Goal: Check status: Check status

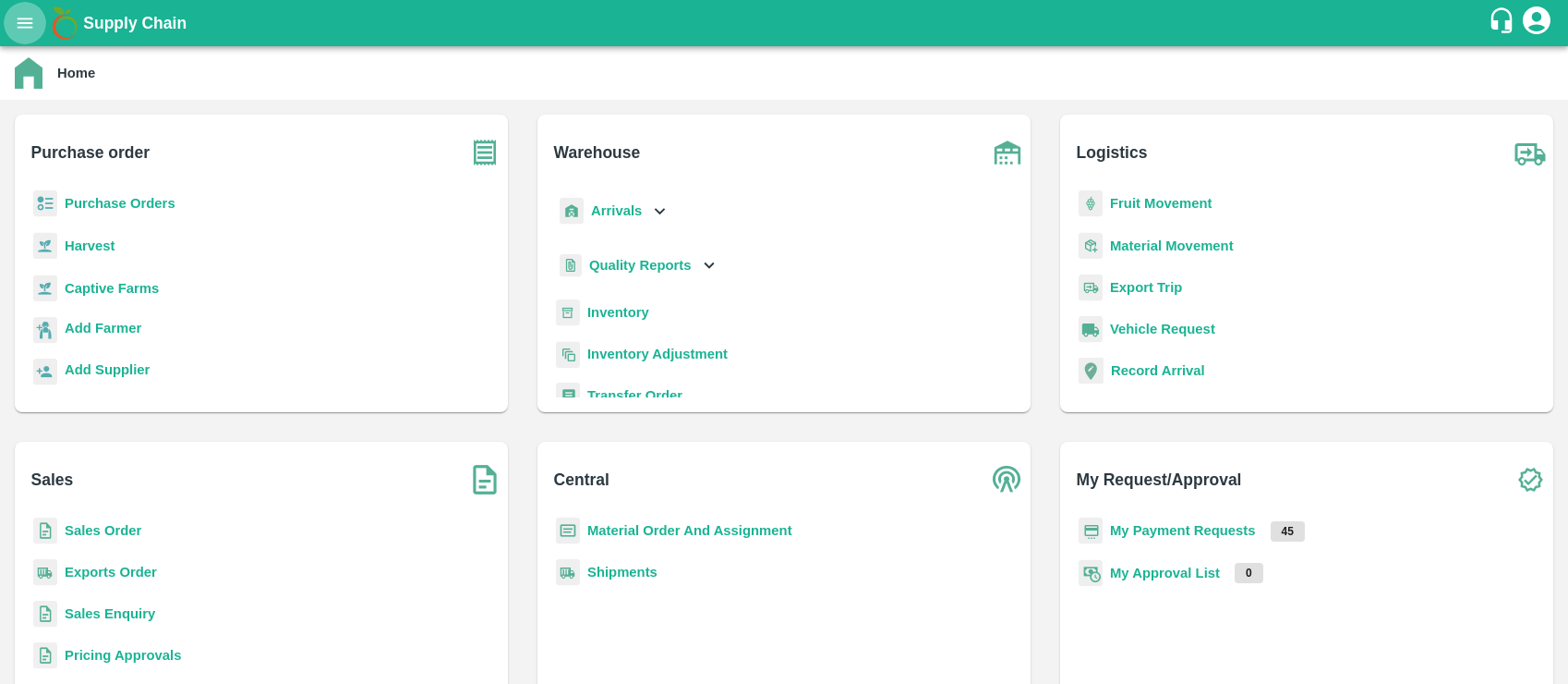
click at [17, 20] on icon "open drawer" at bounding box center [25, 23] width 21 height 21
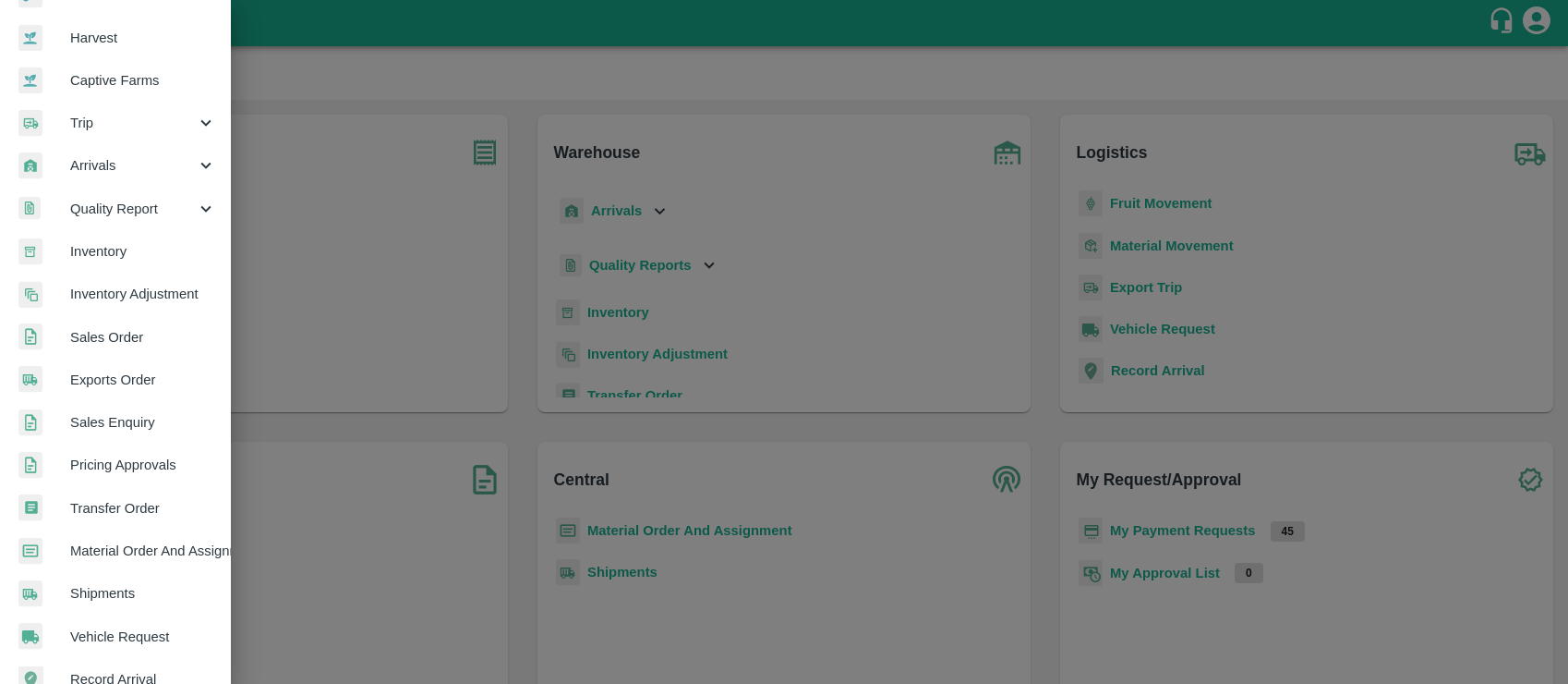
scroll to position [125, 0]
click at [107, 500] on span "Transfer Order" at bounding box center [143, 507] width 146 height 21
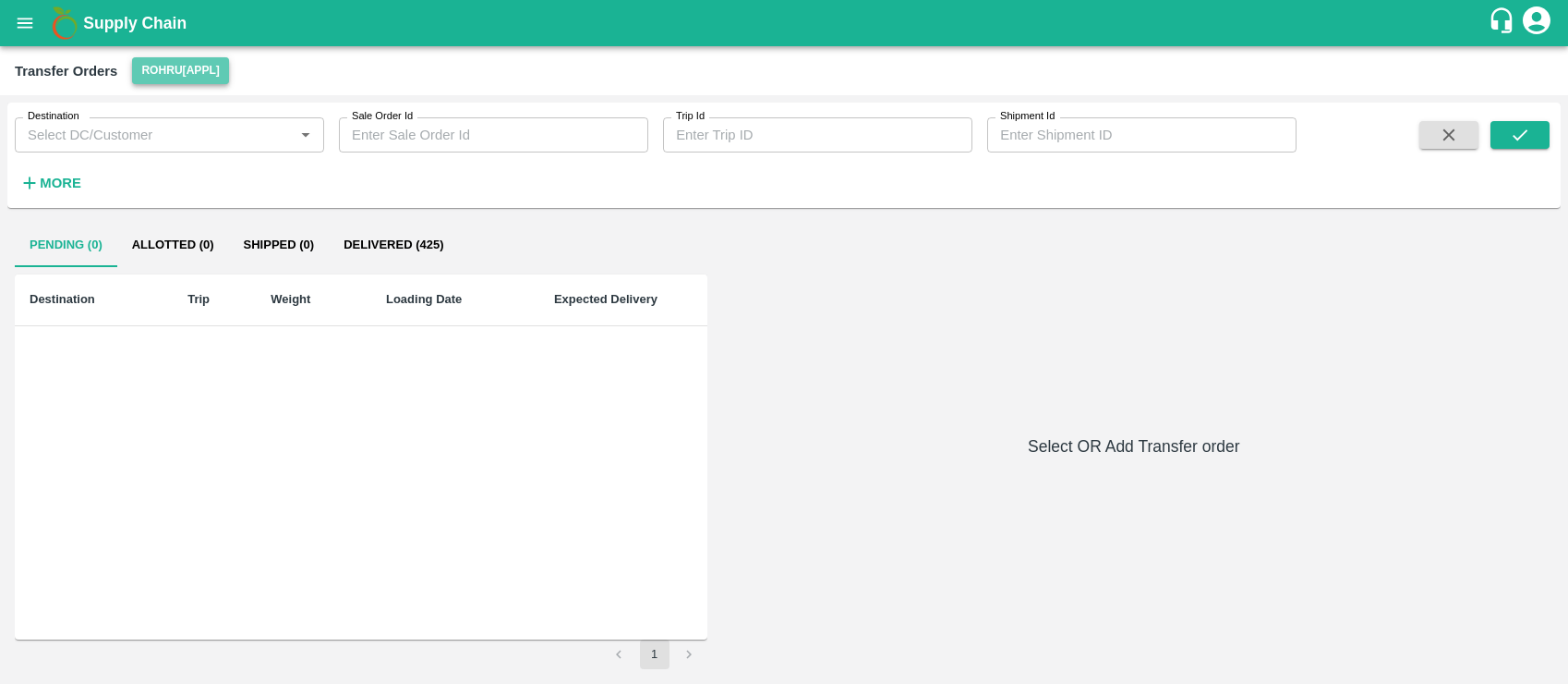
click at [165, 72] on button "Rohru[APPL]" at bounding box center [180, 70] width 96 height 27
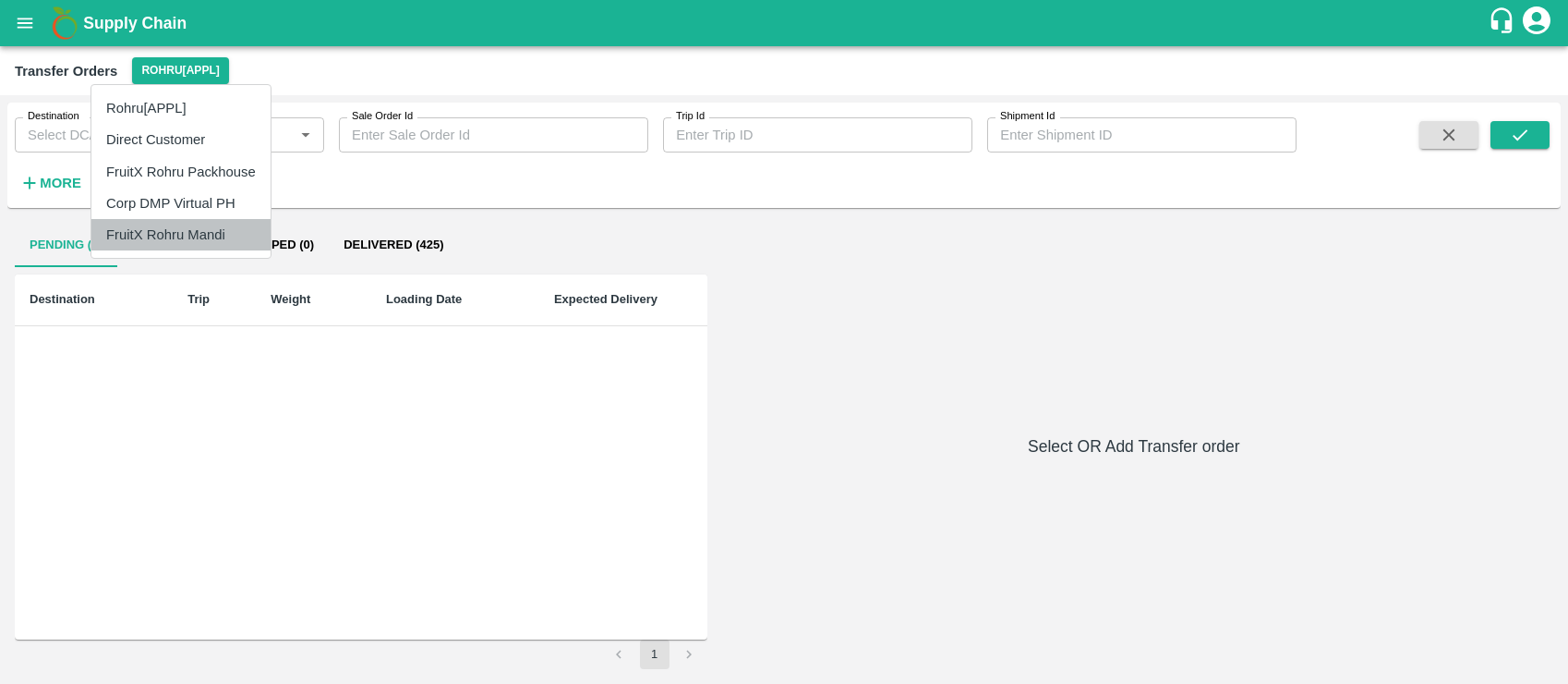
click at [168, 225] on li "FruitX Rohru Mandi" at bounding box center [180, 234] width 179 height 31
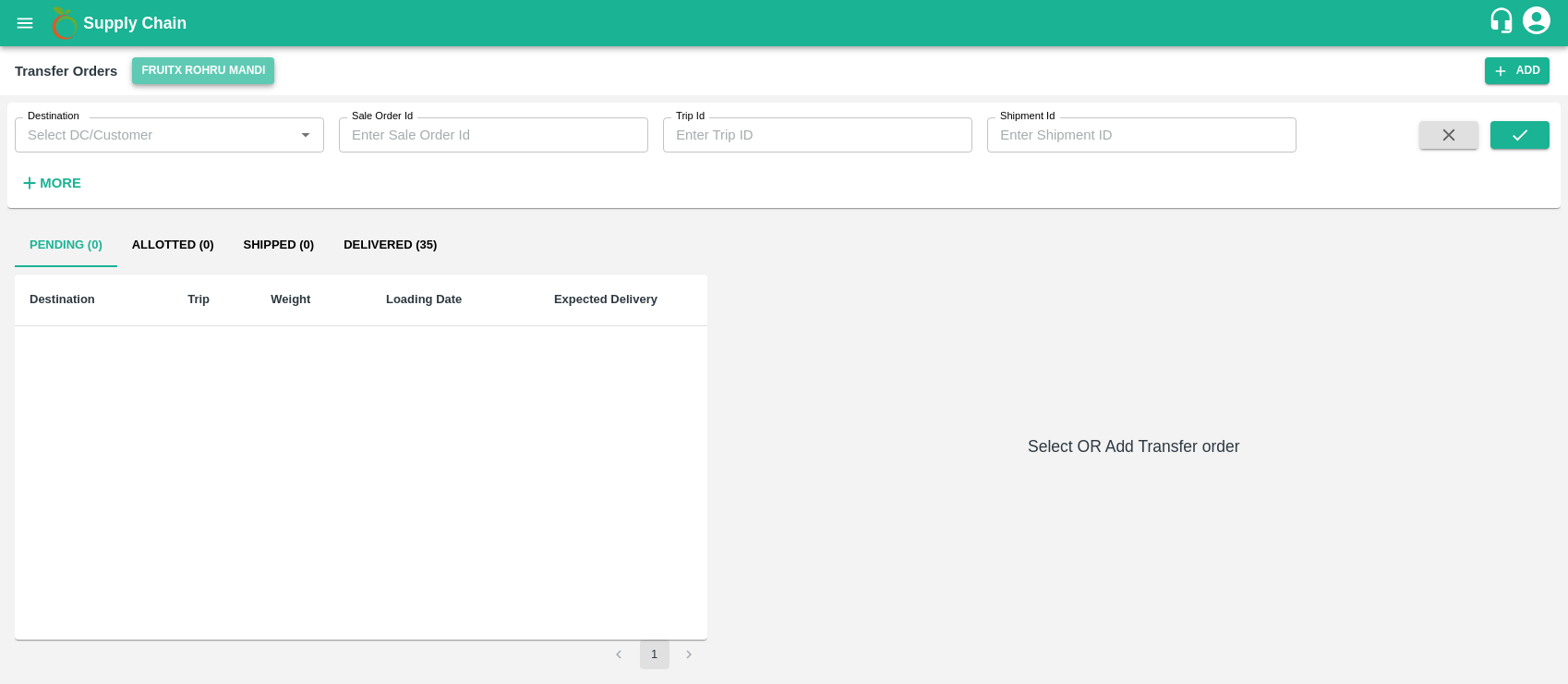
click at [169, 70] on button "FruitX Rohru Mandi" at bounding box center [203, 70] width 142 height 27
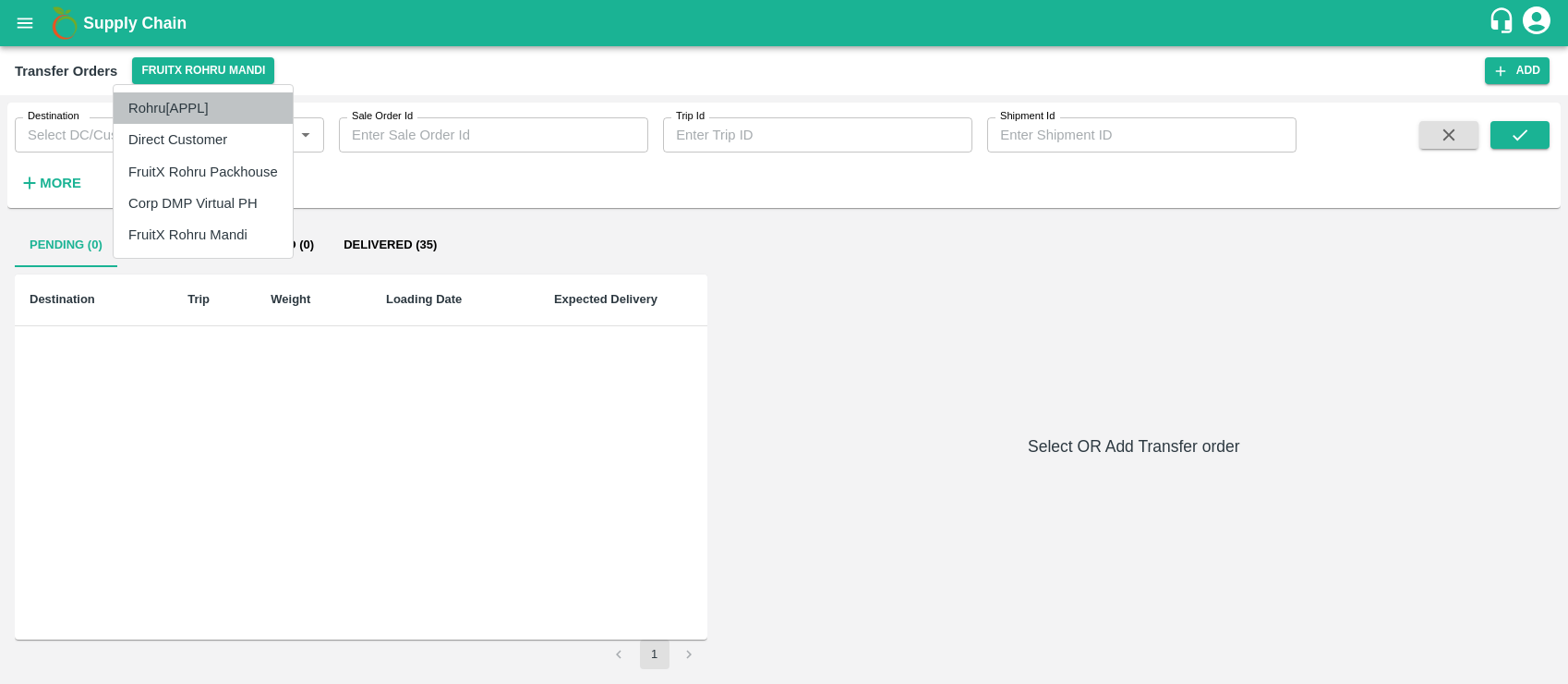
click at [165, 107] on li "Rohru[APPL]" at bounding box center [203, 107] width 179 height 31
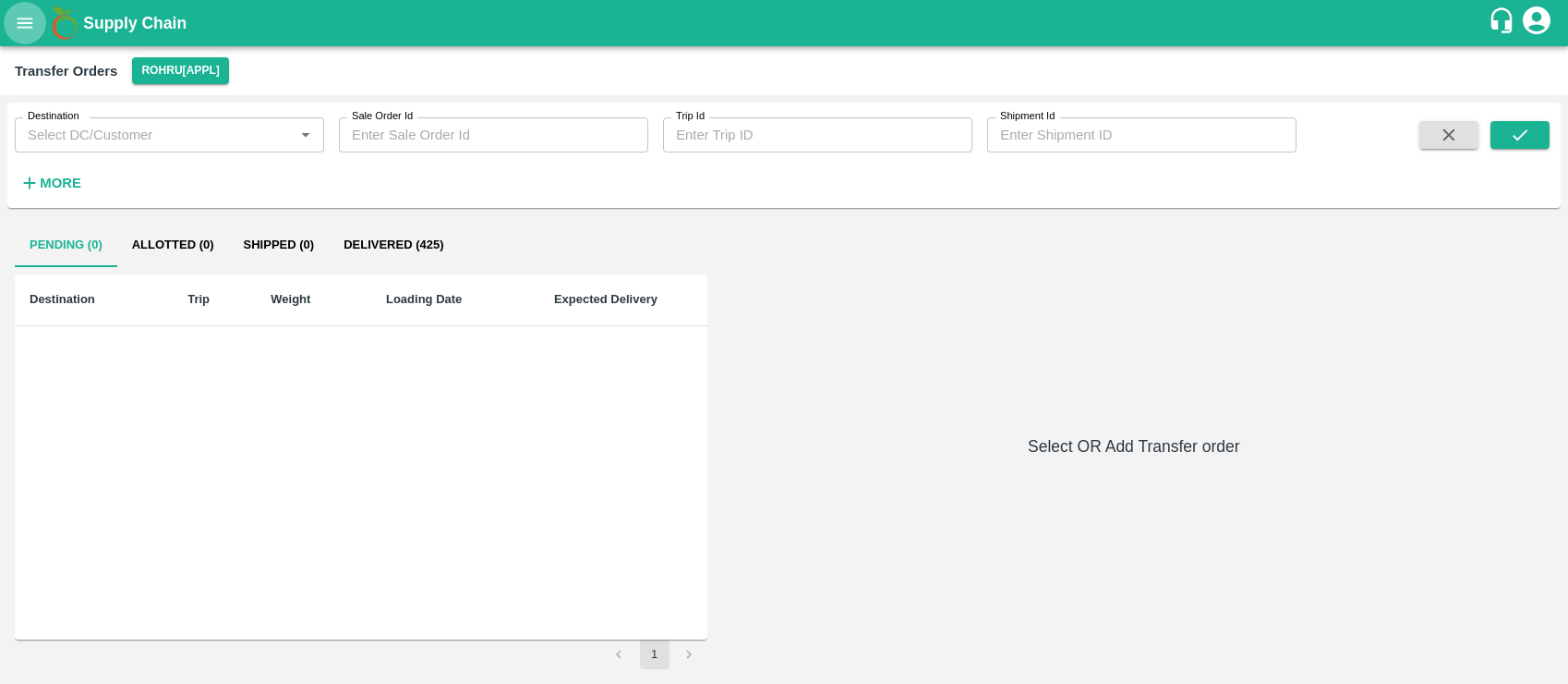
click at [23, 16] on icon "open drawer" at bounding box center [25, 23] width 21 height 21
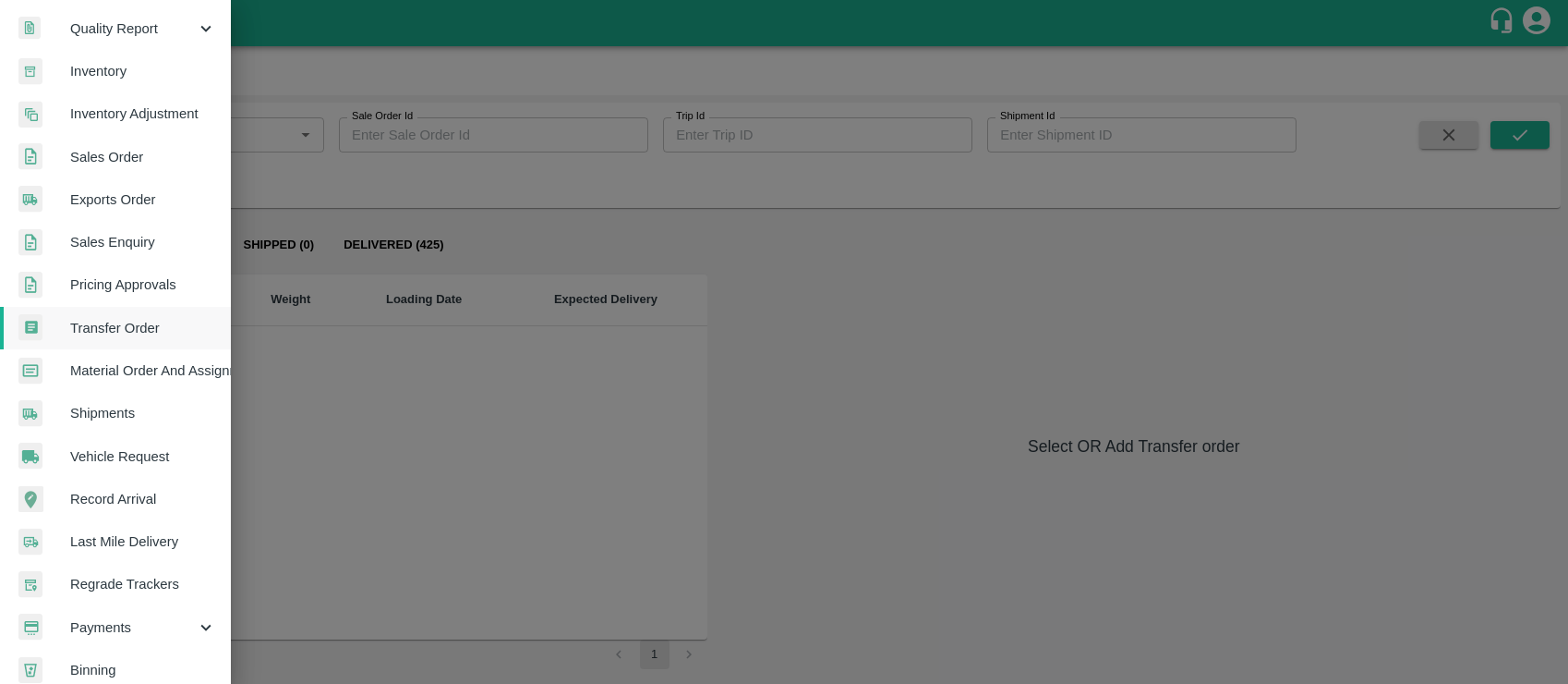
scroll to position [369, 0]
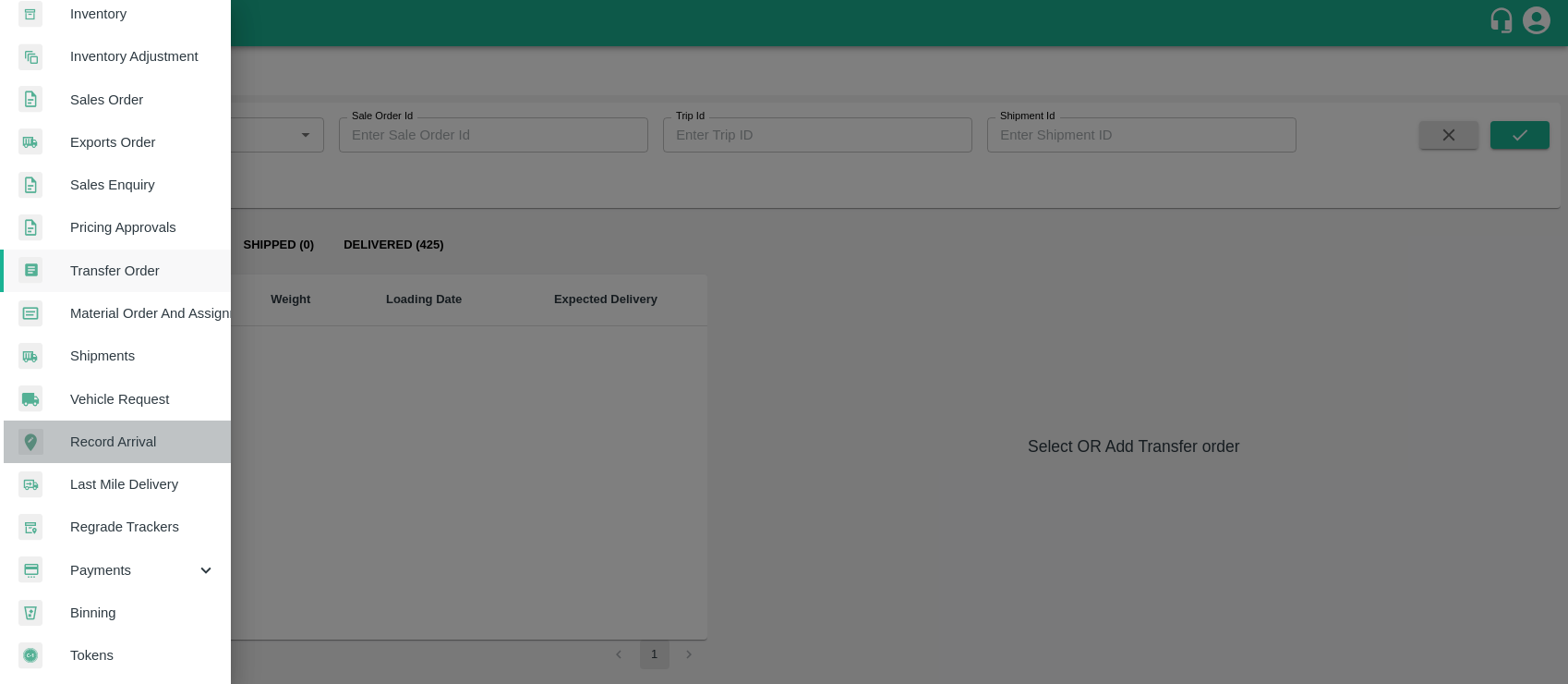
click at [117, 438] on span "Record Arrival" at bounding box center [143, 442] width 146 height 21
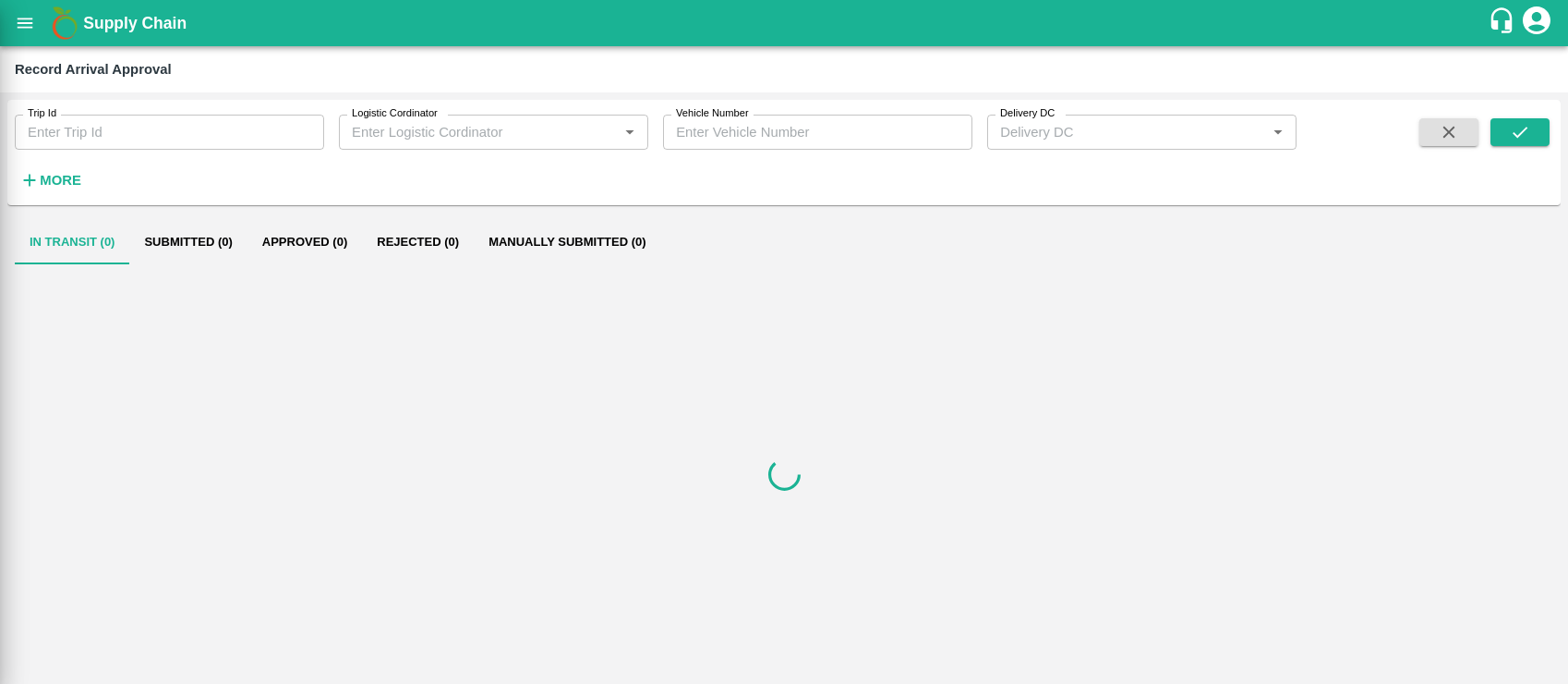
scroll to position [362, 0]
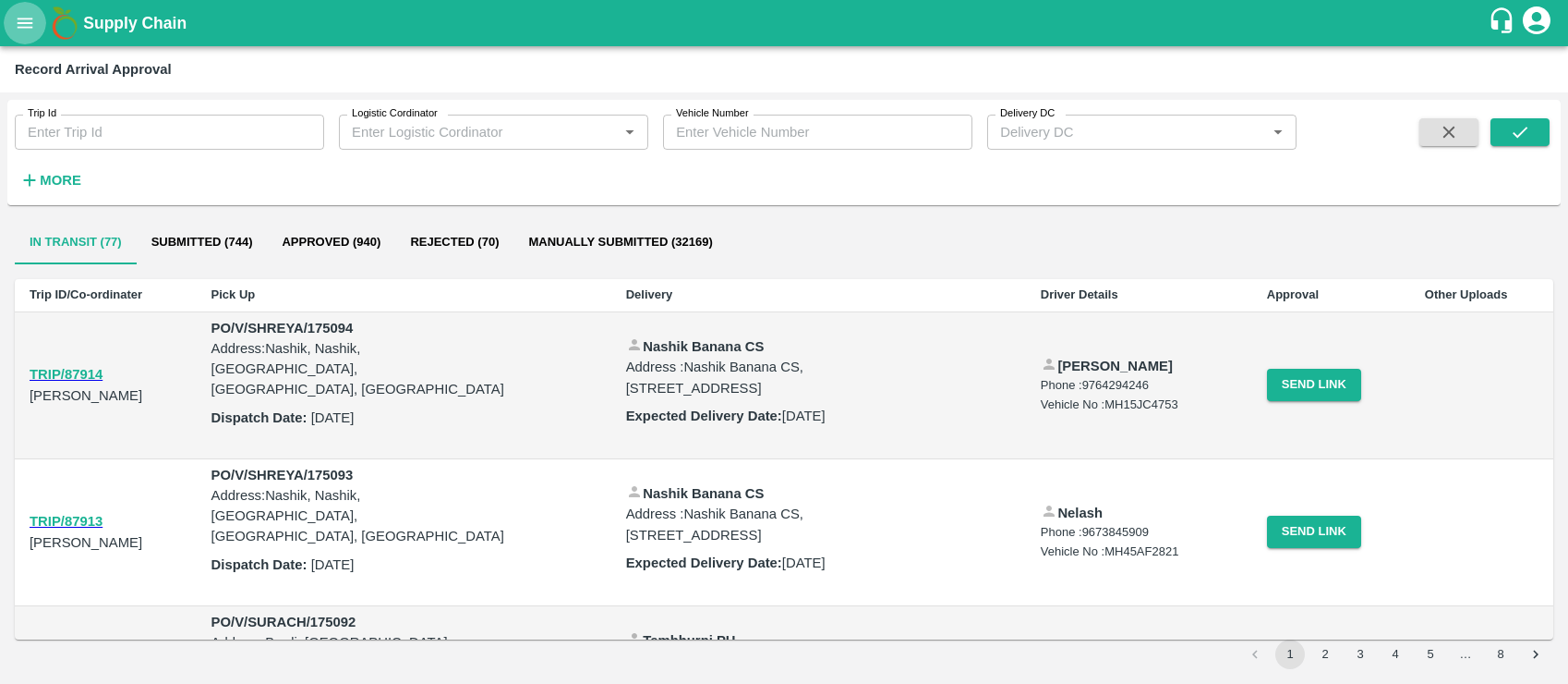
click at [28, 22] on icon "open drawer" at bounding box center [25, 23] width 21 height 21
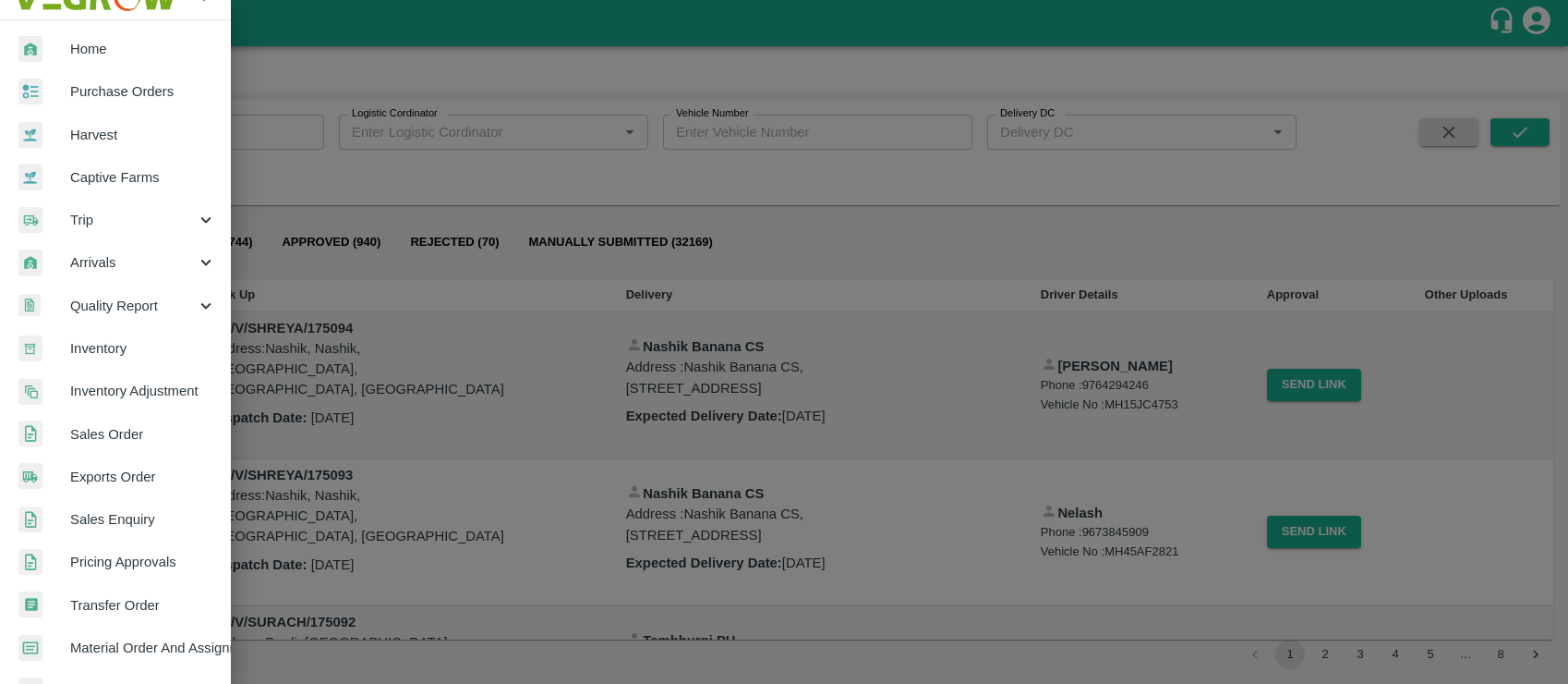
scroll to position [0, 0]
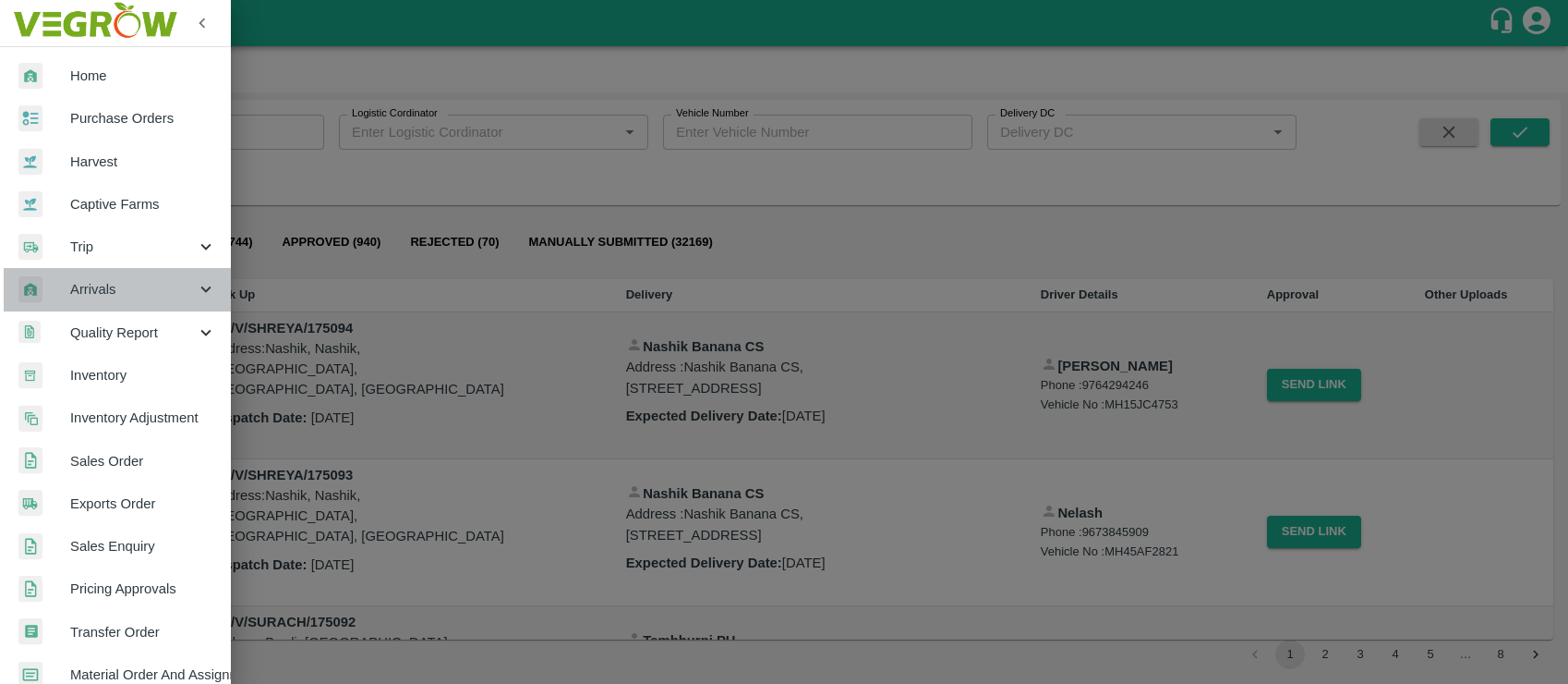
click at [136, 288] on span "Arrivals" at bounding box center [133, 289] width 126 height 21
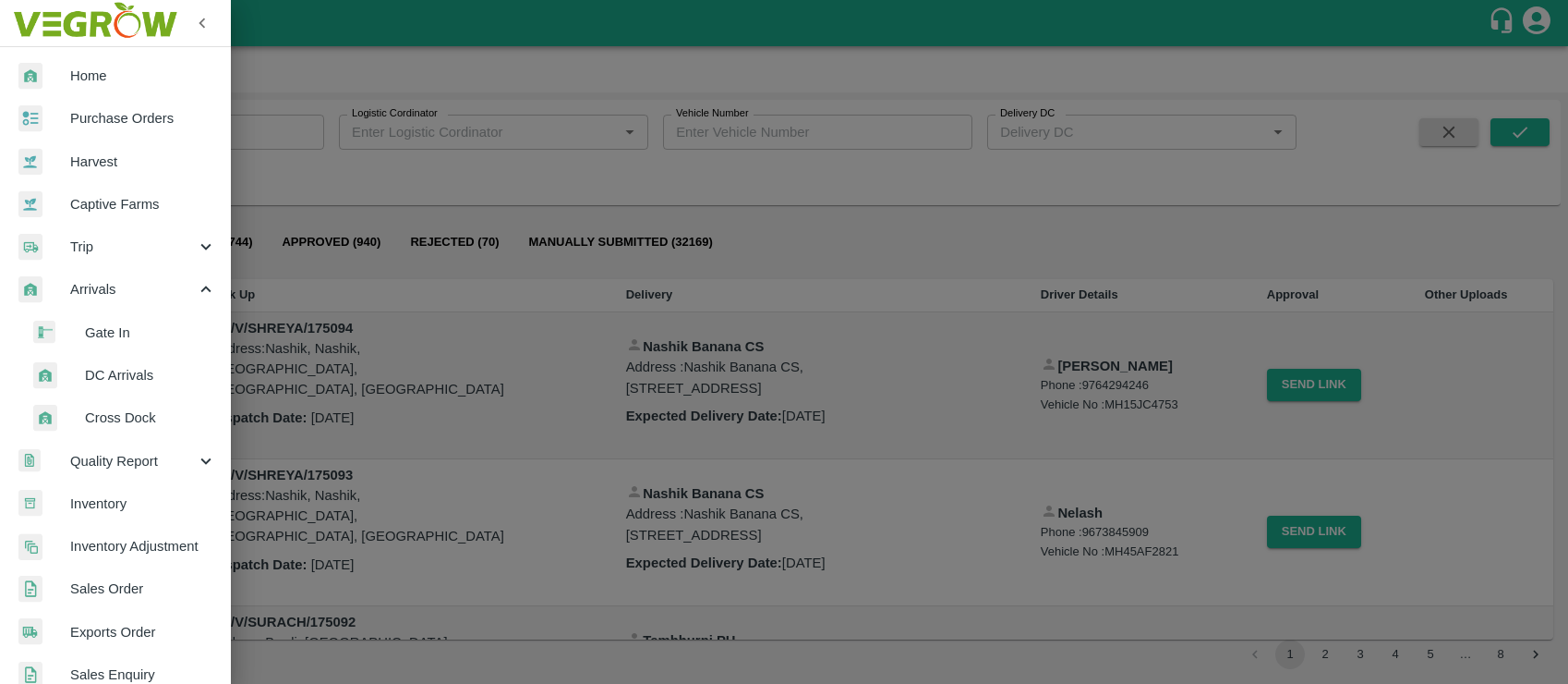
click at [122, 373] on span "DC Arrivals" at bounding box center [151, 376] width 131 height 21
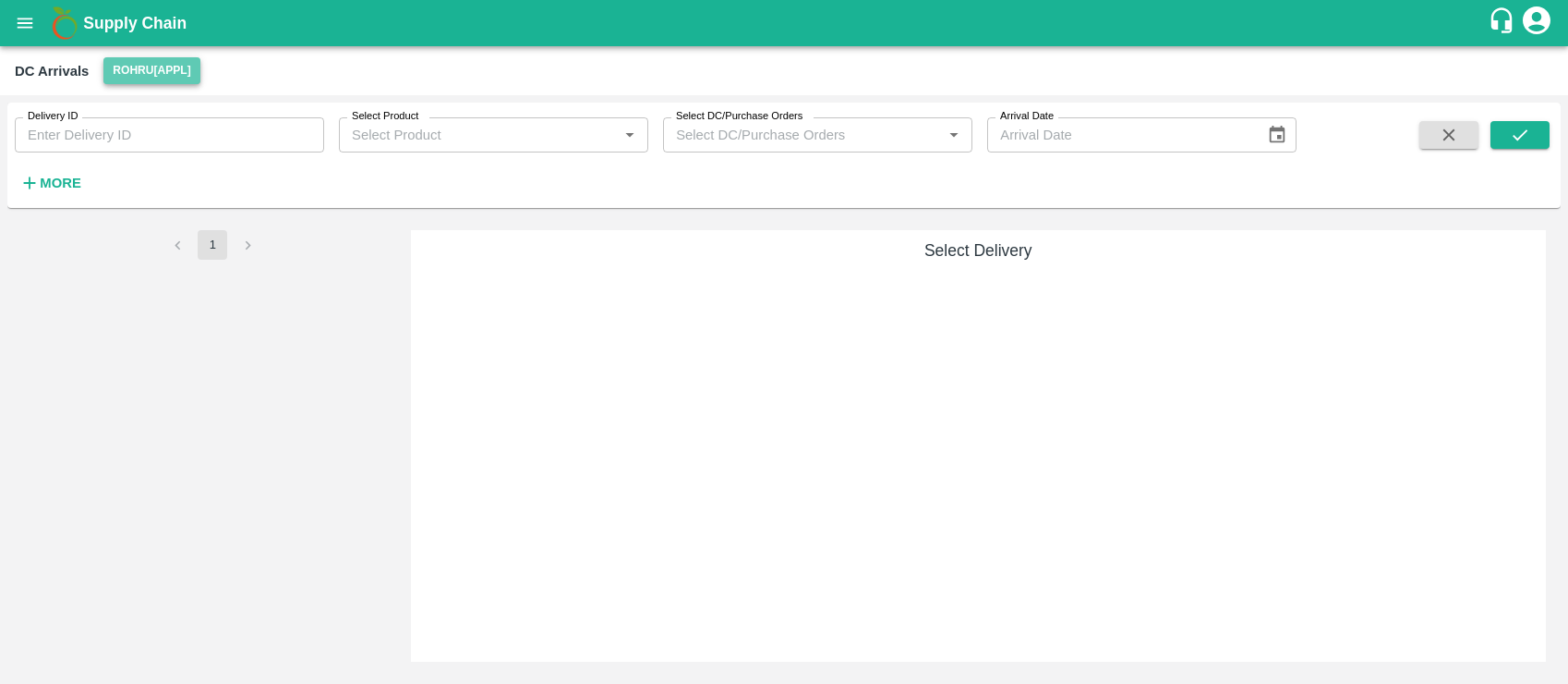
click at [143, 76] on button "Rohru[APPL]" at bounding box center [151, 70] width 96 height 27
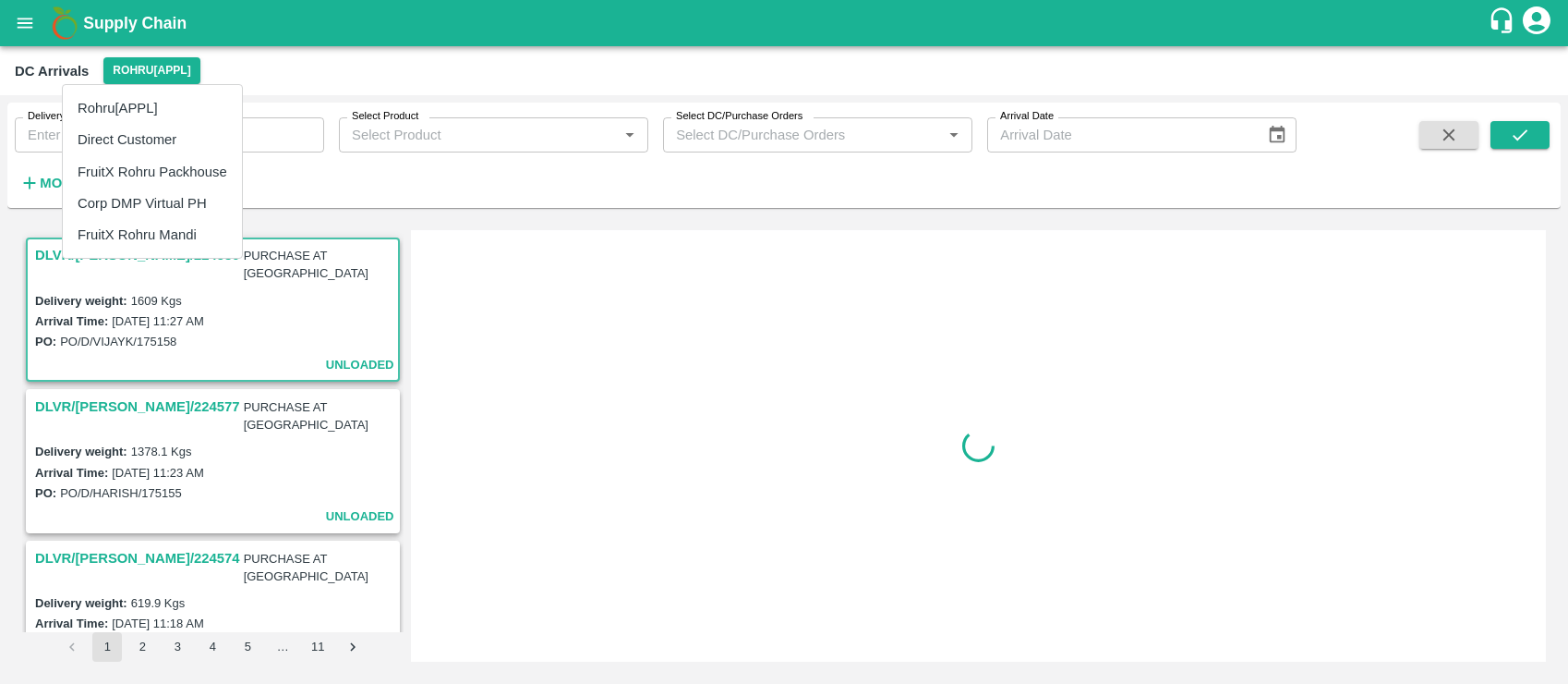
click at [325, 65] on div at bounding box center [784, 342] width 1568 height 684
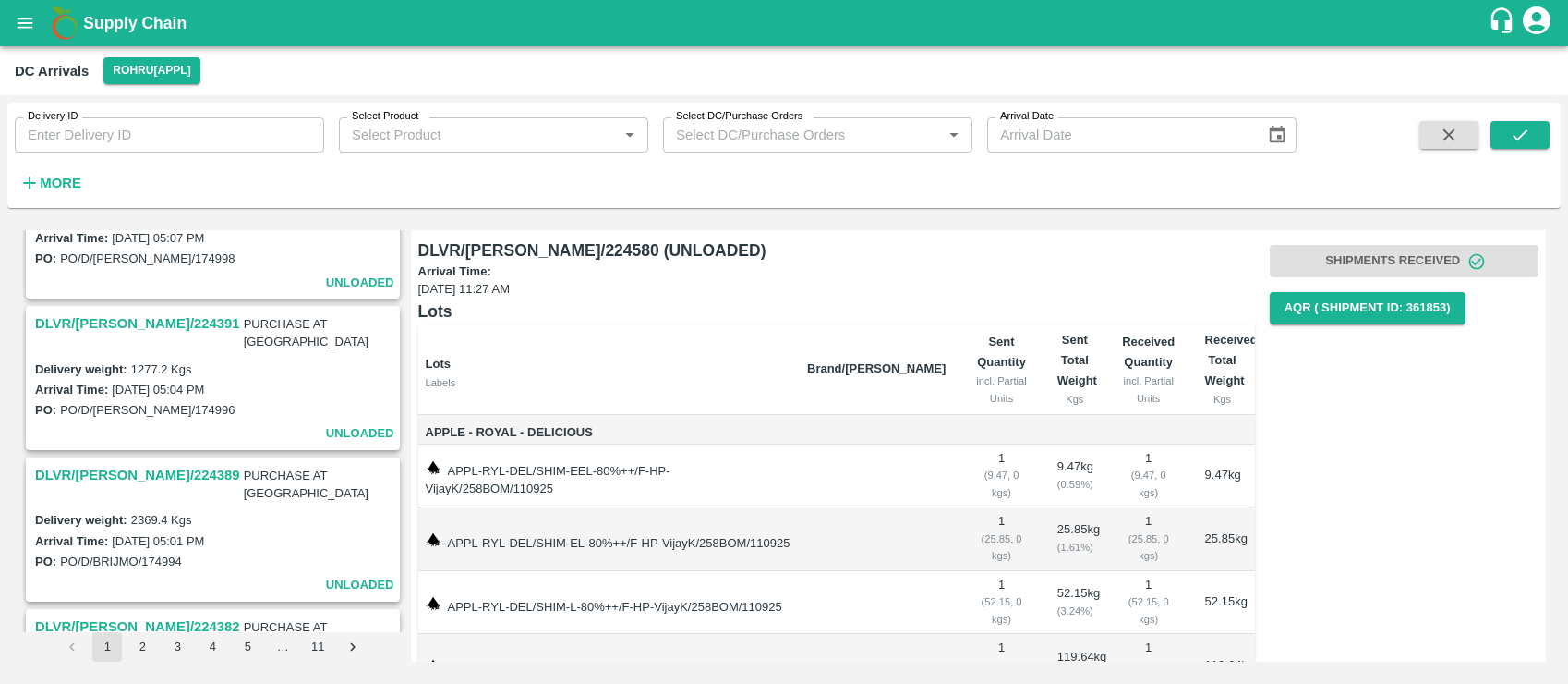
scroll to position [2960, 0]
click at [142, 638] on button "2" at bounding box center [142, 646] width 29 height 29
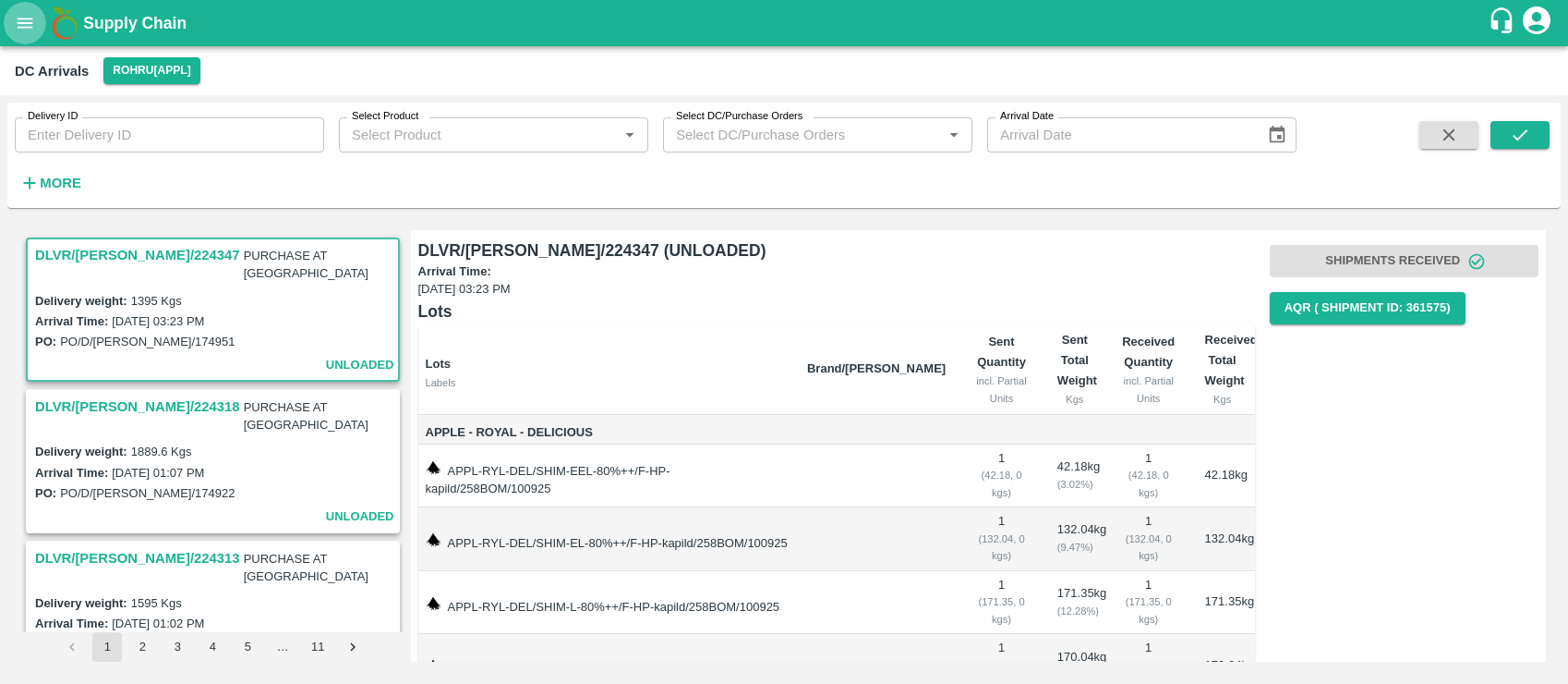
click at [24, 23] on icon "open drawer" at bounding box center [25, 23] width 16 height 10
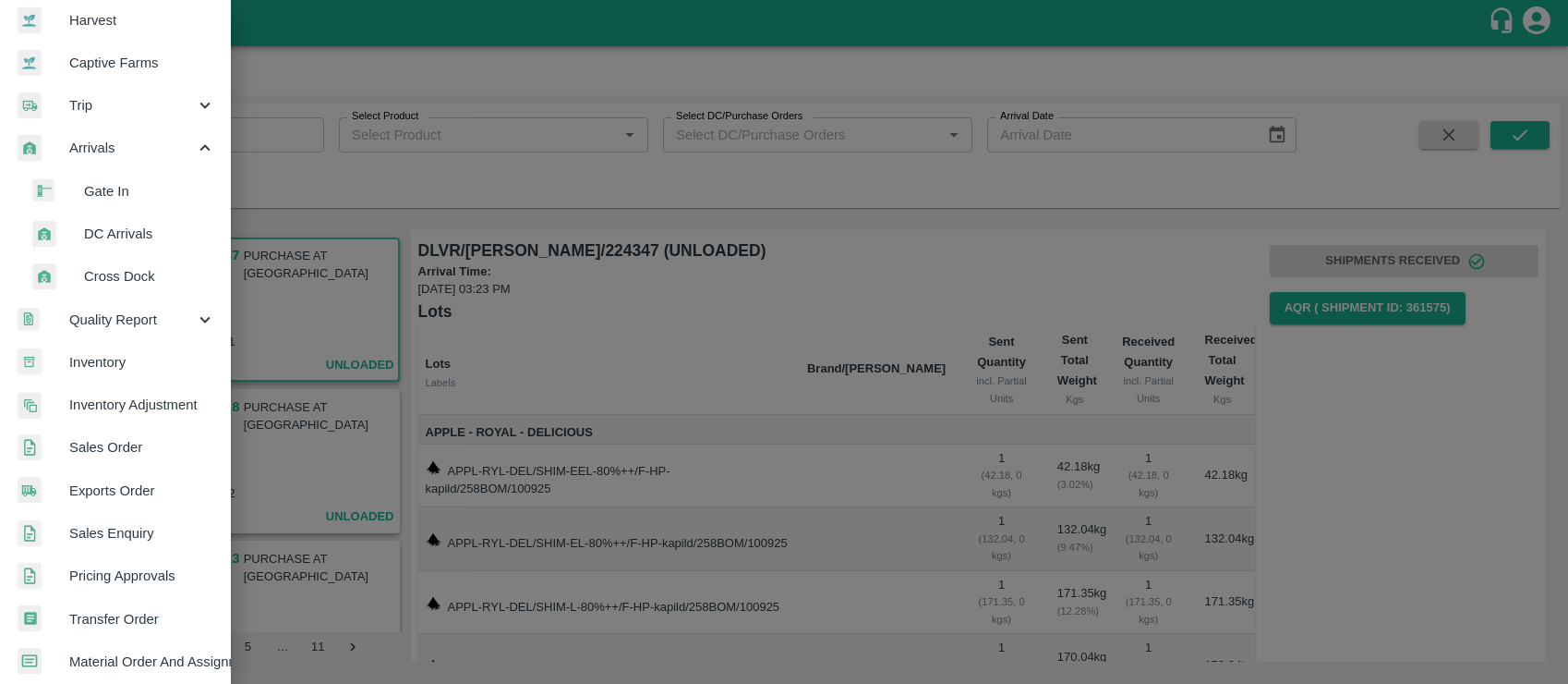
scroll to position [140, 1]
click at [117, 242] on span "DC Arrivals" at bounding box center [150, 236] width 131 height 21
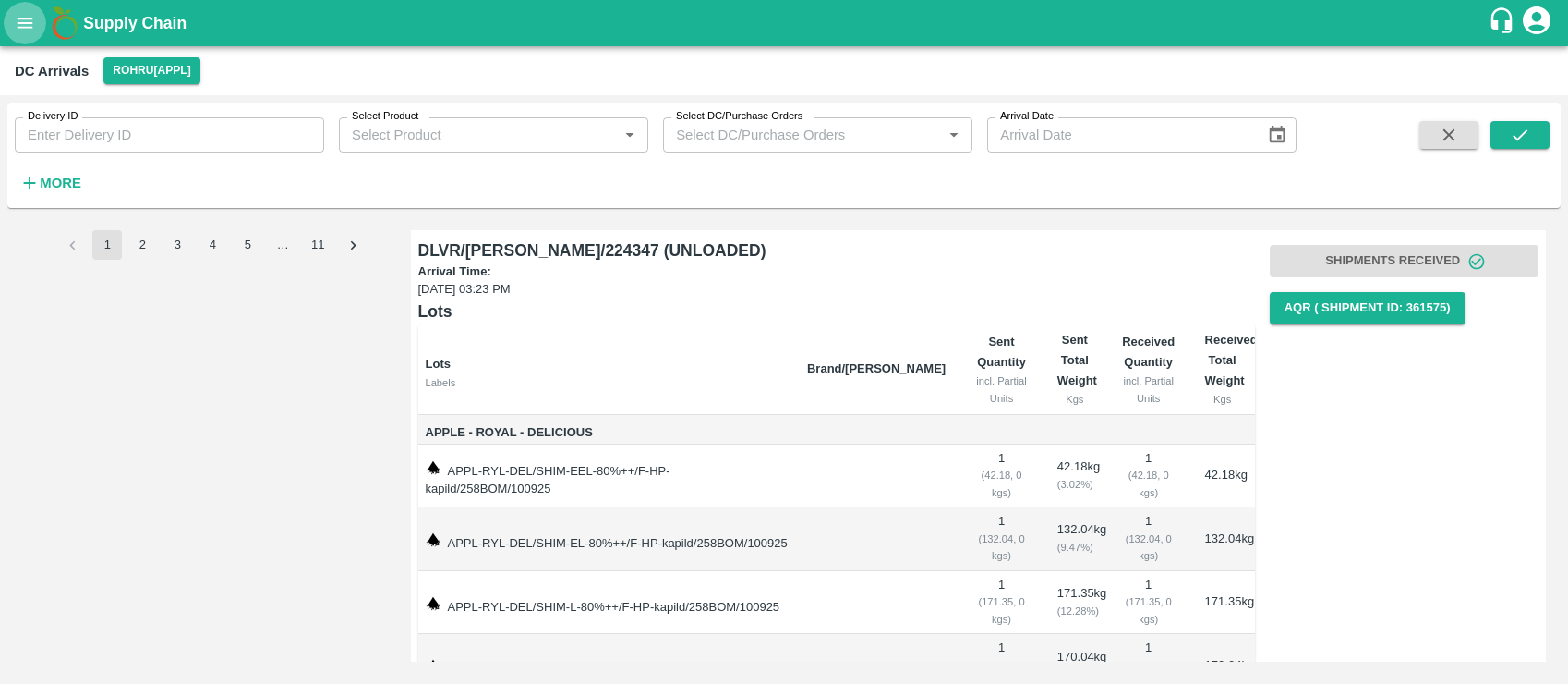
click at [25, 19] on icon "open drawer" at bounding box center [25, 23] width 16 height 10
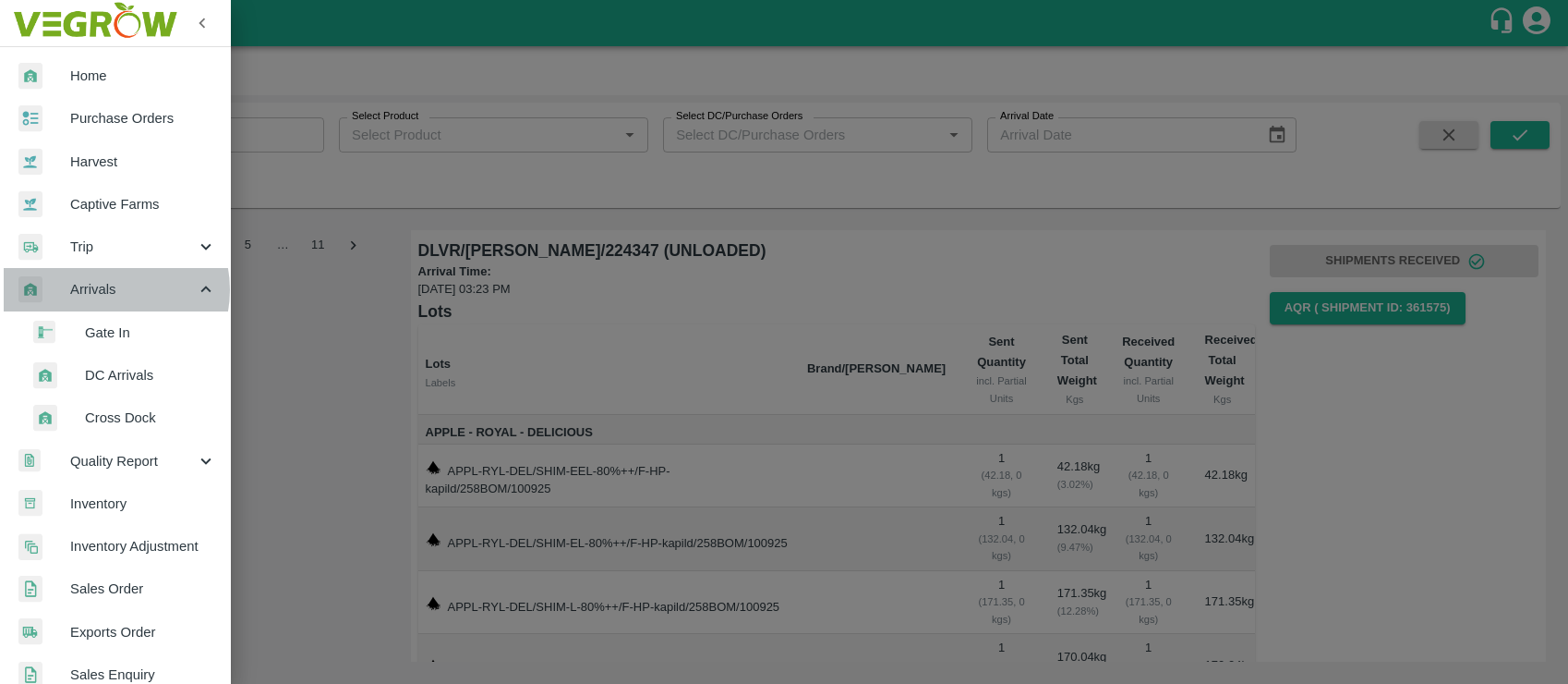
click at [111, 289] on span "Arrivals" at bounding box center [133, 289] width 126 height 21
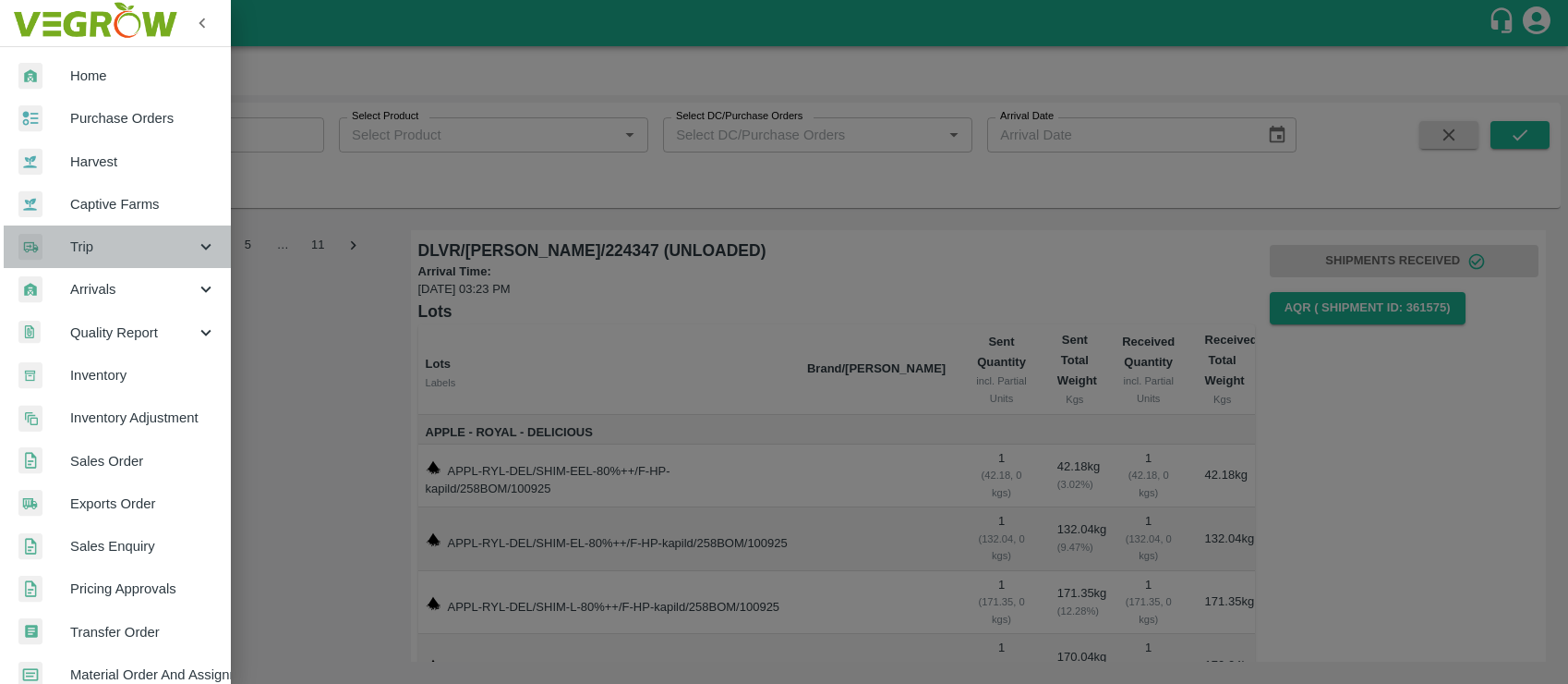
click at [134, 248] on span "Trip" at bounding box center [133, 247] width 126 height 21
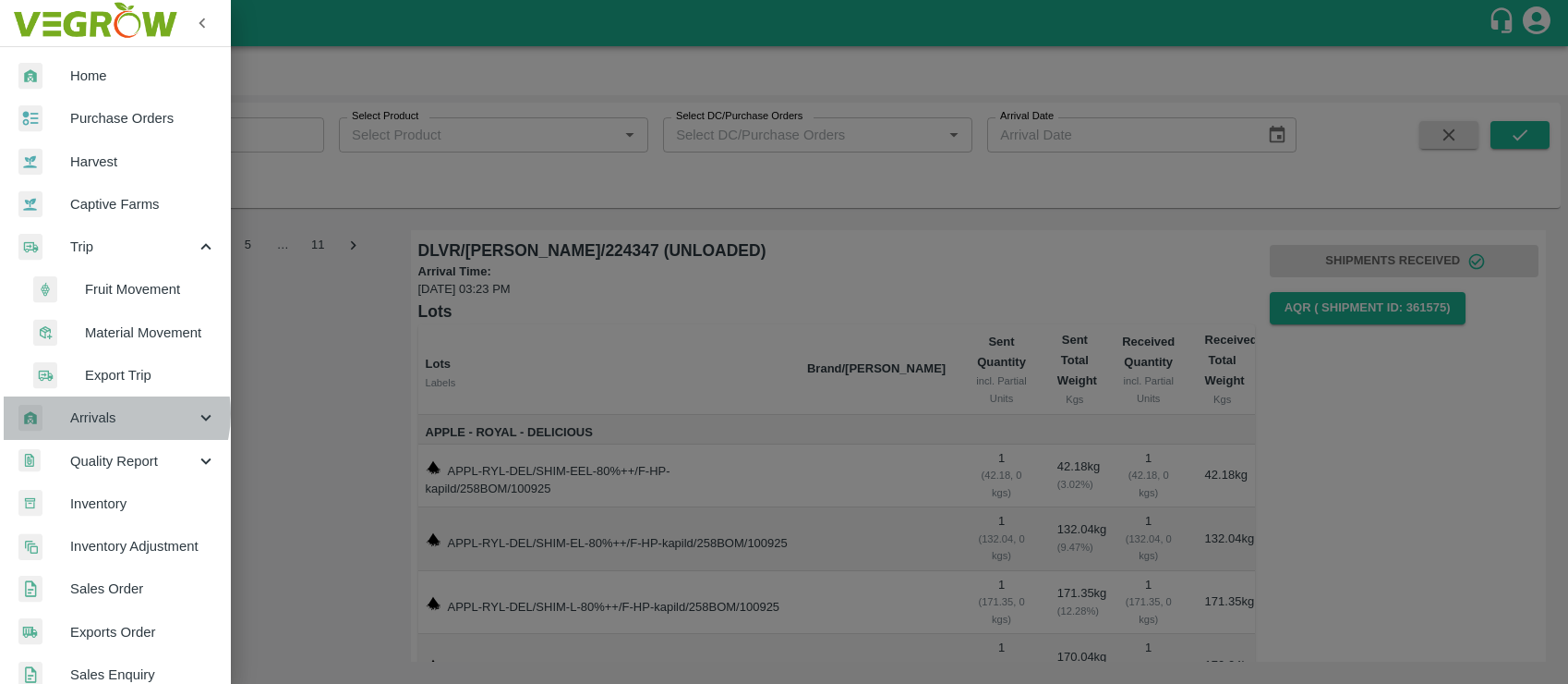
click at [113, 413] on span "Arrivals" at bounding box center [133, 418] width 126 height 21
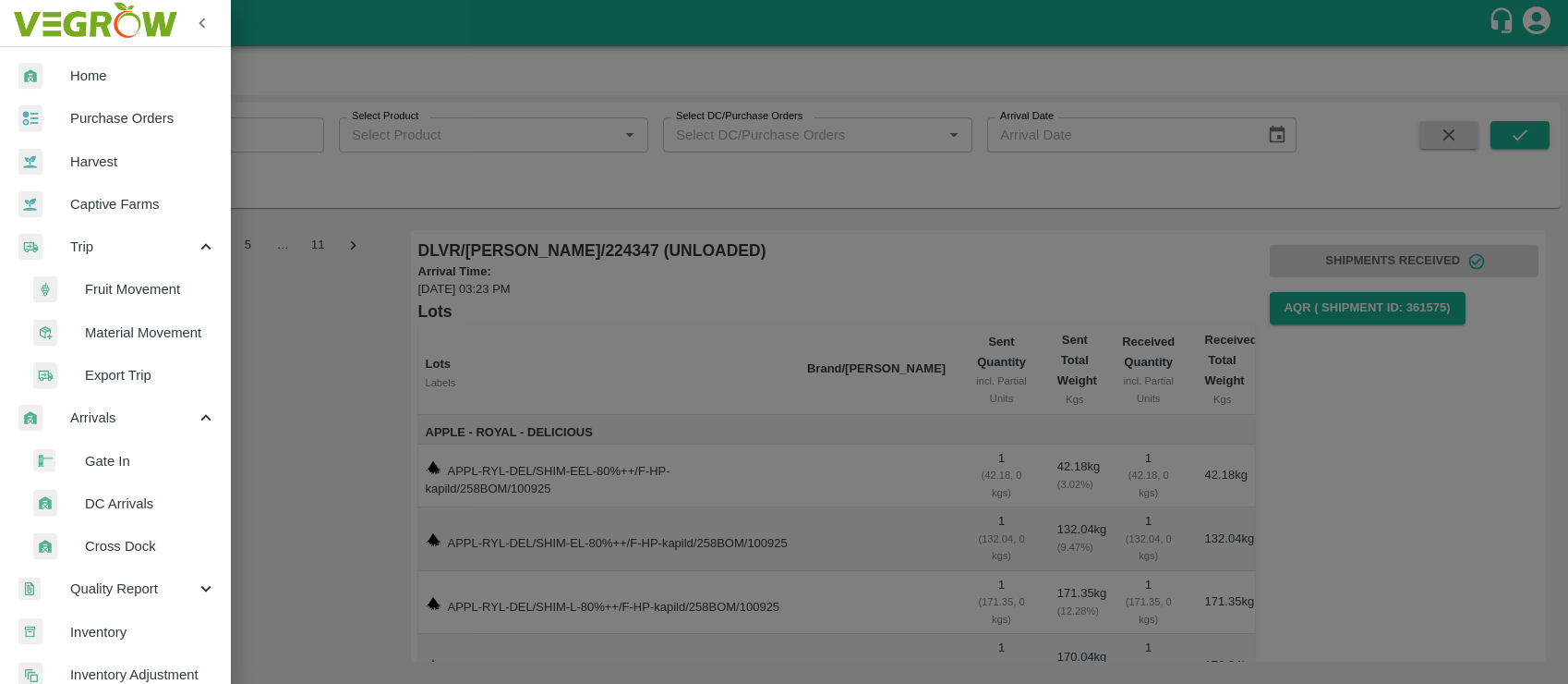
click at [114, 464] on span "Gate In" at bounding box center [151, 461] width 131 height 21
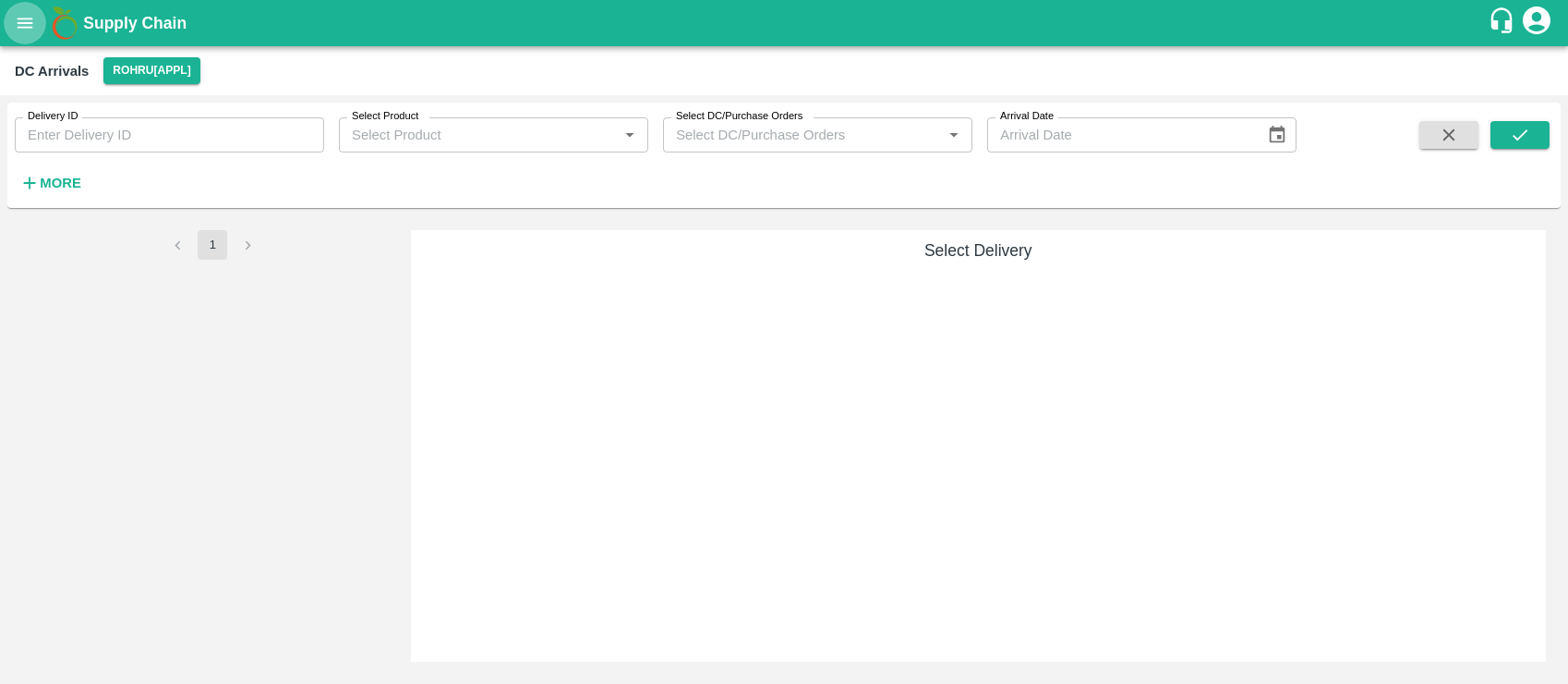
click at [25, 26] on icon "open drawer" at bounding box center [25, 23] width 16 height 10
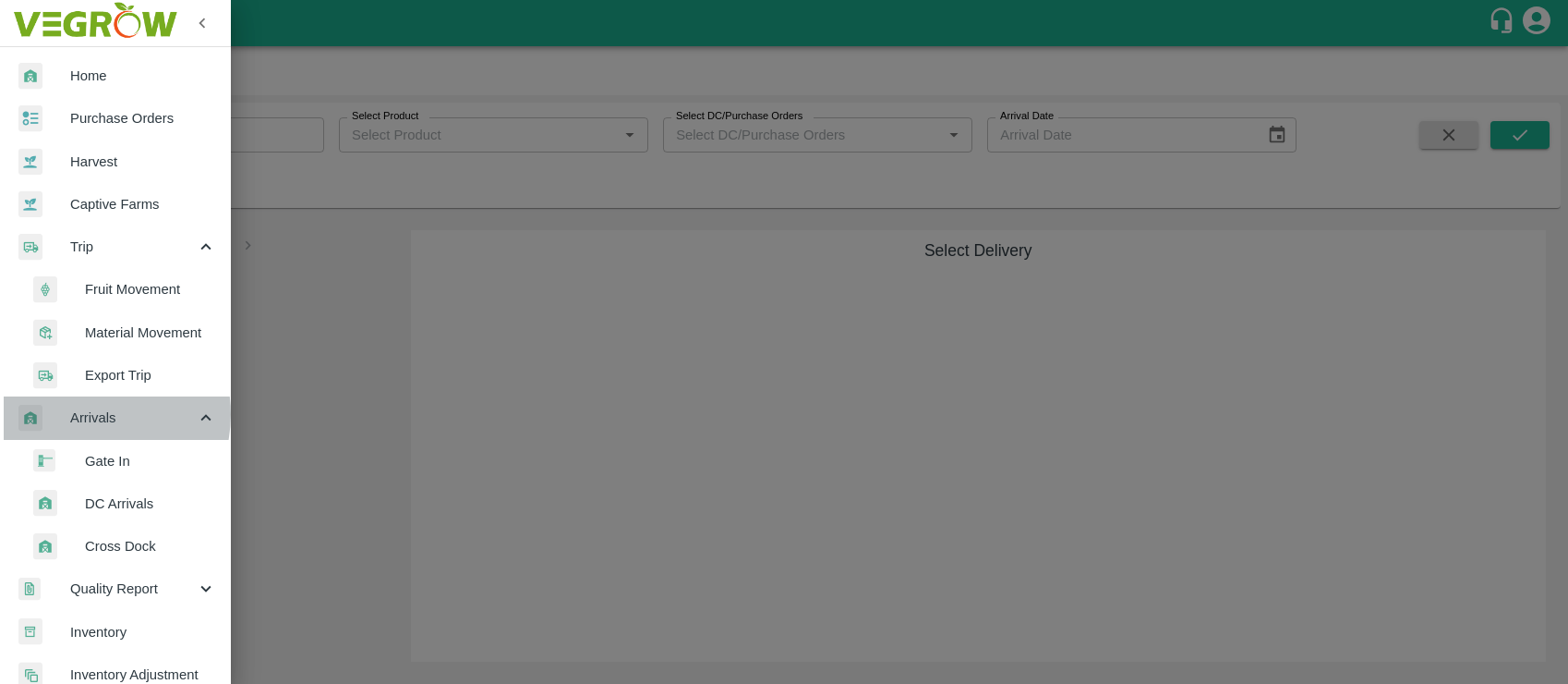
click at [85, 414] on span "Arrivals" at bounding box center [133, 418] width 126 height 21
click at [123, 501] on span "DC Arrivals" at bounding box center [151, 504] width 131 height 21
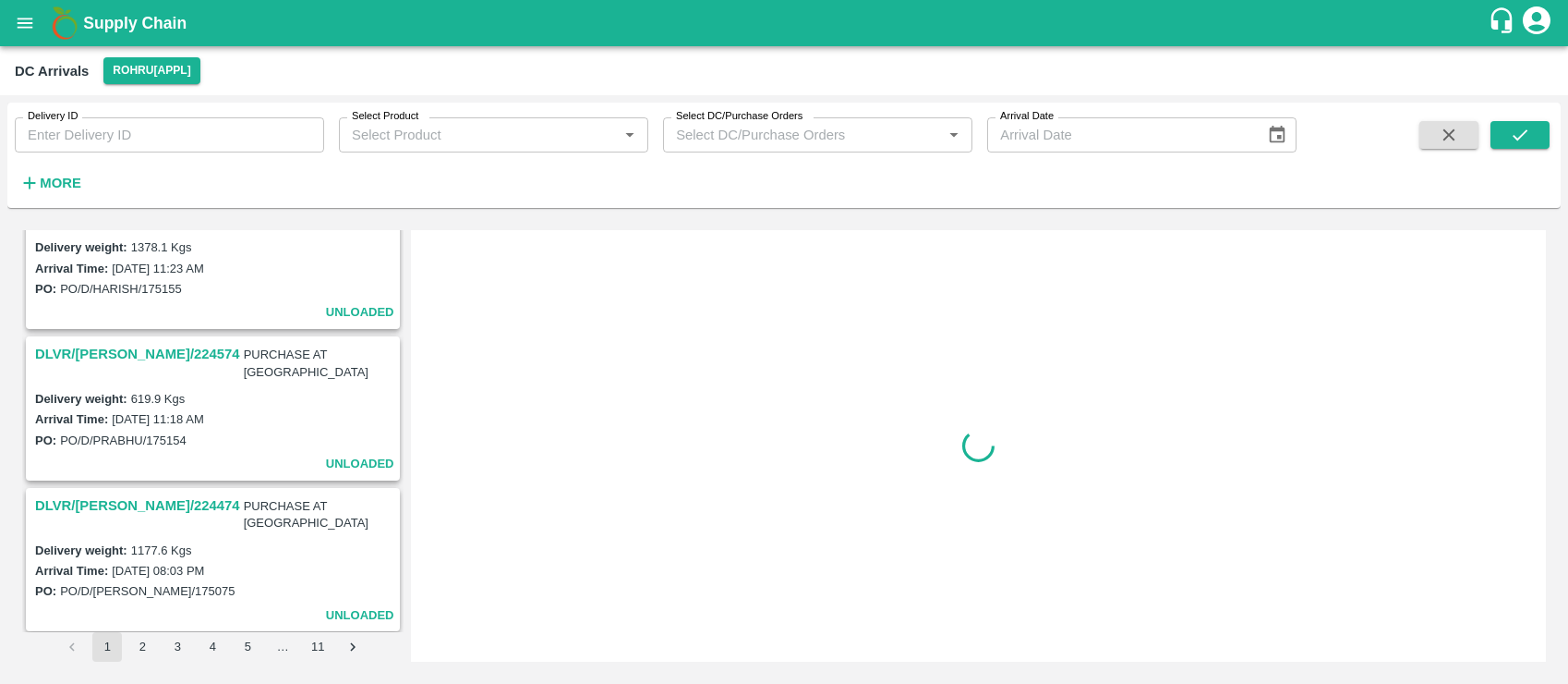
scroll to position [199, 0]
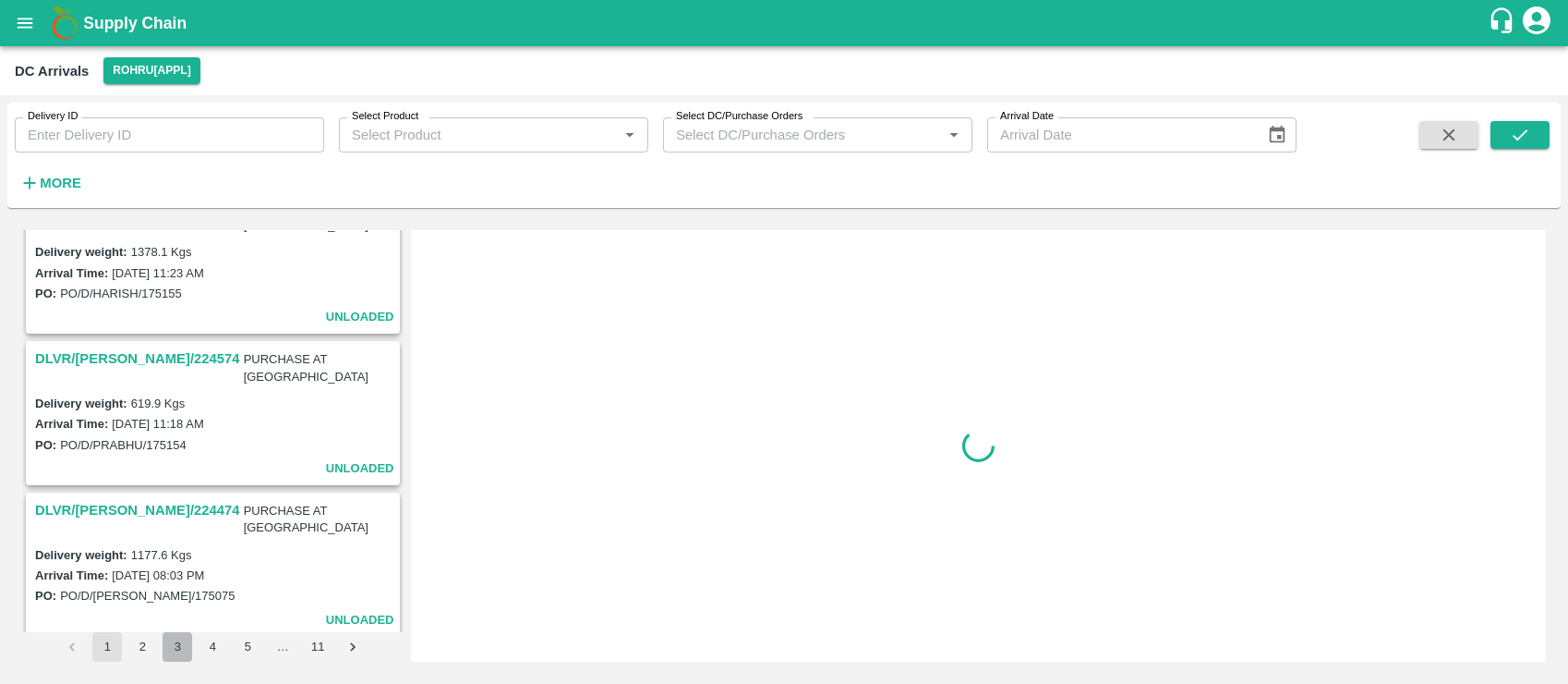
click at [176, 645] on button "3" at bounding box center [177, 646] width 29 height 29
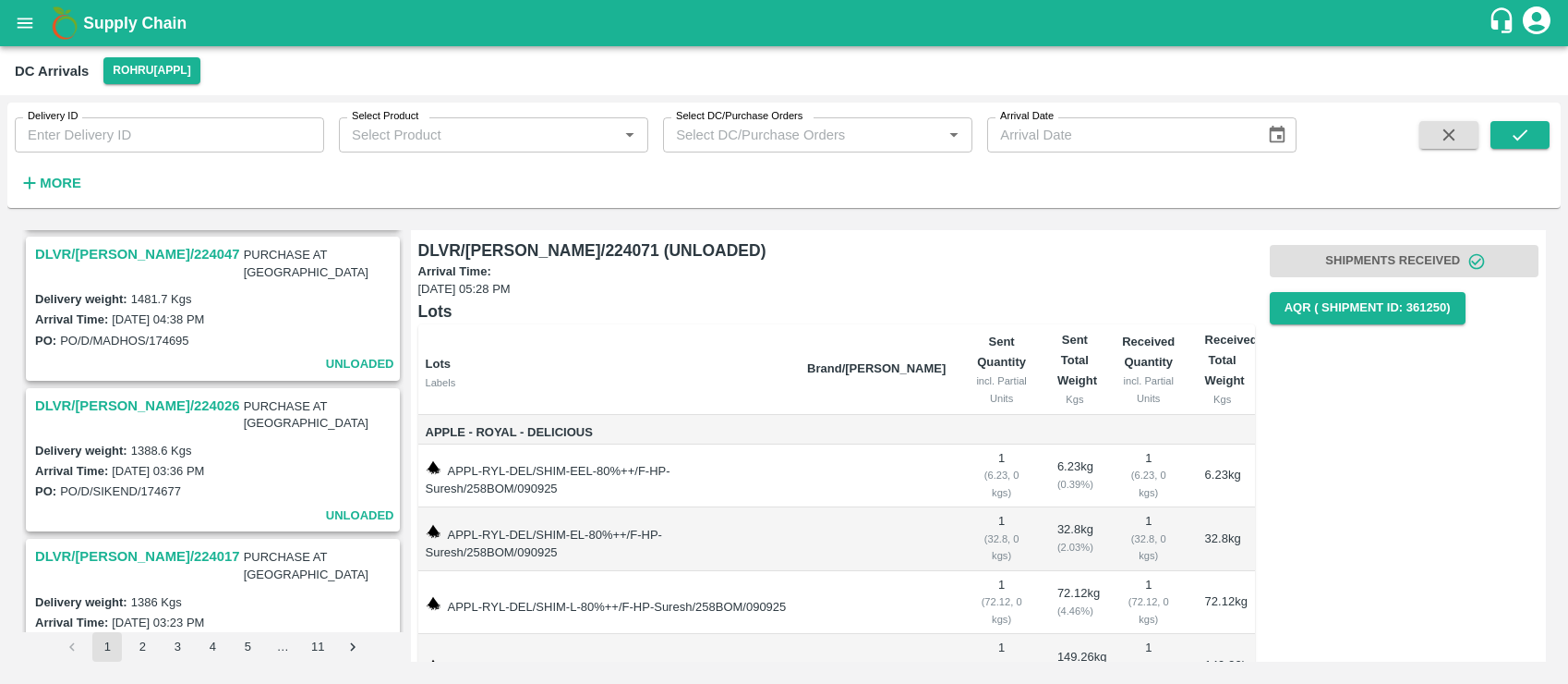
scroll to position [482, 0]
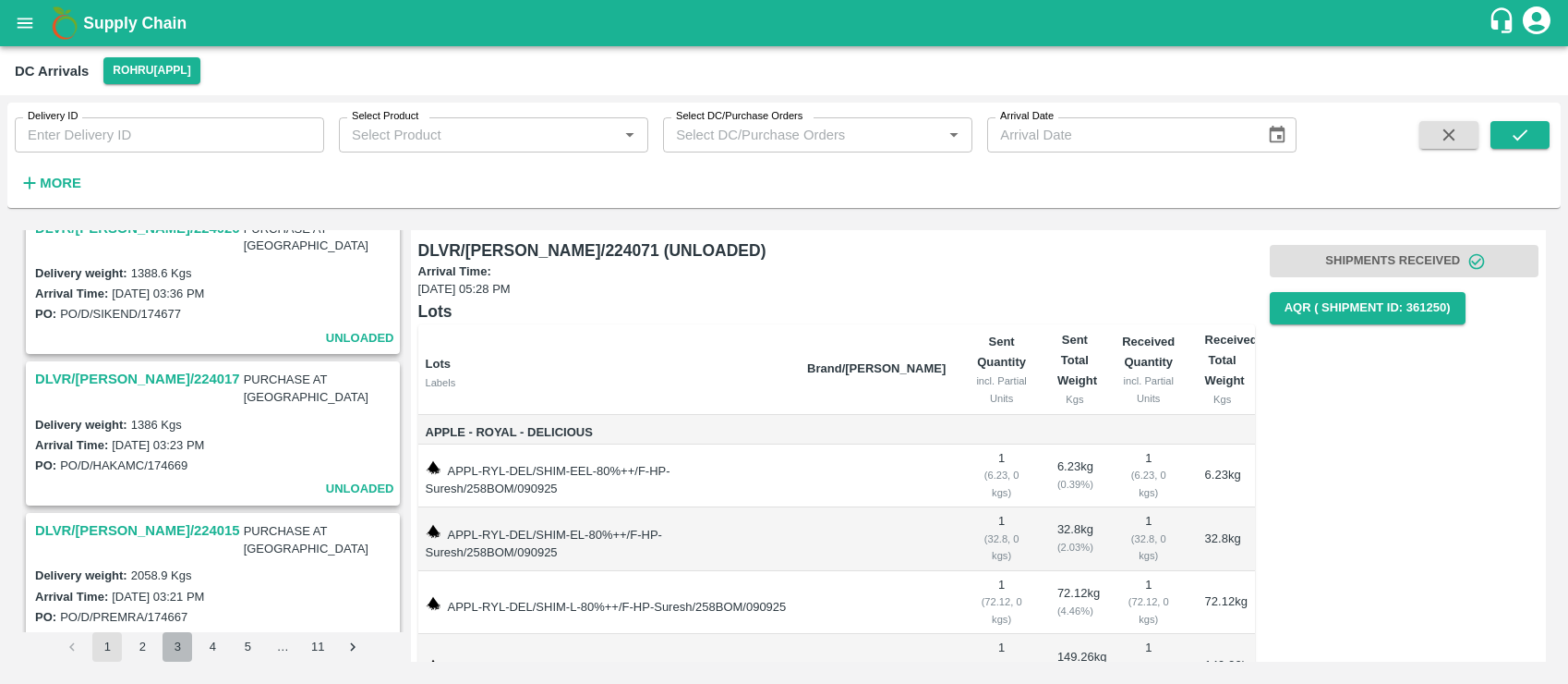
click at [174, 643] on button "3" at bounding box center [177, 646] width 29 height 29
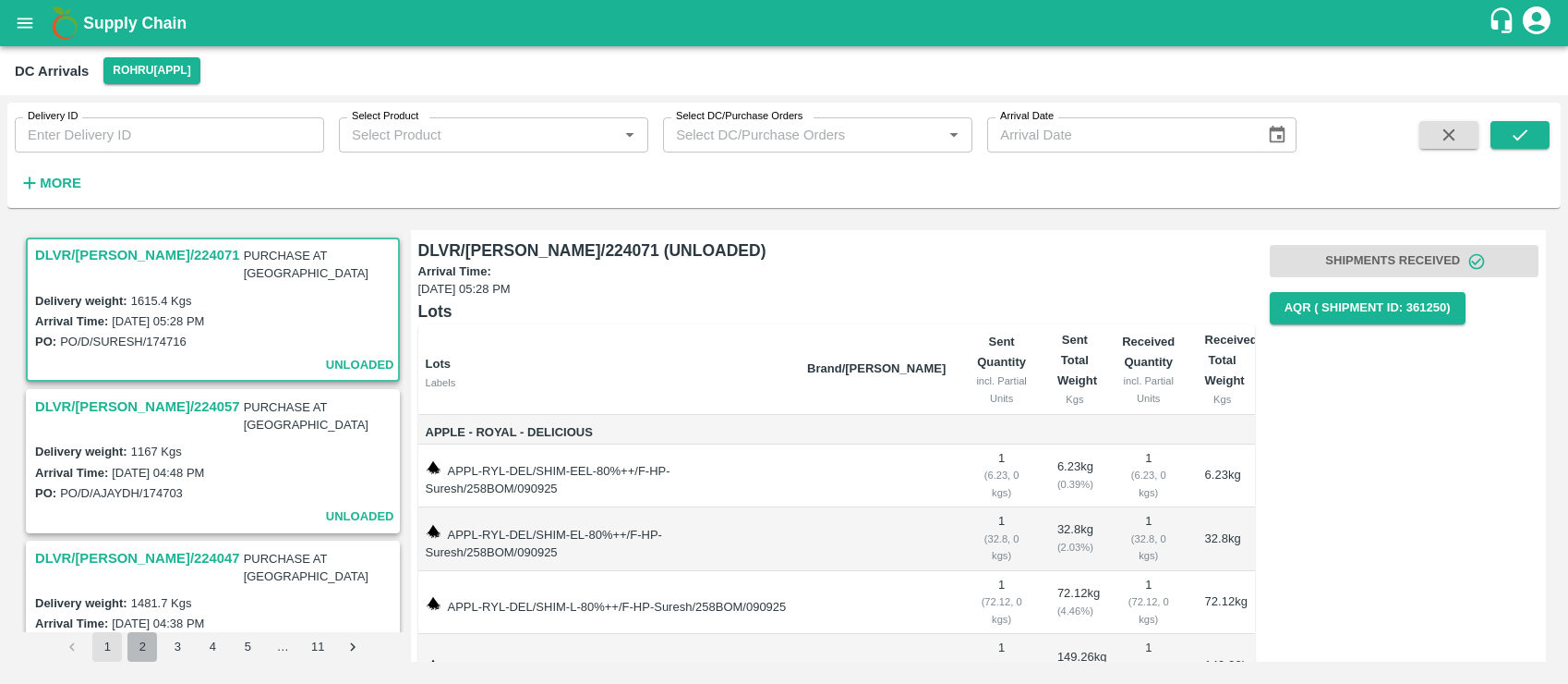
click at [139, 648] on button "2" at bounding box center [142, 646] width 29 height 29
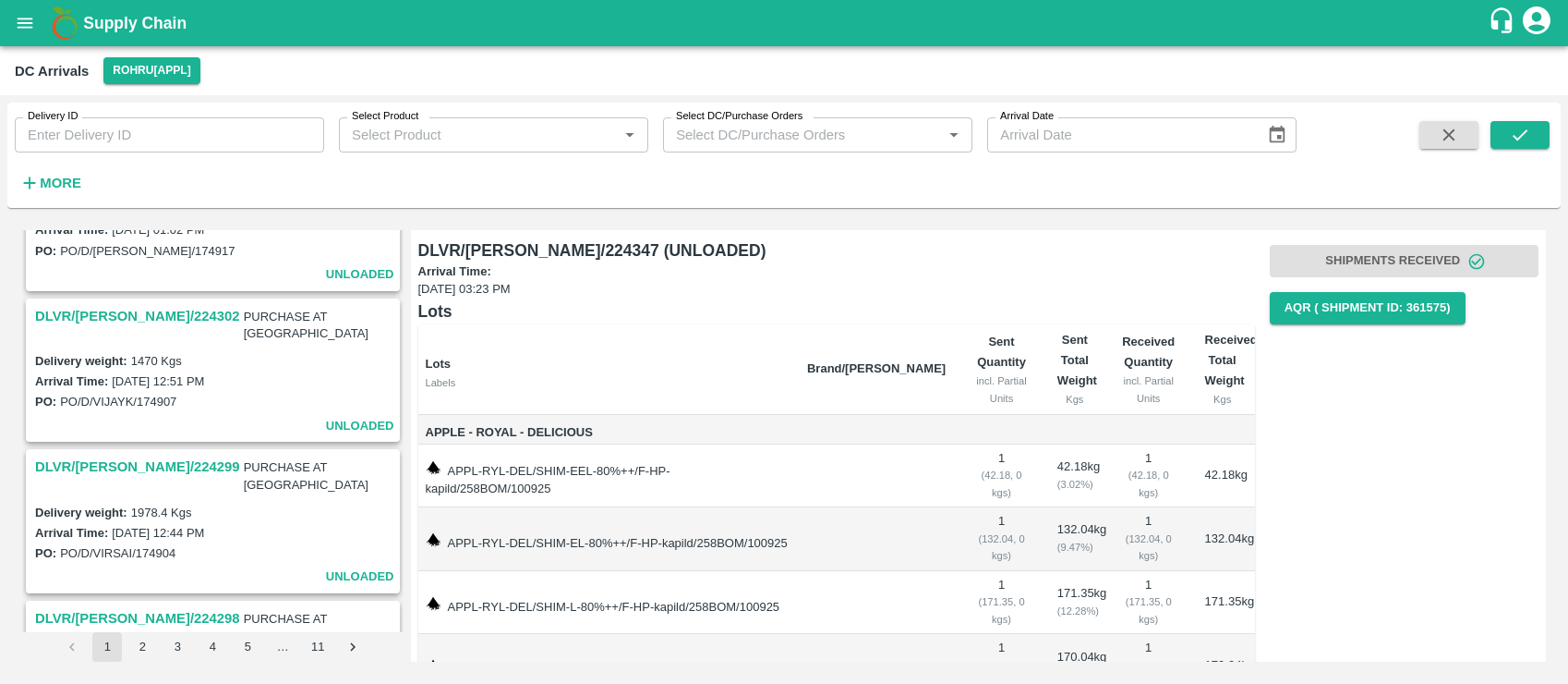
scroll to position [396, 0]
click at [349, 642] on icon "Go to next page" at bounding box center [353, 647] width 18 height 18
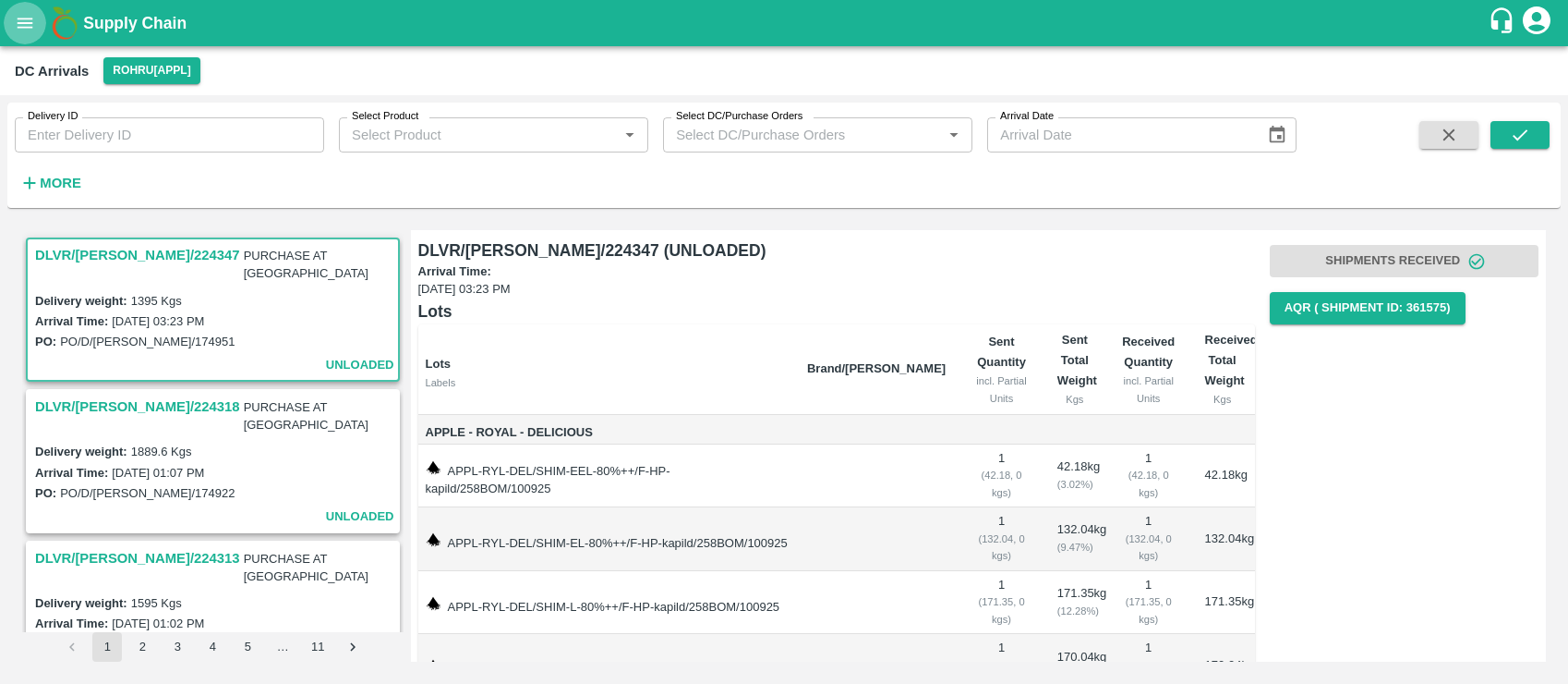
click at [23, 18] on icon "open drawer" at bounding box center [25, 23] width 16 height 10
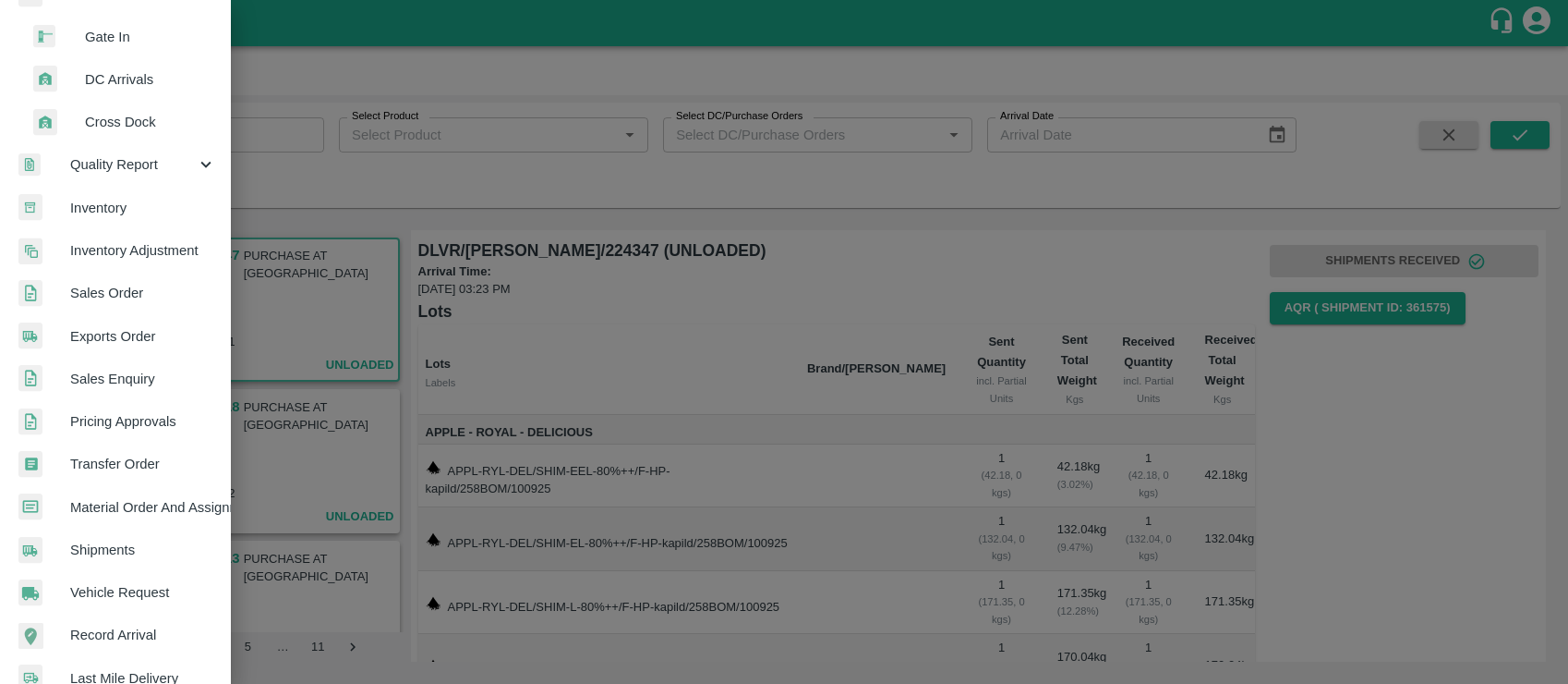
scroll to position [416, 0]
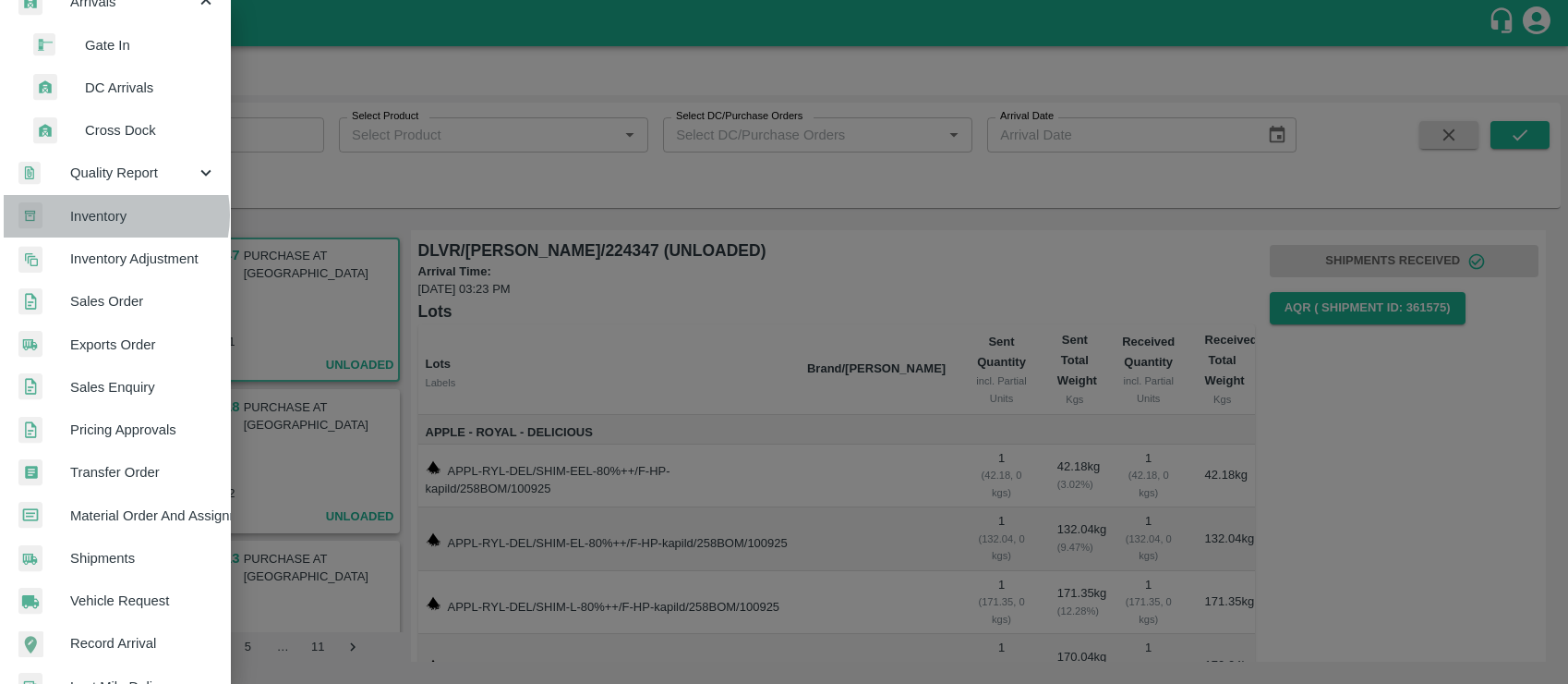
click at [105, 215] on span "Inventory" at bounding box center [143, 216] width 146 height 21
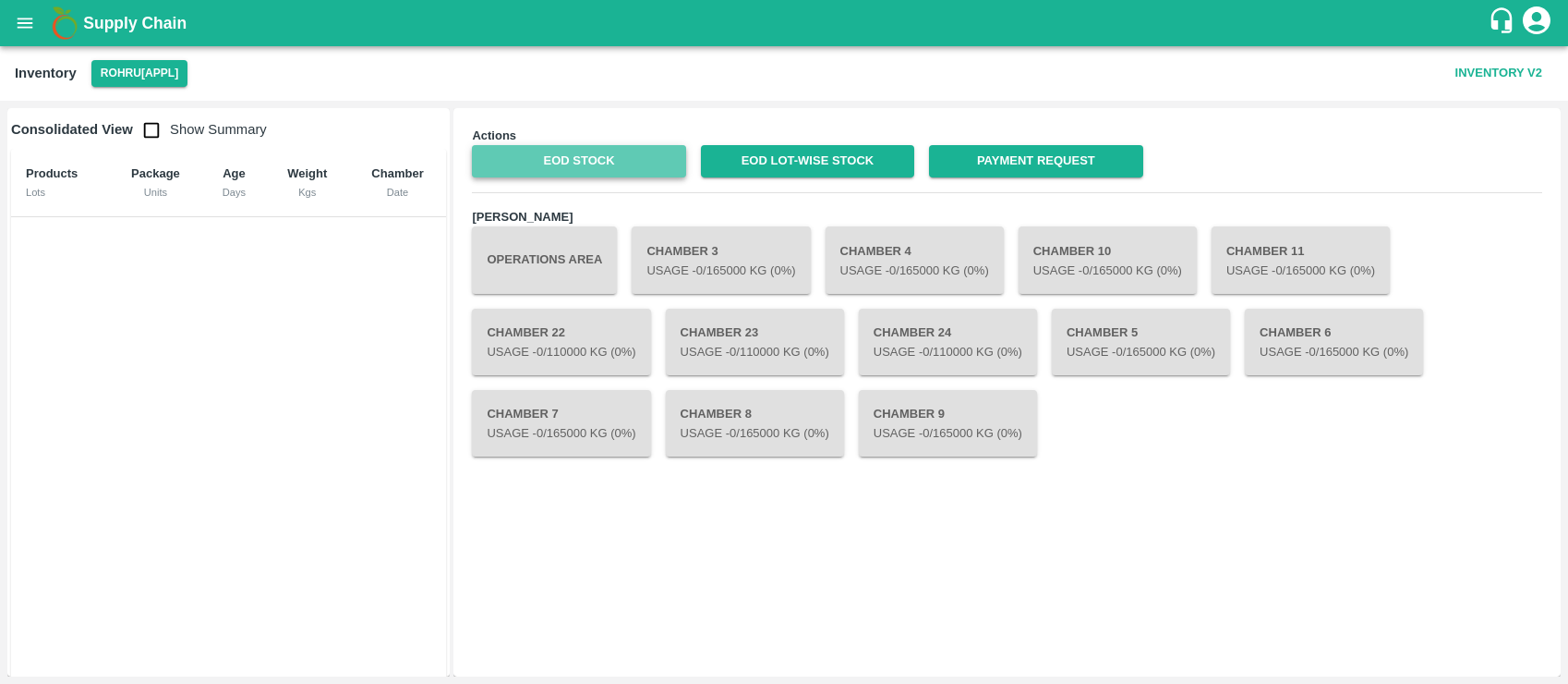
click at [572, 163] on link "EOD Stock" at bounding box center [578, 161] width 213 height 32
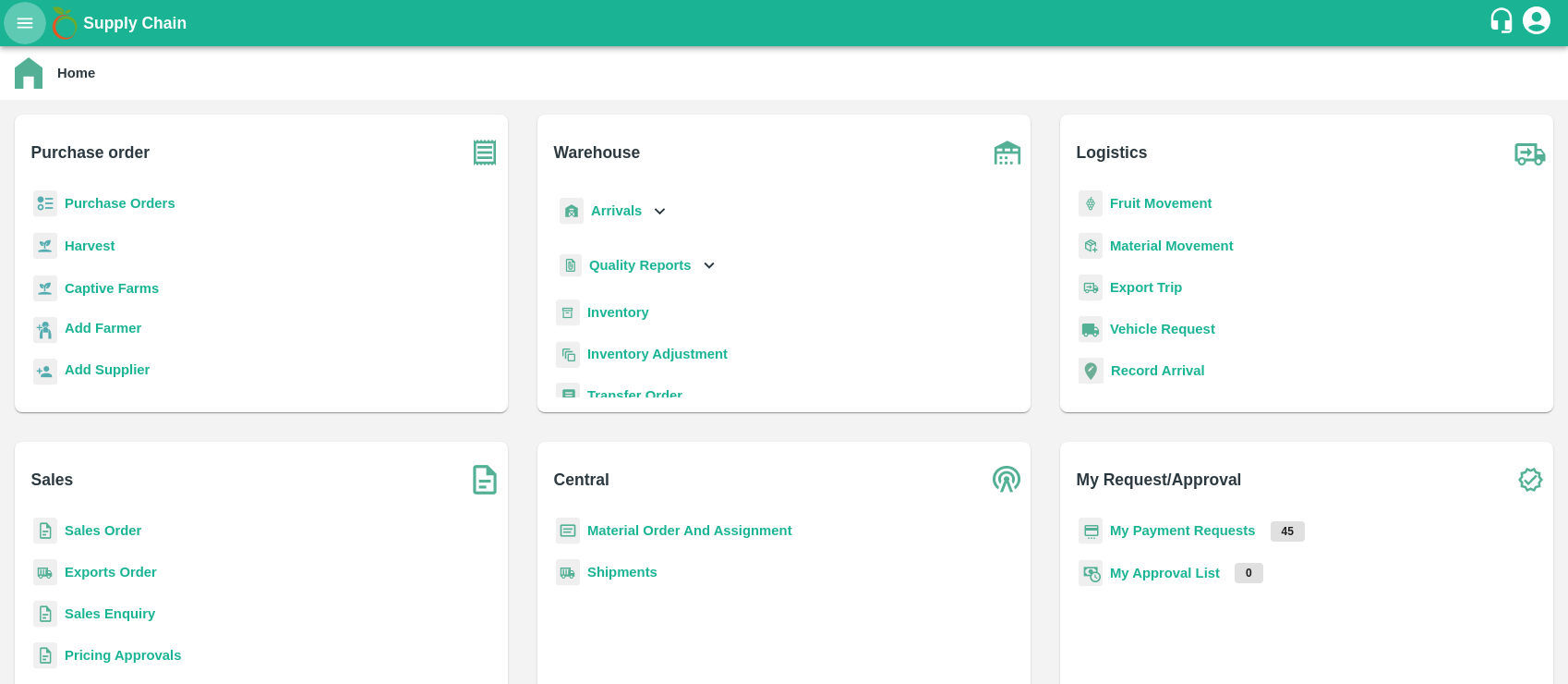
click at [28, 20] on icon "open drawer" at bounding box center [25, 23] width 21 height 21
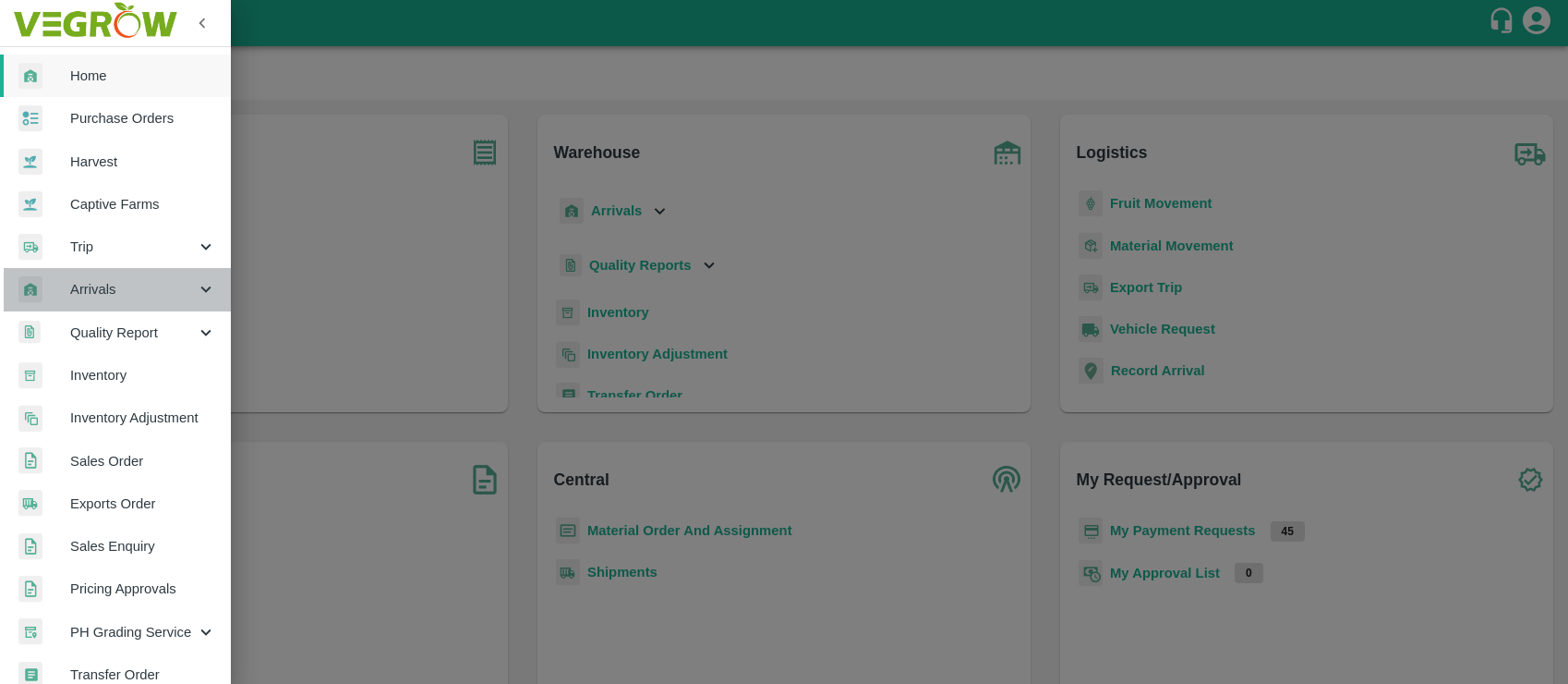
click at [142, 283] on span "Arrivals" at bounding box center [133, 289] width 126 height 21
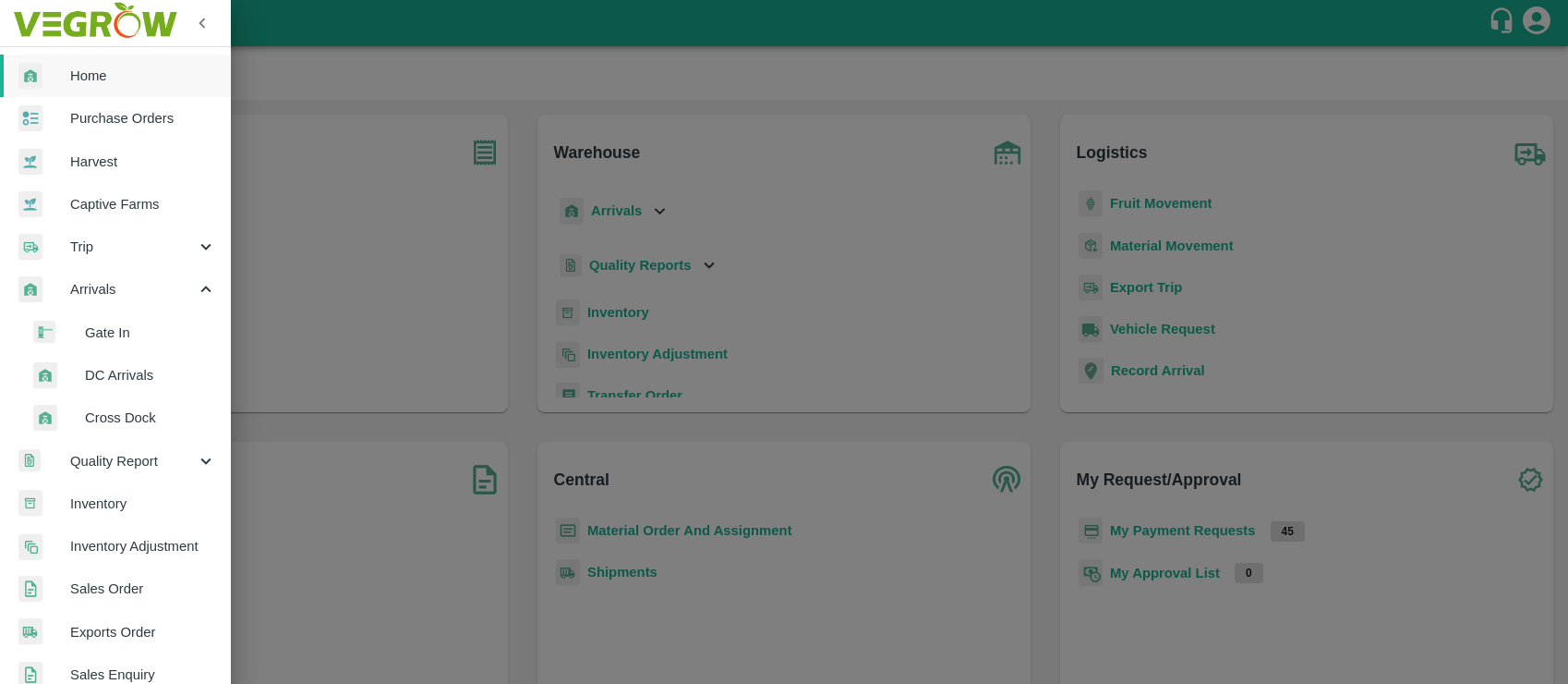
click at [107, 363] on li "DC Arrivals" at bounding box center [123, 375] width 216 height 42
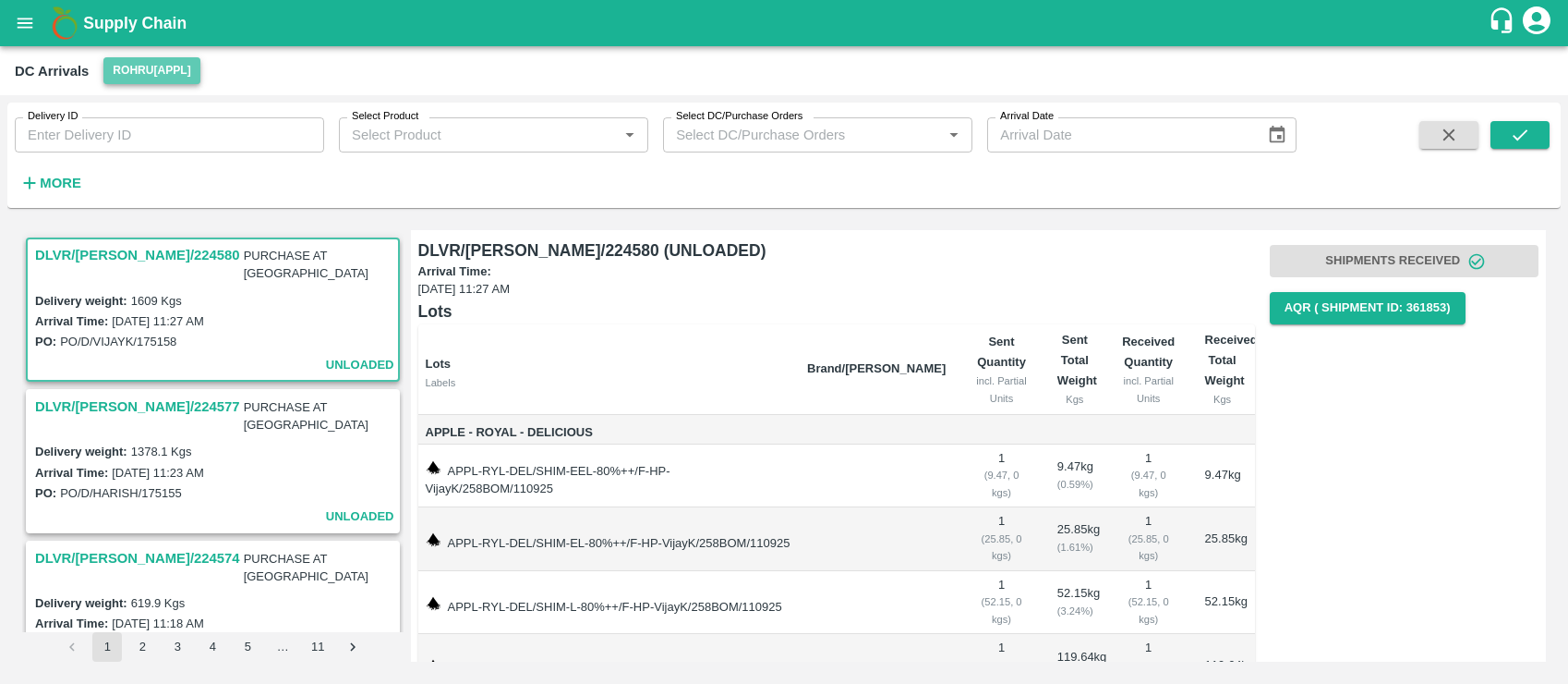
click at [164, 73] on button "Rohru[APPL]" at bounding box center [151, 70] width 96 height 27
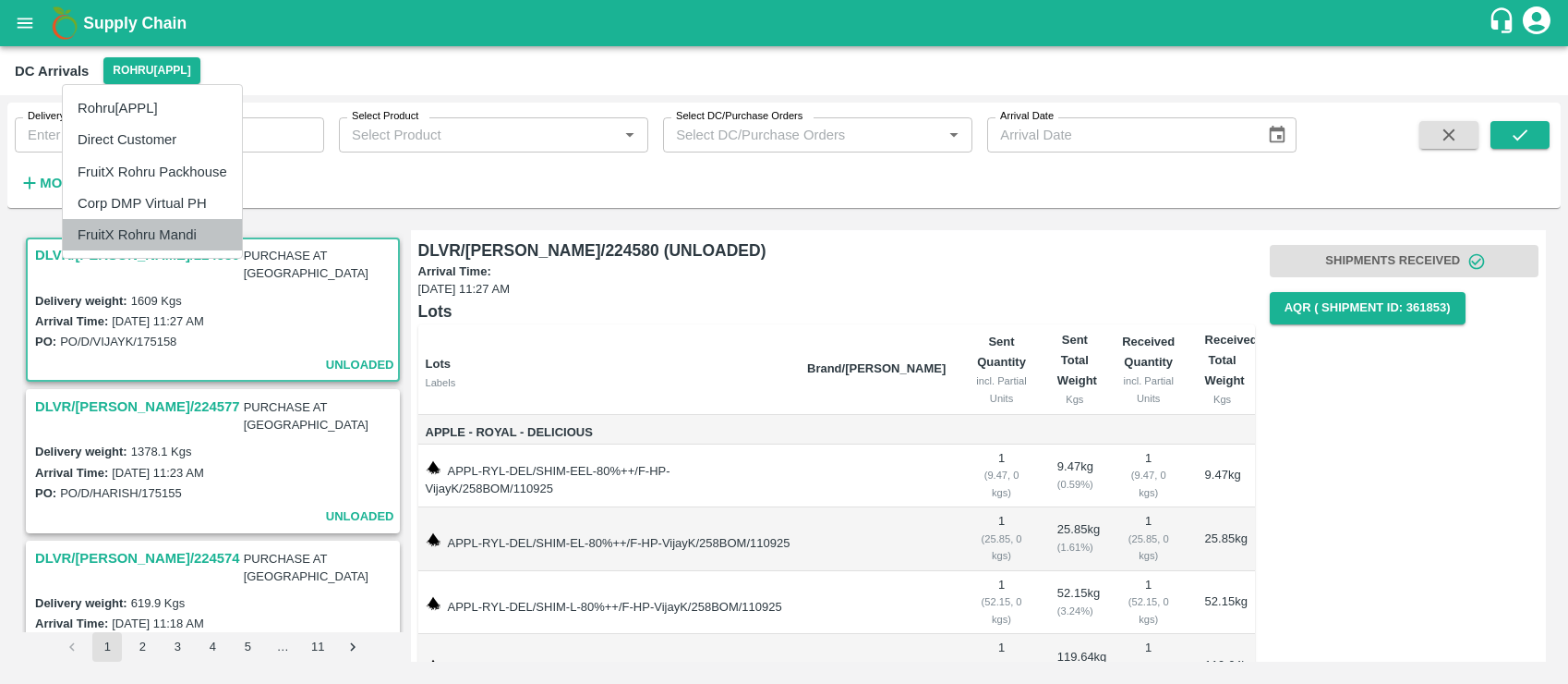
click at [157, 229] on li "FruitX Rohru Mandi" at bounding box center [152, 234] width 179 height 31
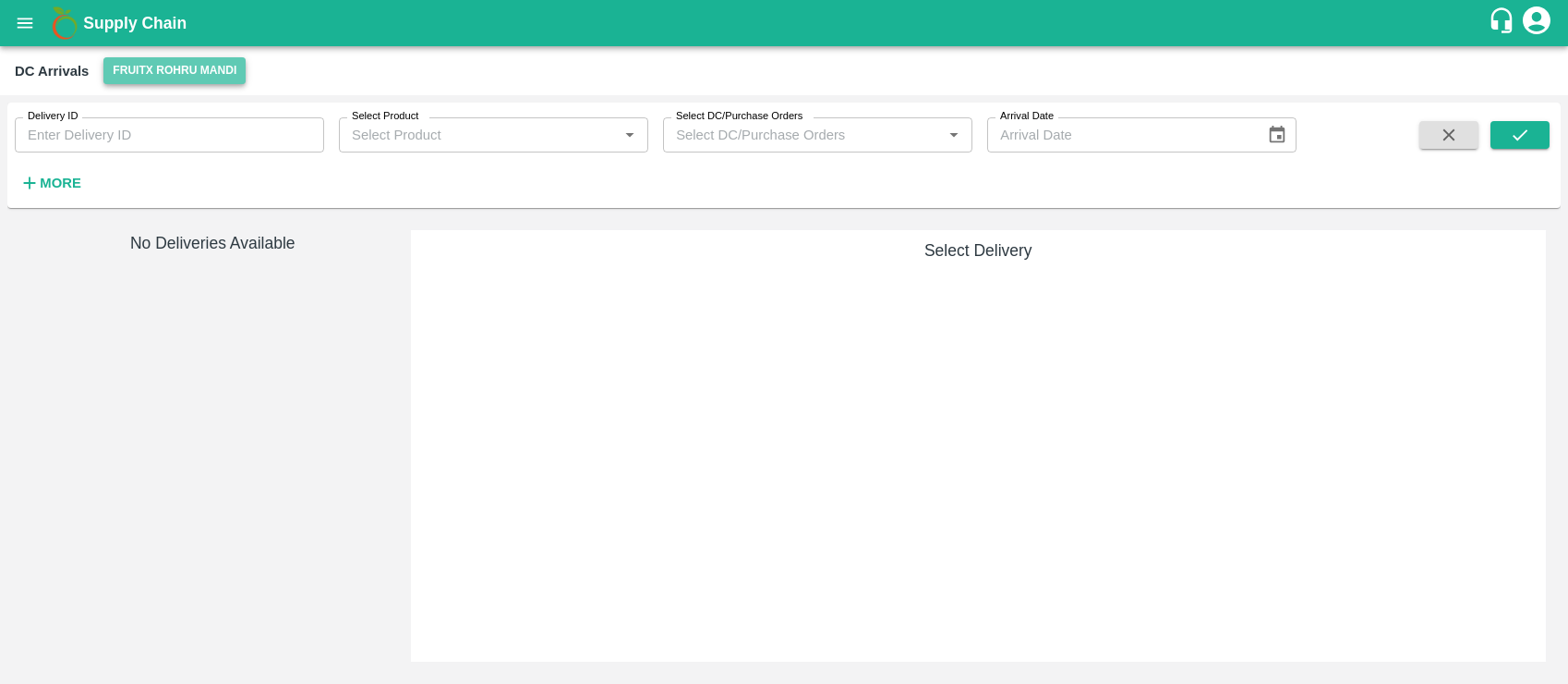
click at [155, 64] on button "FruitX Rohru Mandi" at bounding box center [174, 70] width 142 height 27
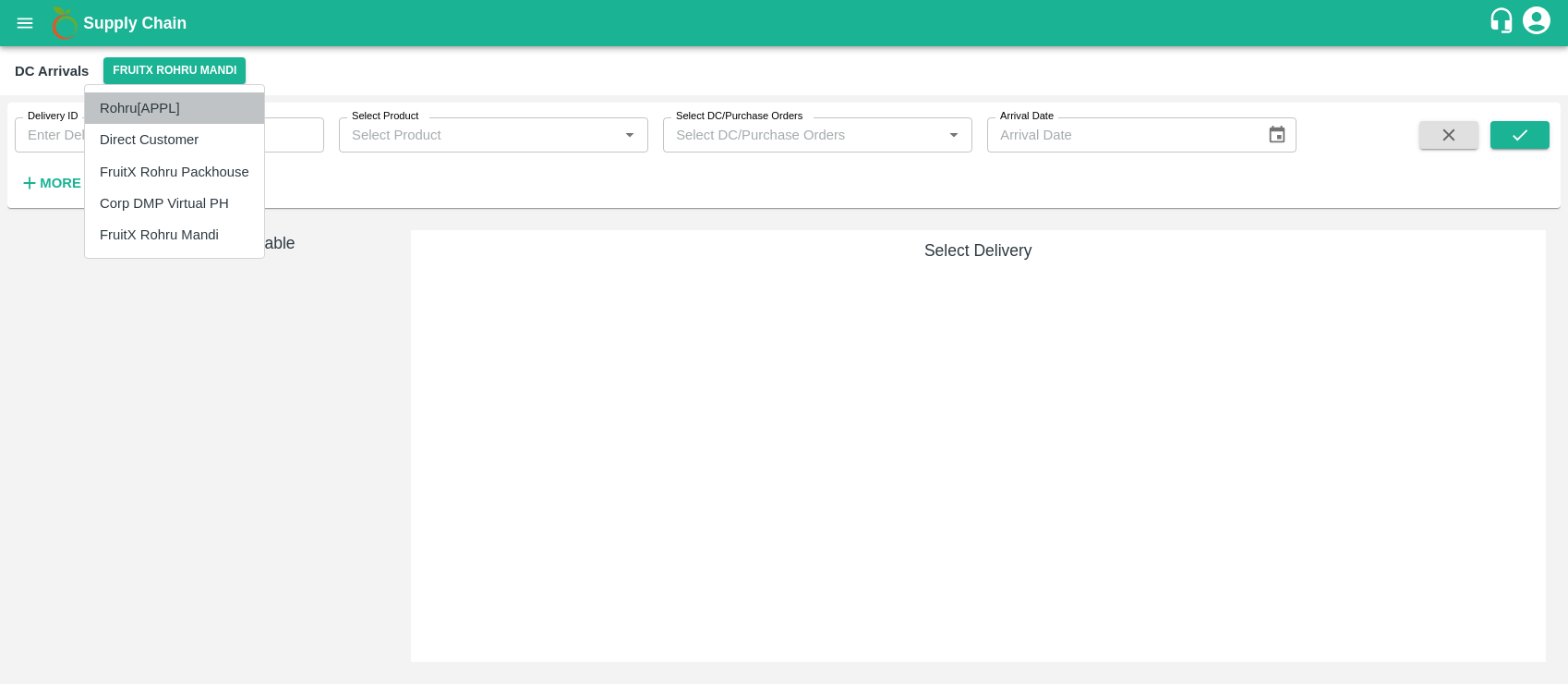
click at [135, 101] on li "Rohru[APPL]" at bounding box center [175, 107] width 179 height 31
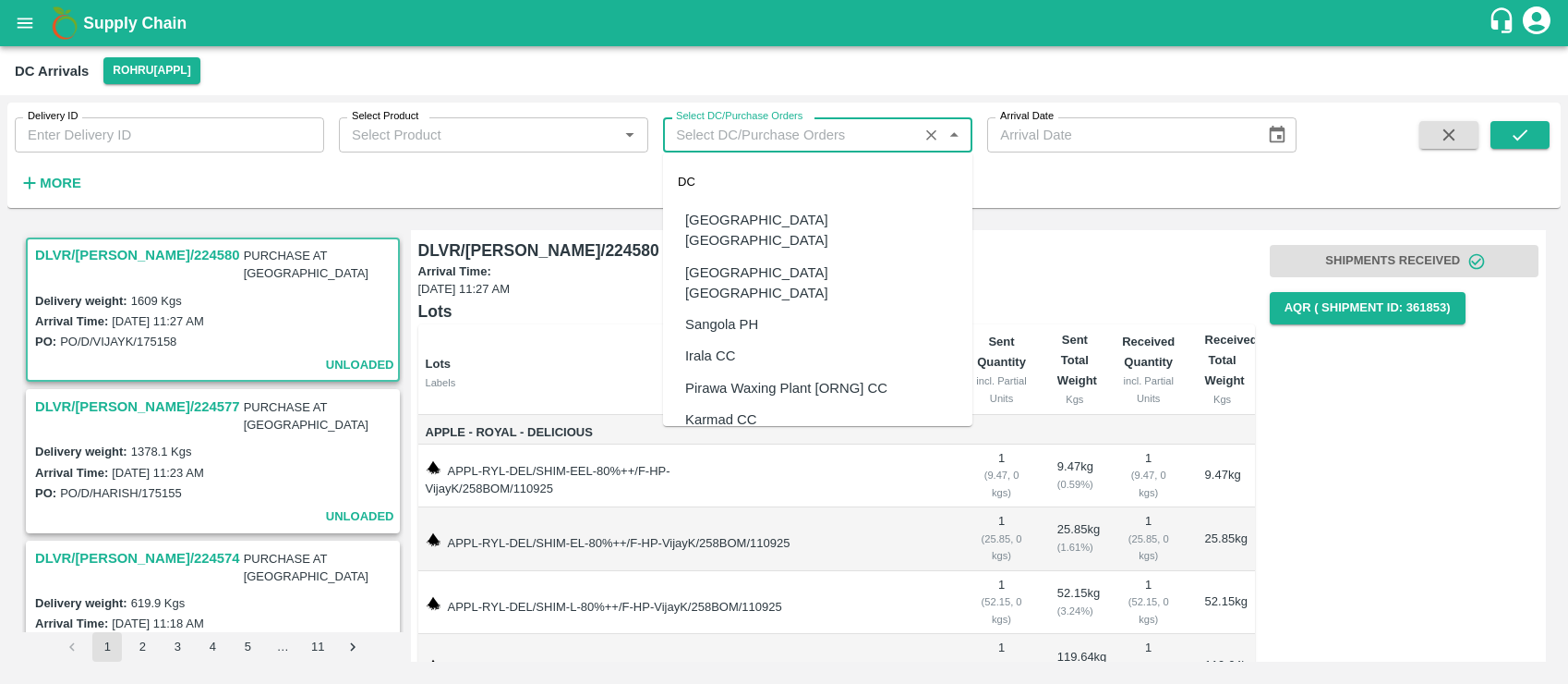
click at [757, 128] on input "Select DC/Purchase Orders" at bounding box center [791, 135] width 244 height 24
click at [434, 130] on input "Select Product" at bounding box center [478, 135] width 268 height 24
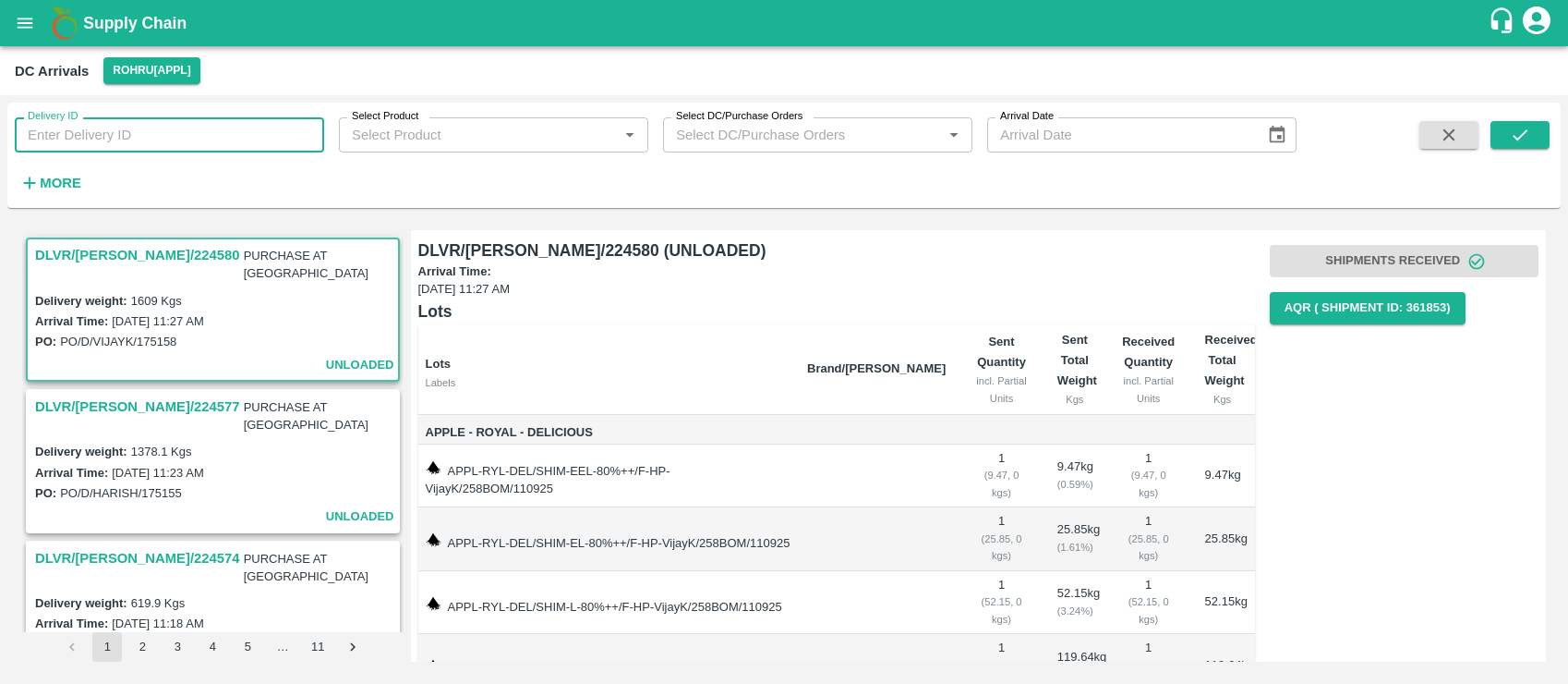
click at [238, 131] on input "Delivery ID" at bounding box center [170, 134] width 310 height 35
click at [295, 70] on div "DC Arrivals Rohru[APPL]" at bounding box center [782, 70] width 1535 height 27
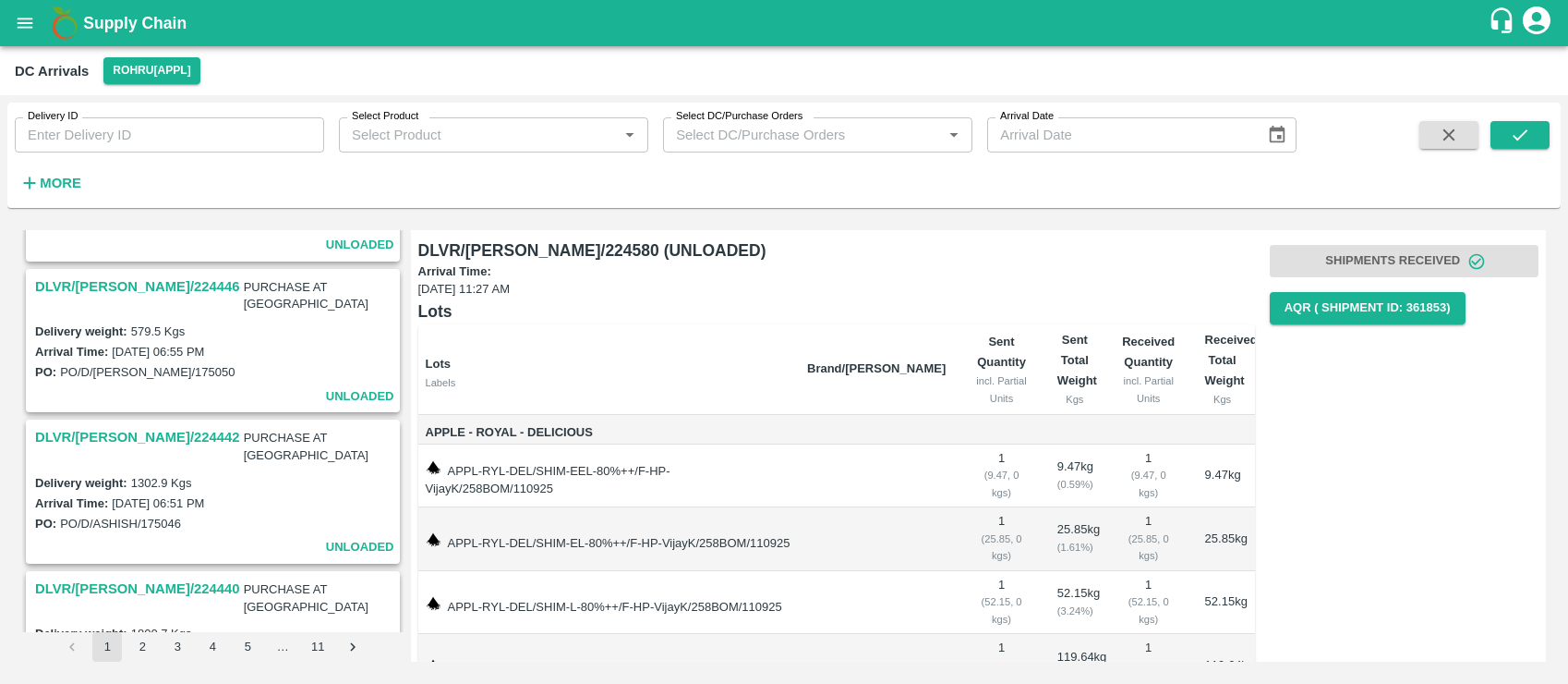
scroll to position [2239, 0]
click at [140, 646] on button "2" at bounding box center [142, 646] width 29 height 29
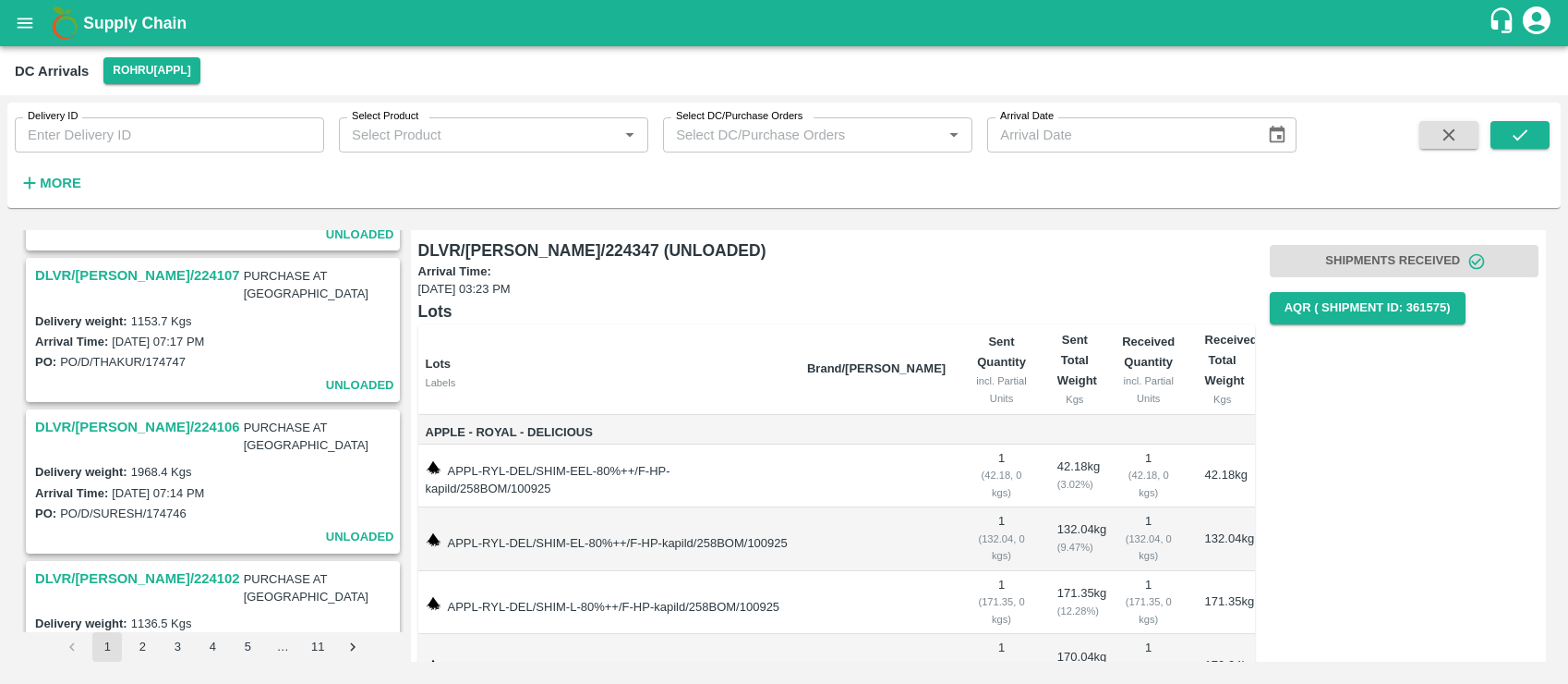
scroll to position [2960, 0]
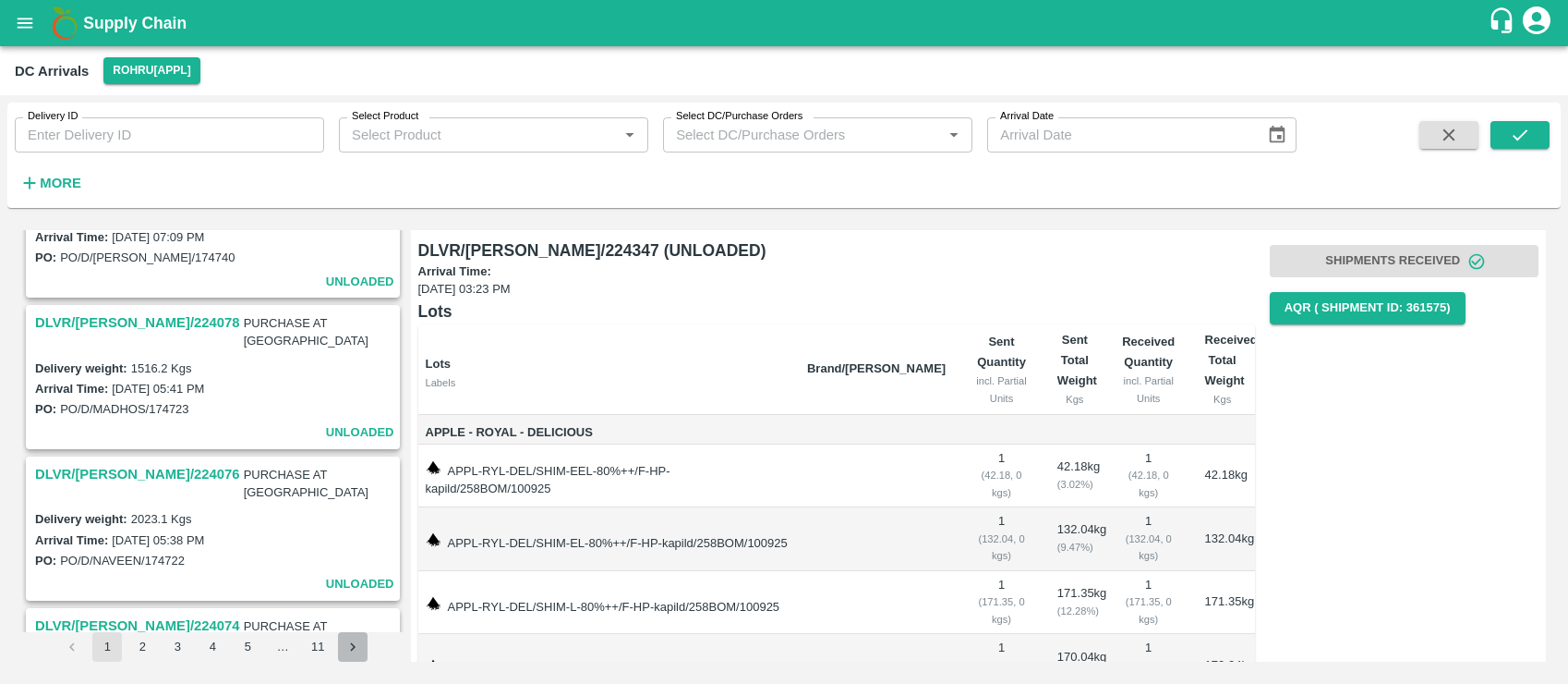
click at [352, 643] on icon "Go to next page" at bounding box center [354, 646] width 6 height 8
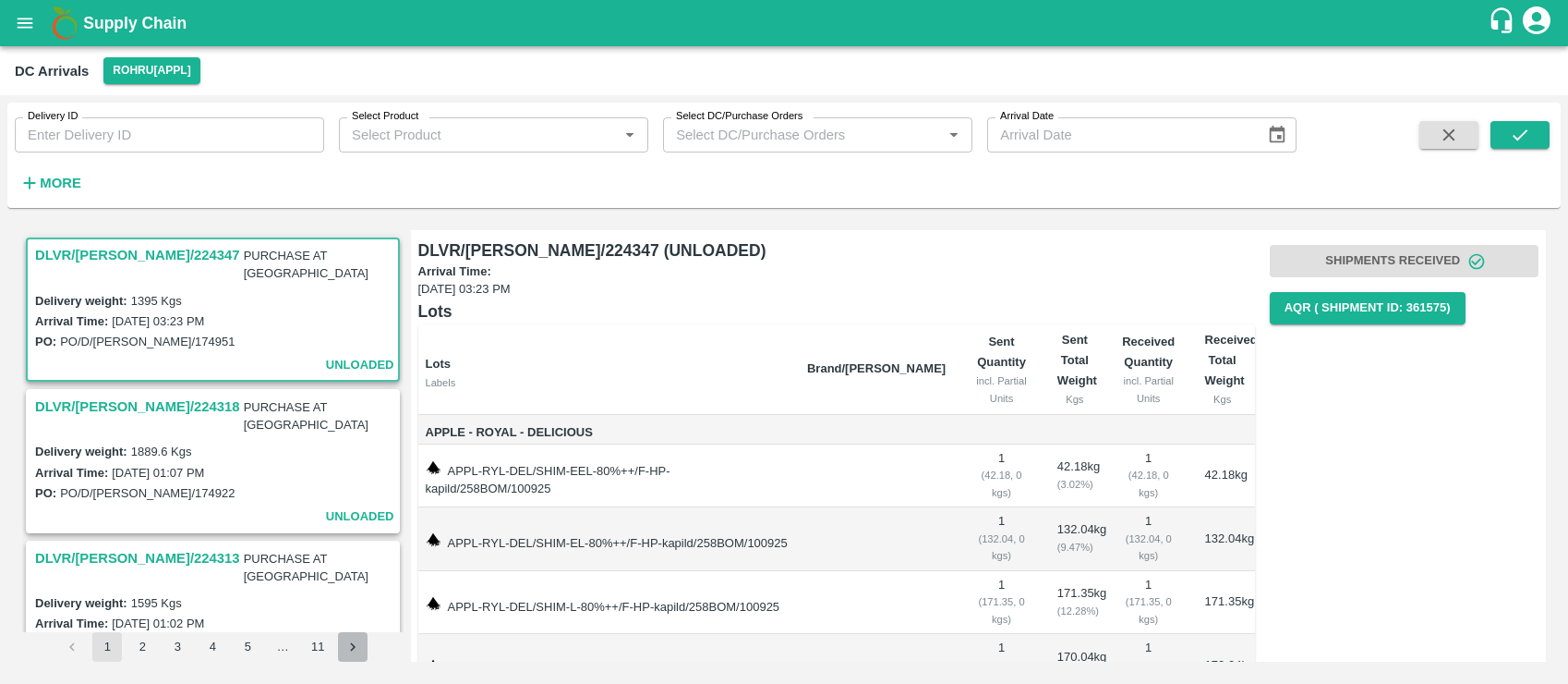
click at [352, 643] on icon "Go to next page" at bounding box center [354, 646] width 6 height 8
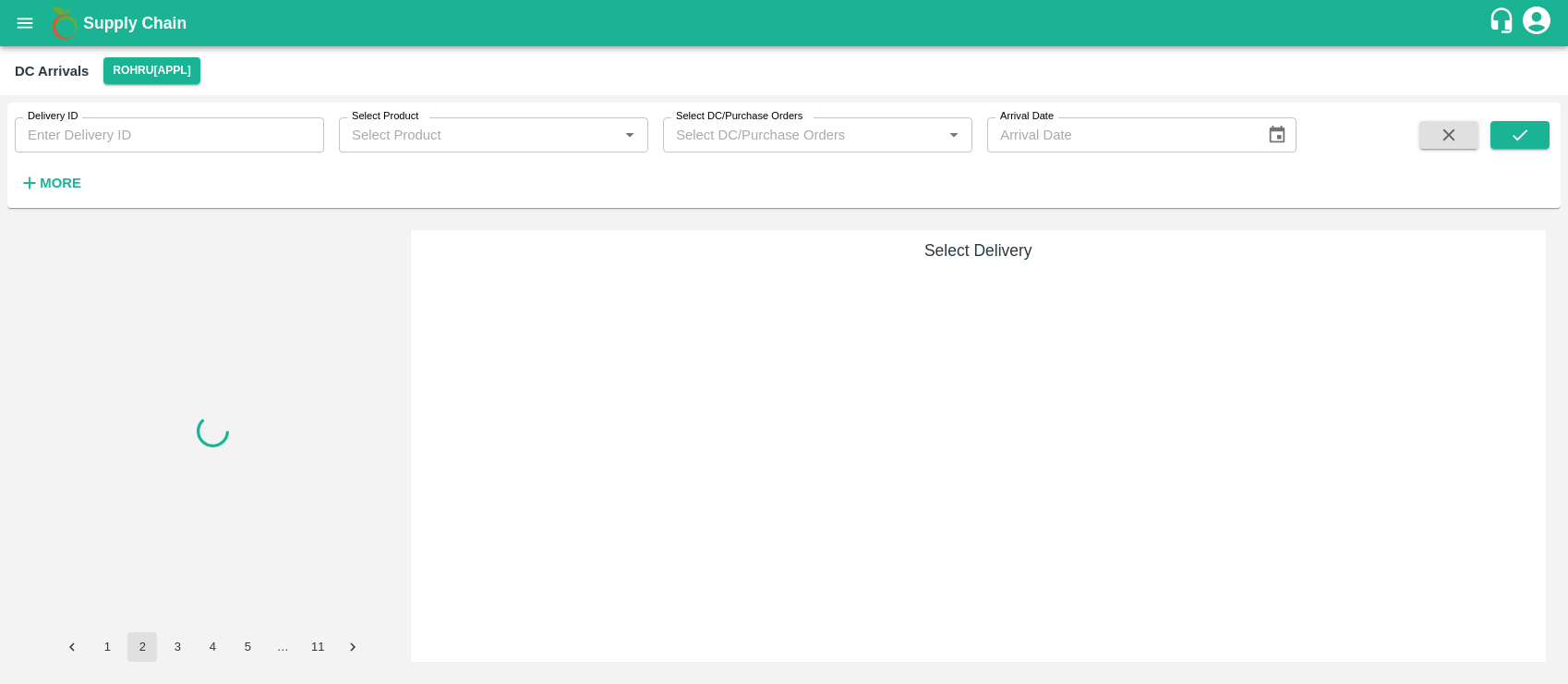
click at [352, 643] on icon "Go to next page" at bounding box center [354, 646] width 6 height 8
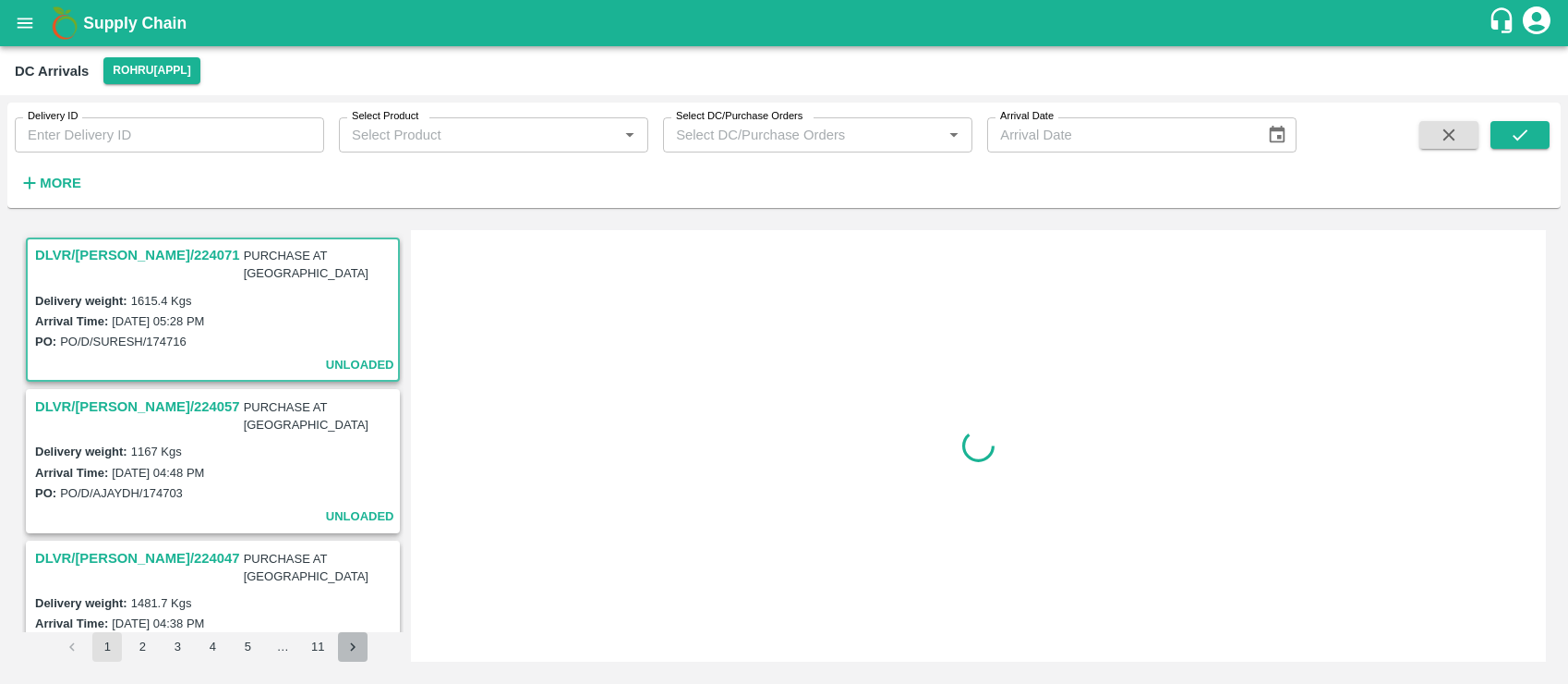
click at [352, 643] on icon "Go to next page" at bounding box center [354, 646] width 6 height 8
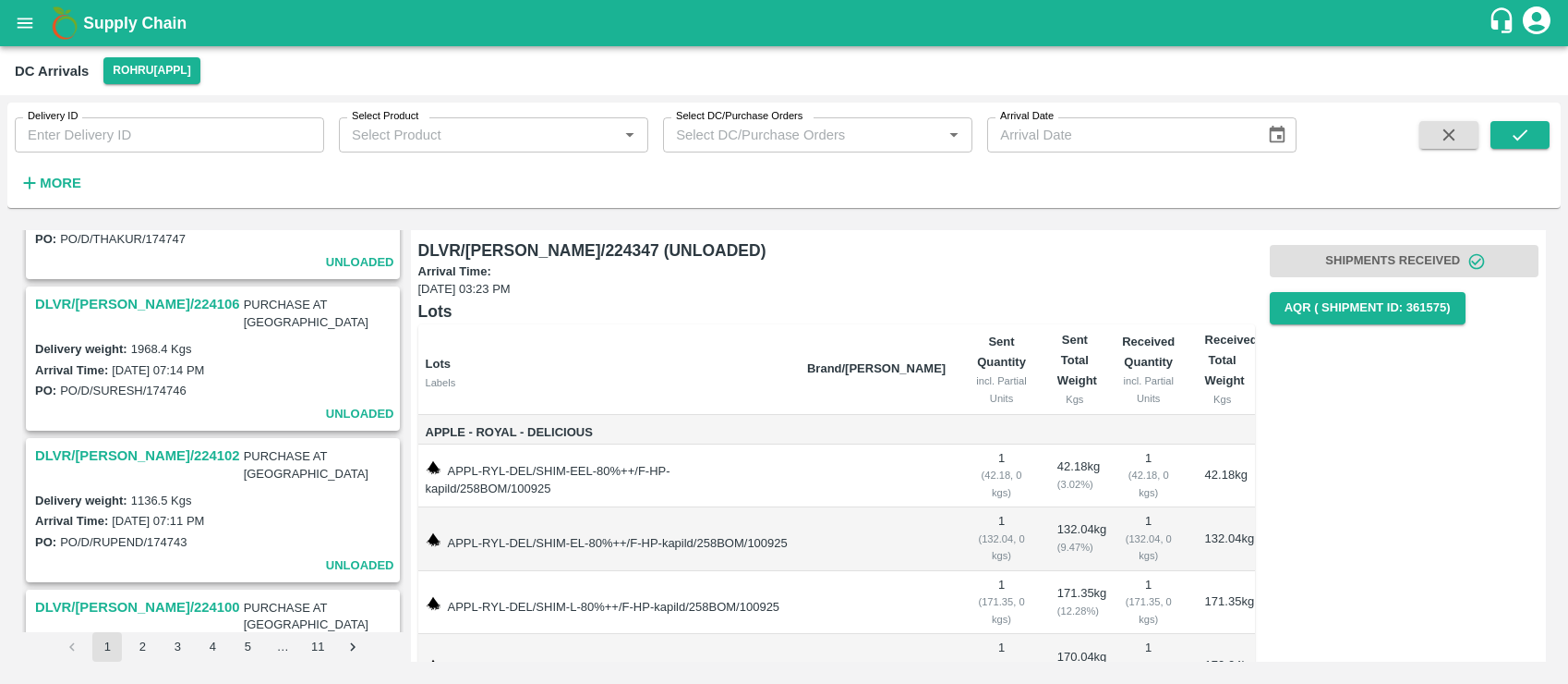
scroll to position [2960, 0]
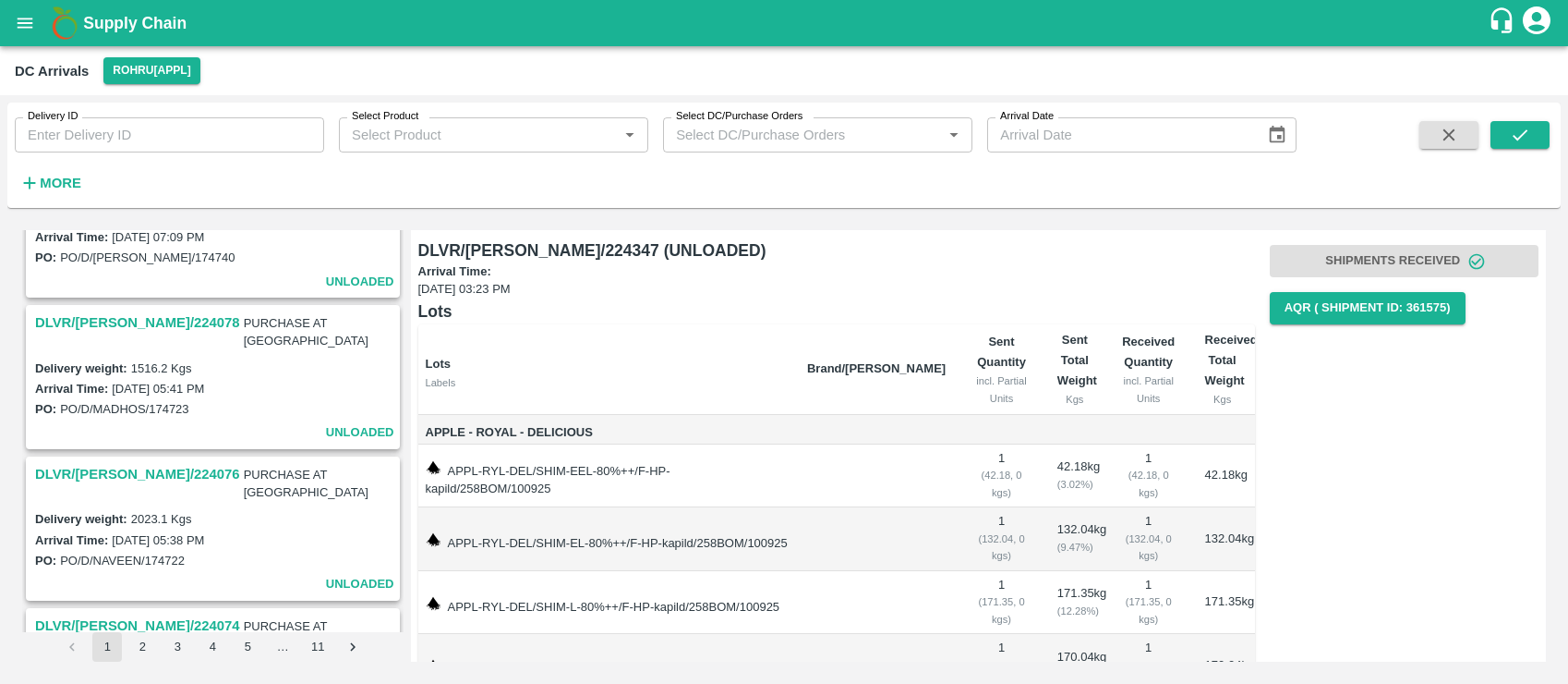
click at [22, 15] on icon "open drawer" at bounding box center [25, 23] width 21 height 21
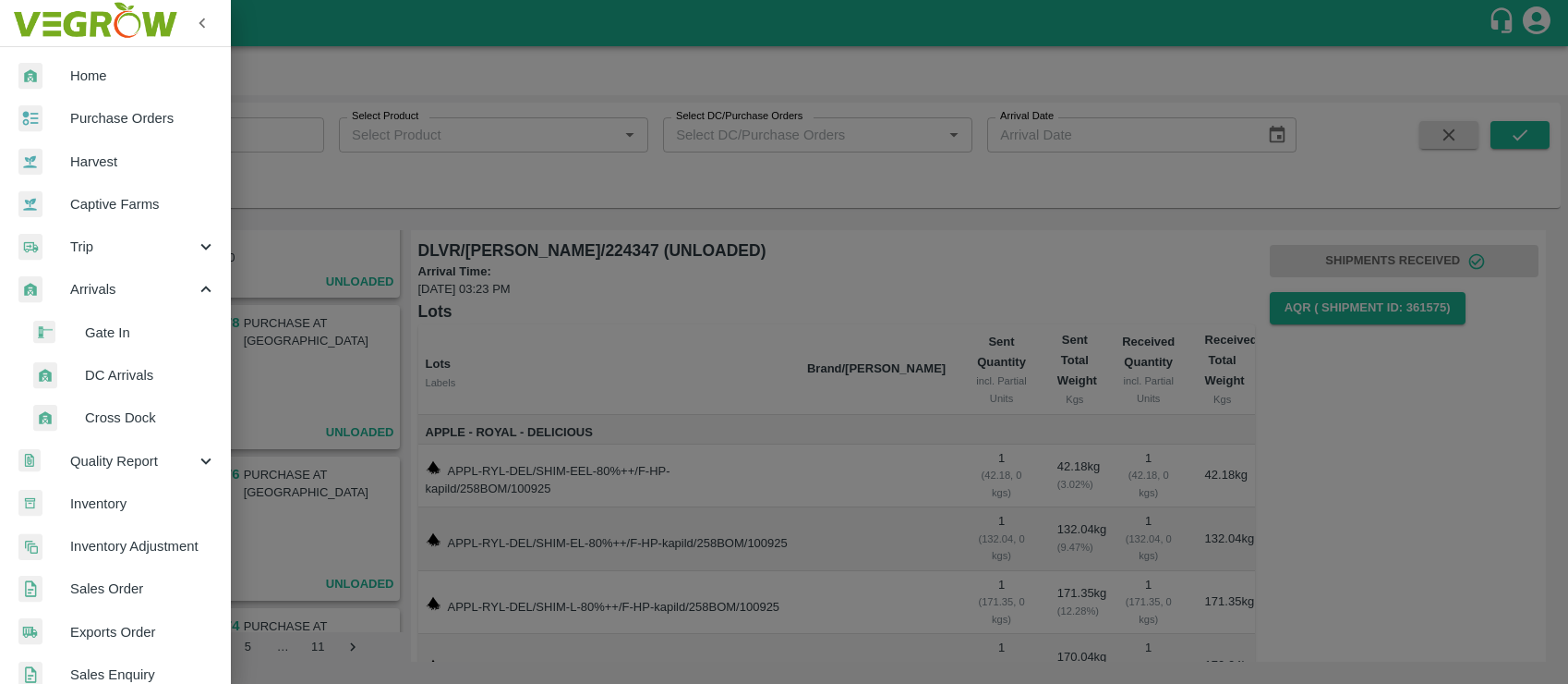
scroll to position [134, 0]
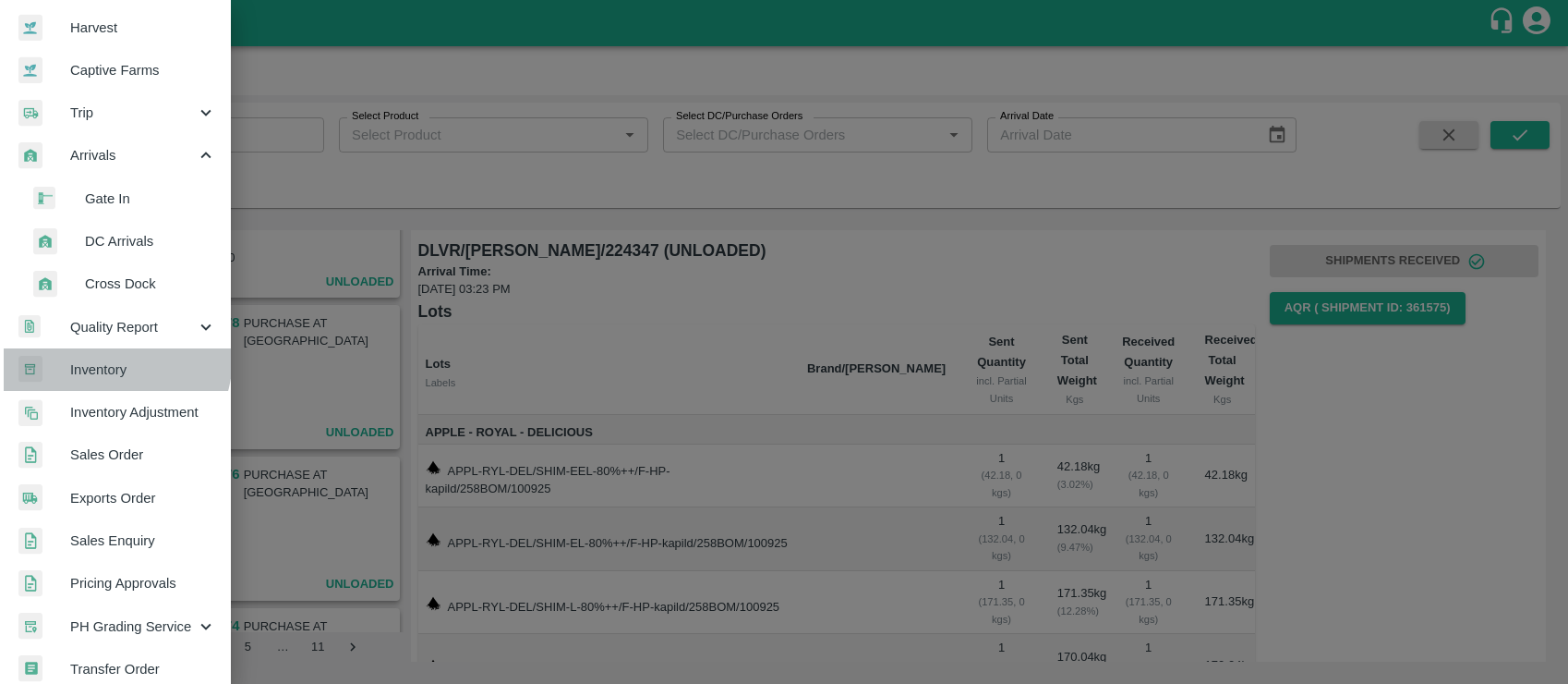
click at [95, 356] on link "Inventory" at bounding box center [115, 369] width 231 height 42
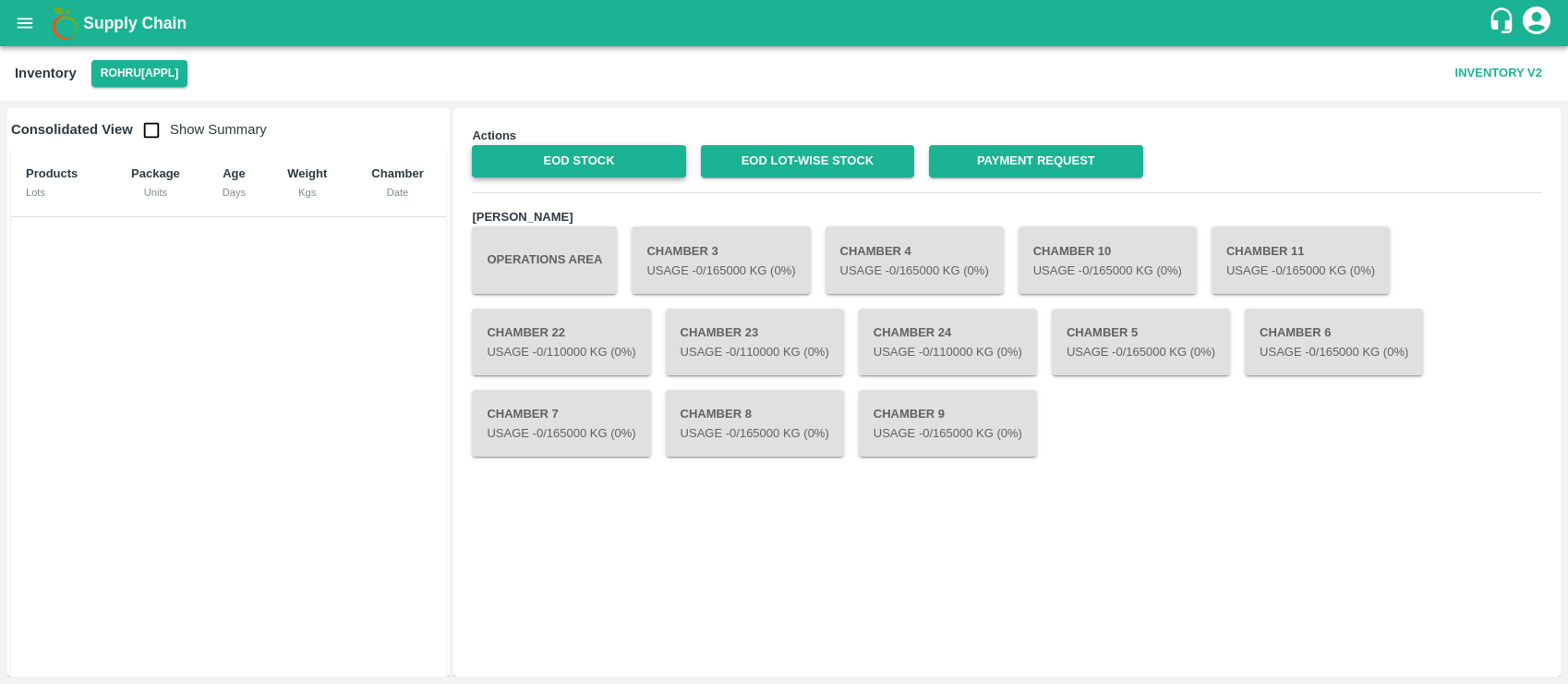
click at [570, 161] on link "EOD Stock" at bounding box center [578, 161] width 213 height 32
click at [541, 163] on link "EOD Stock" at bounding box center [578, 161] width 213 height 32
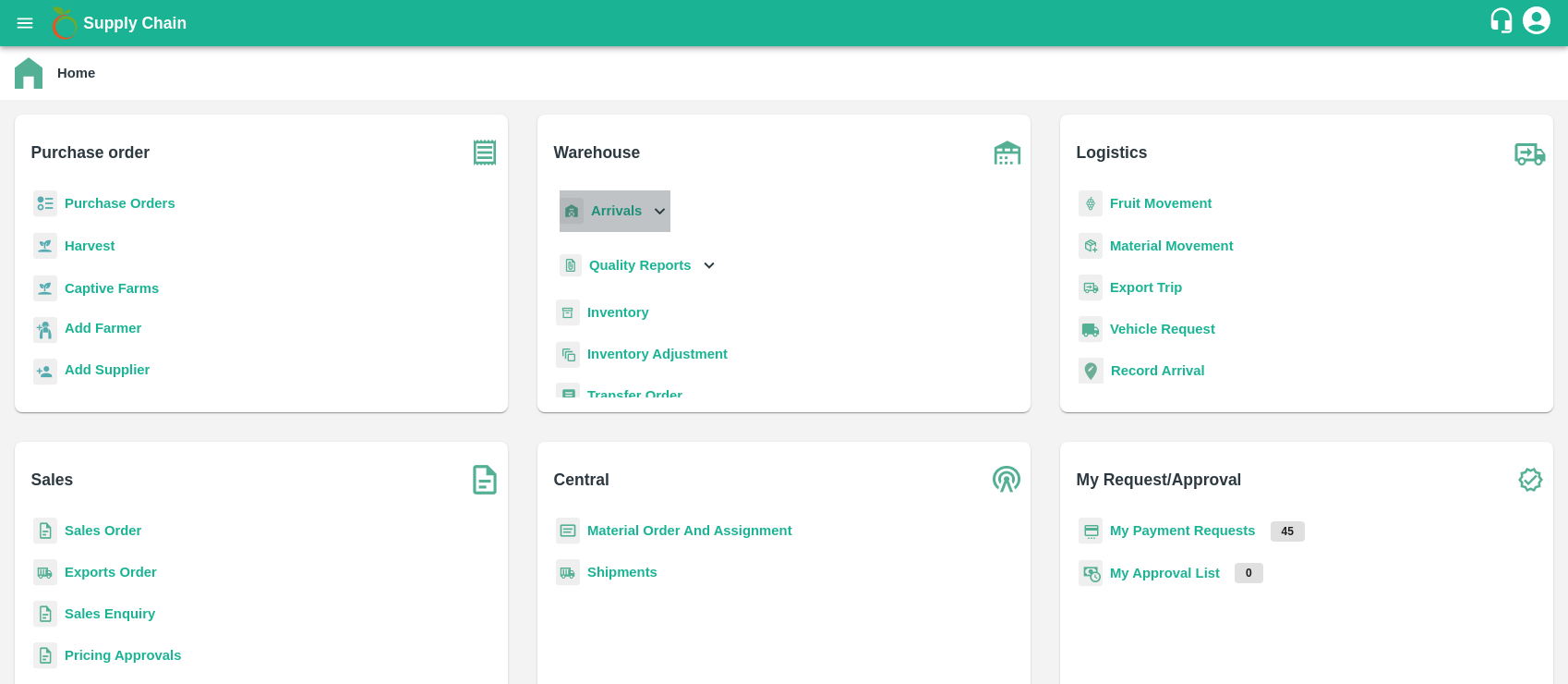
click at [629, 210] on b "Arrivals" at bounding box center [617, 210] width 51 height 15
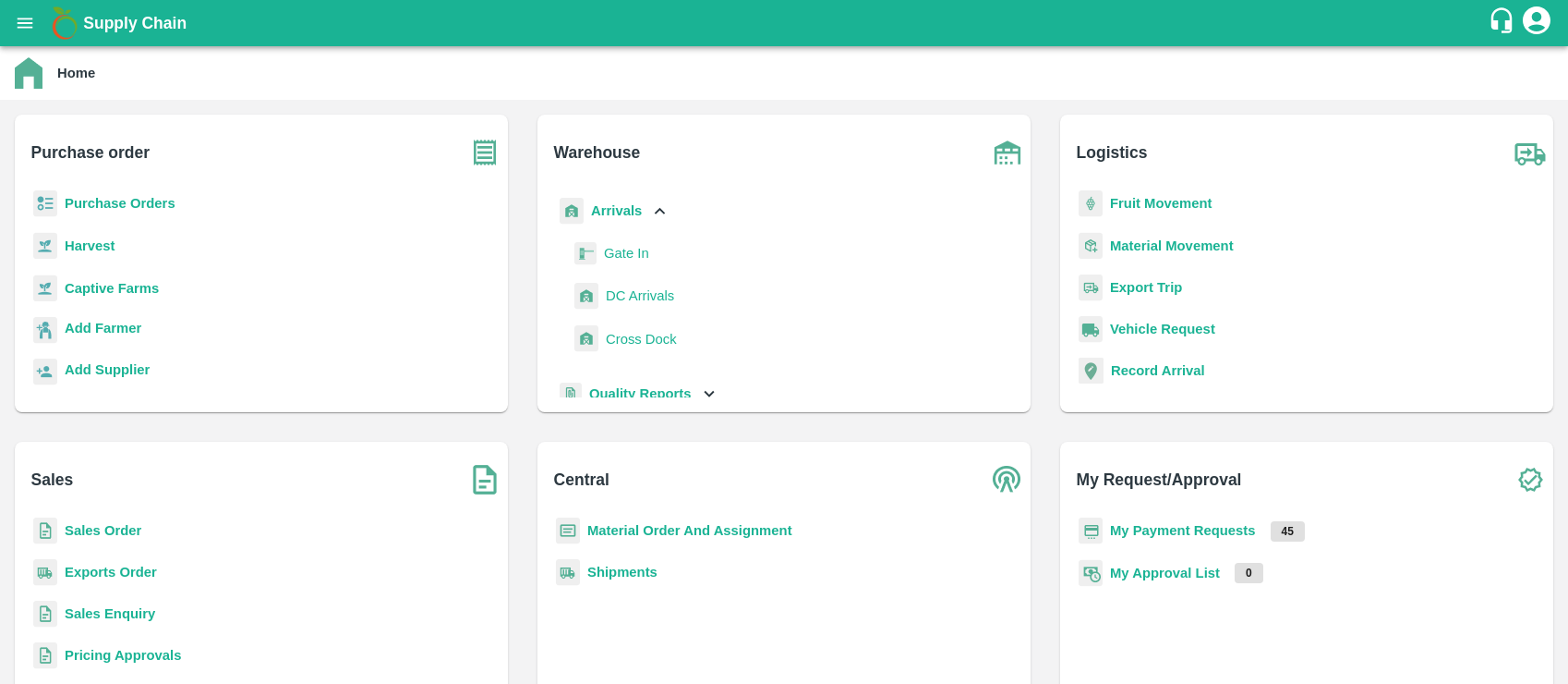
click at [632, 295] on span "DC Arrivals" at bounding box center [639, 296] width 69 height 21
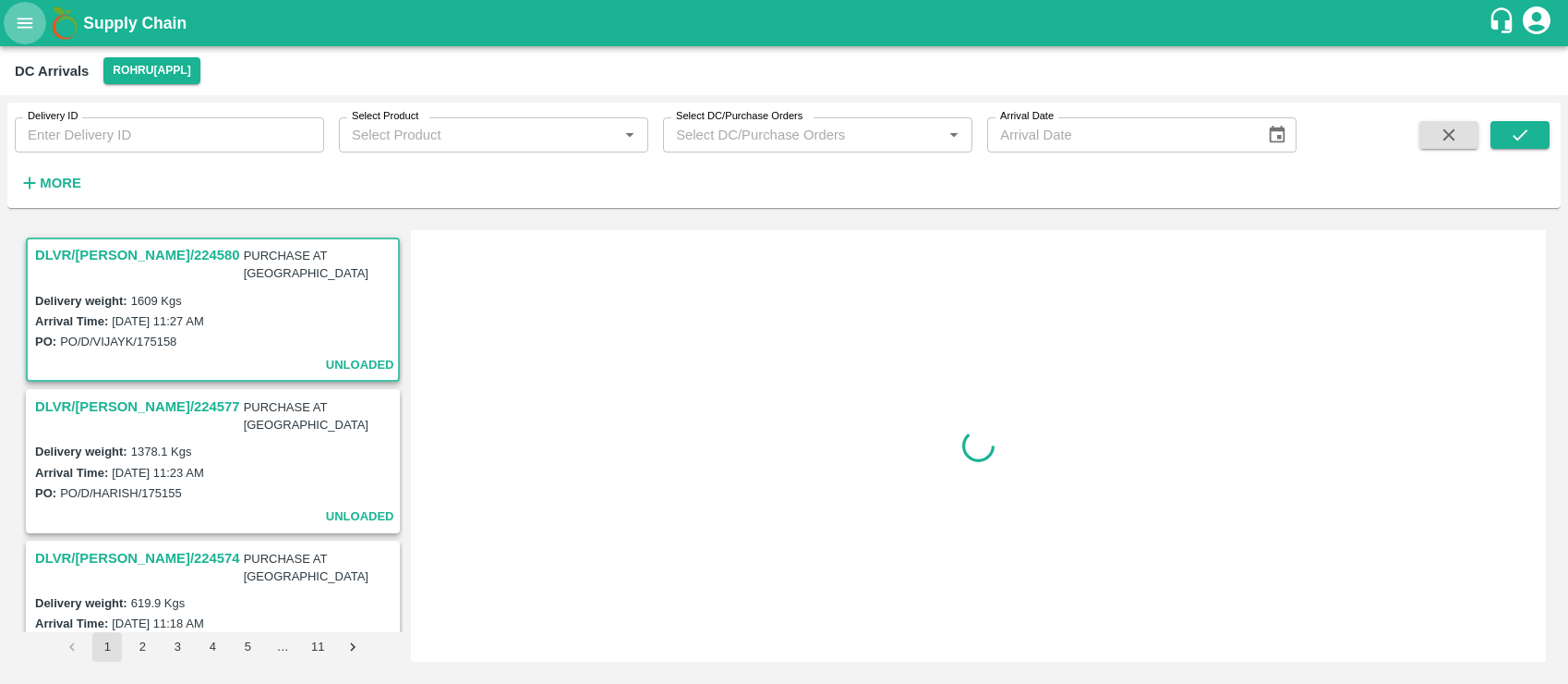
click at [23, 25] on icon "open drawer" at bounding box center [25, 23] width 21 height 21
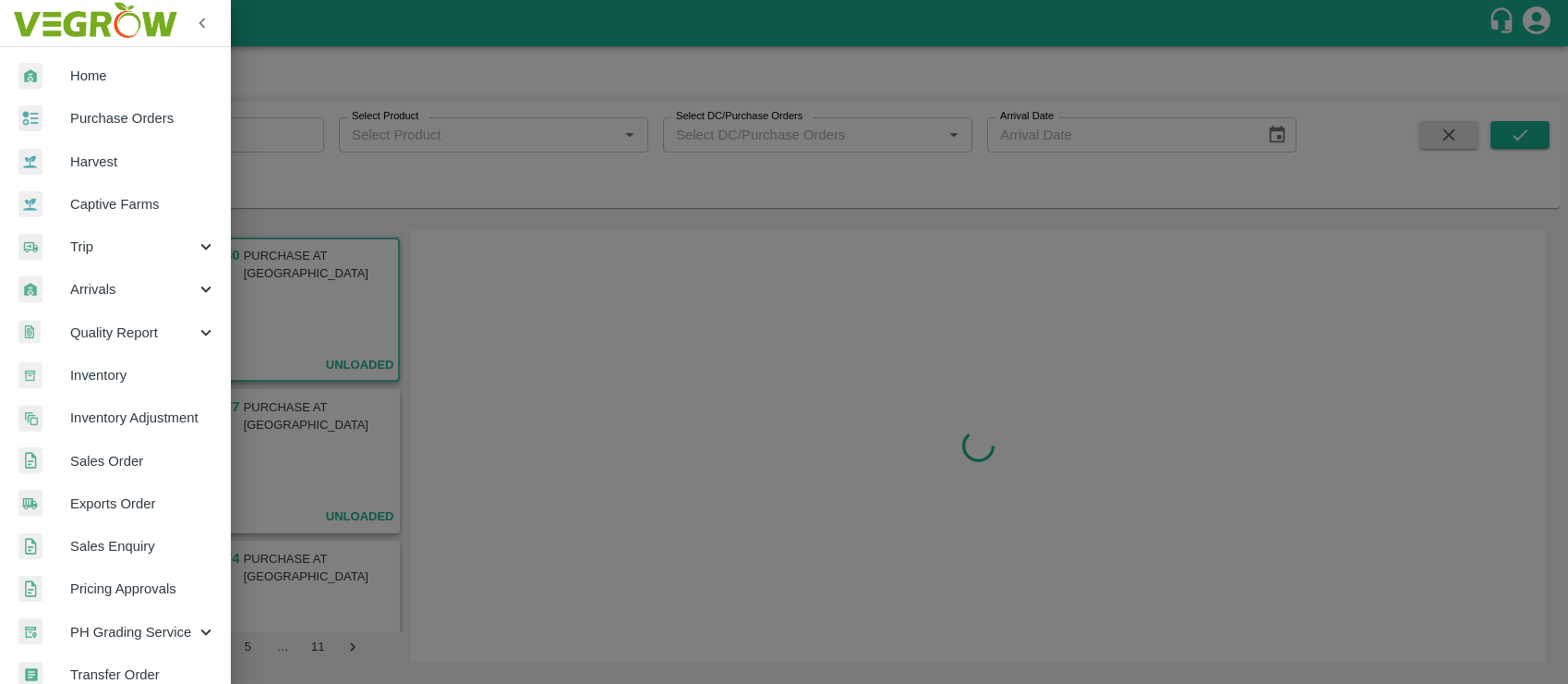
click at [484, 367] on div at bounding box center [784, 342] width 1568 height 684
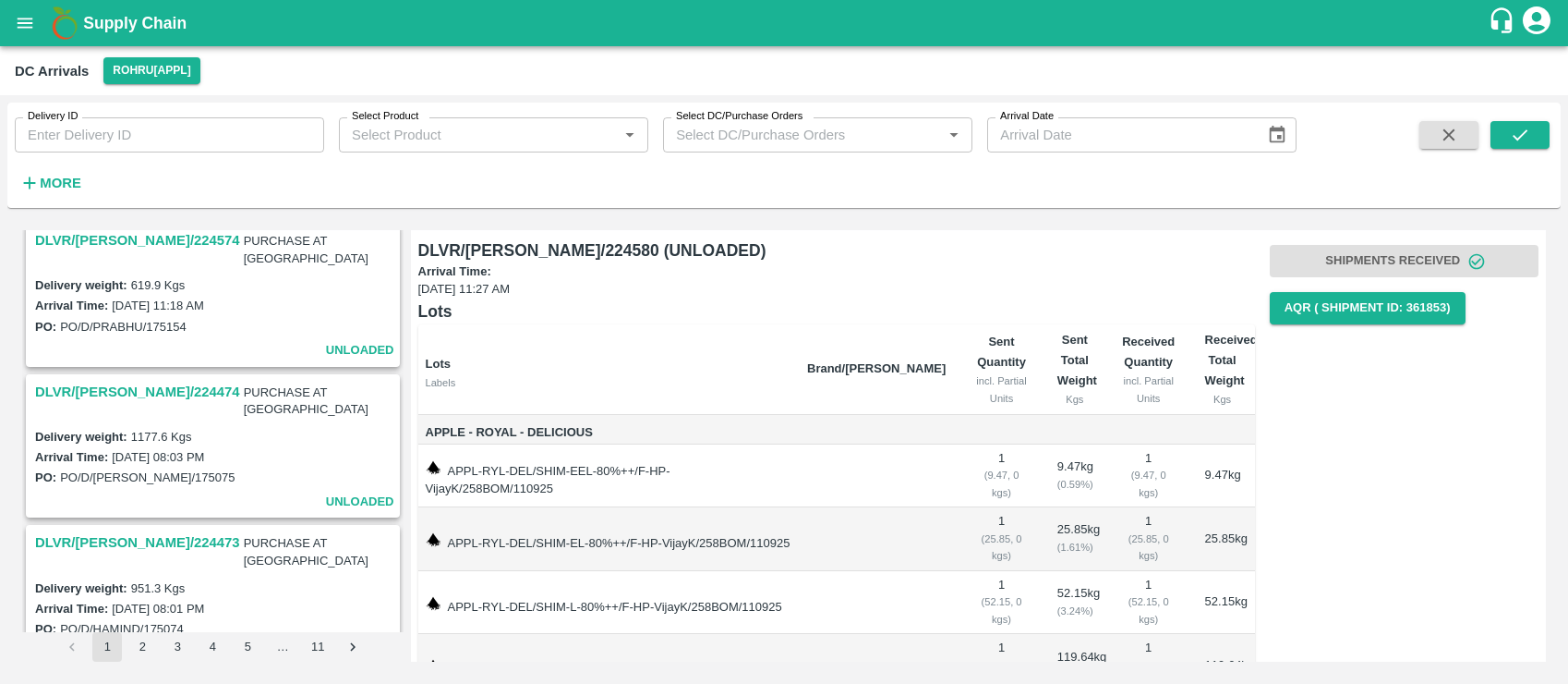
scroll to position [319, 0]
click at [349, 644] on icon "Go to next page" at bounding box center [353, 647] width 18 height 18
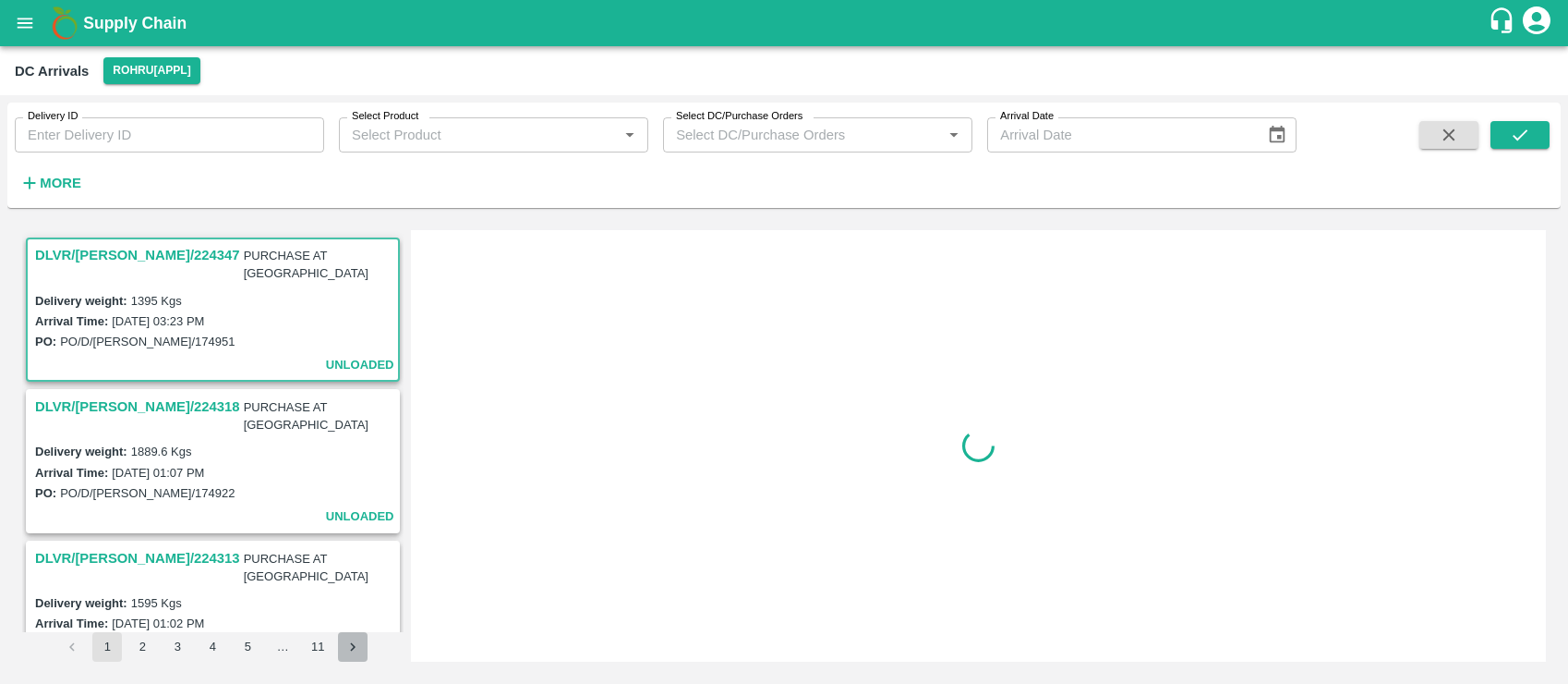
click at [349, 644] on icon "Go to next page" at bounding box center [353, 647] width 18 height 18
click at [23, 19] on icon "open drawer" at bounding box center [25, 23] width 16 height 10
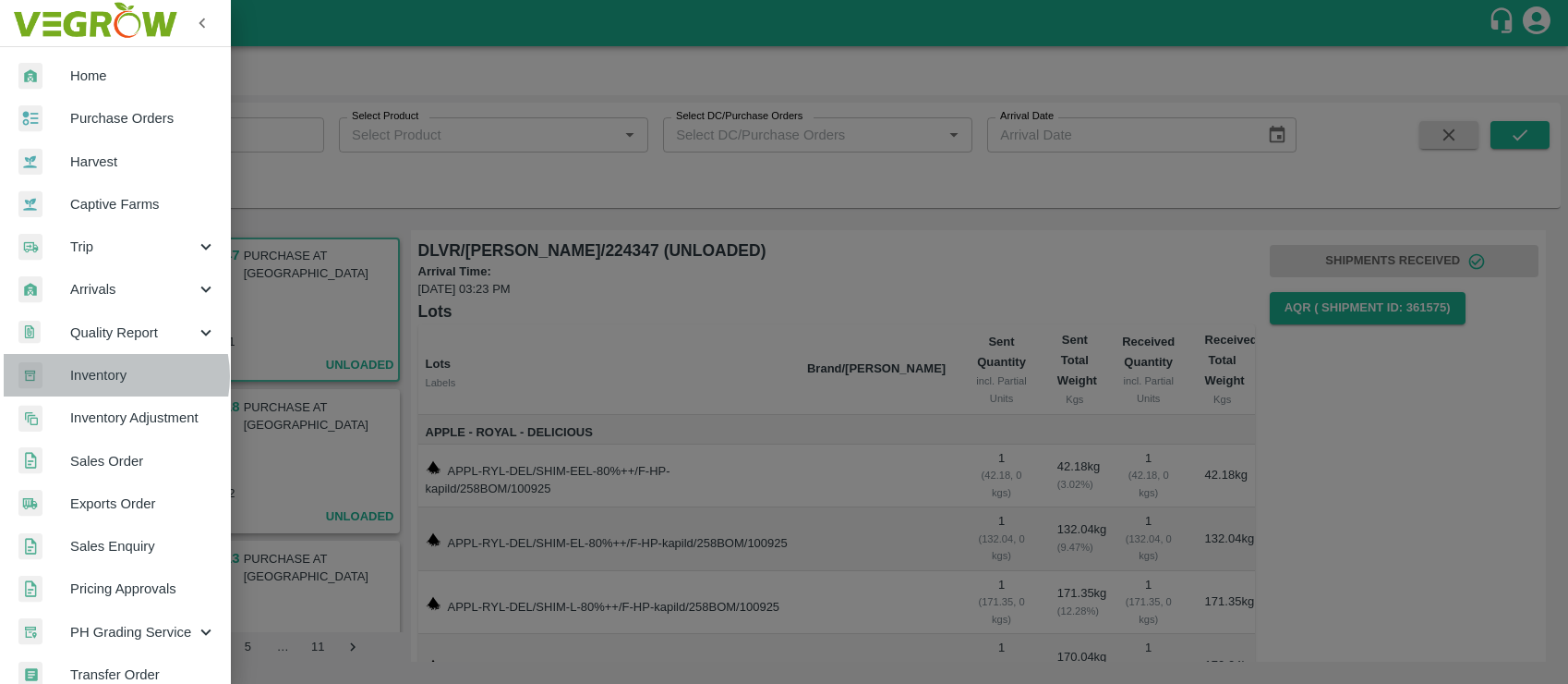
click at [107, 376] on span "Inventory" at bounding box center [143, 376] width 146 height 21
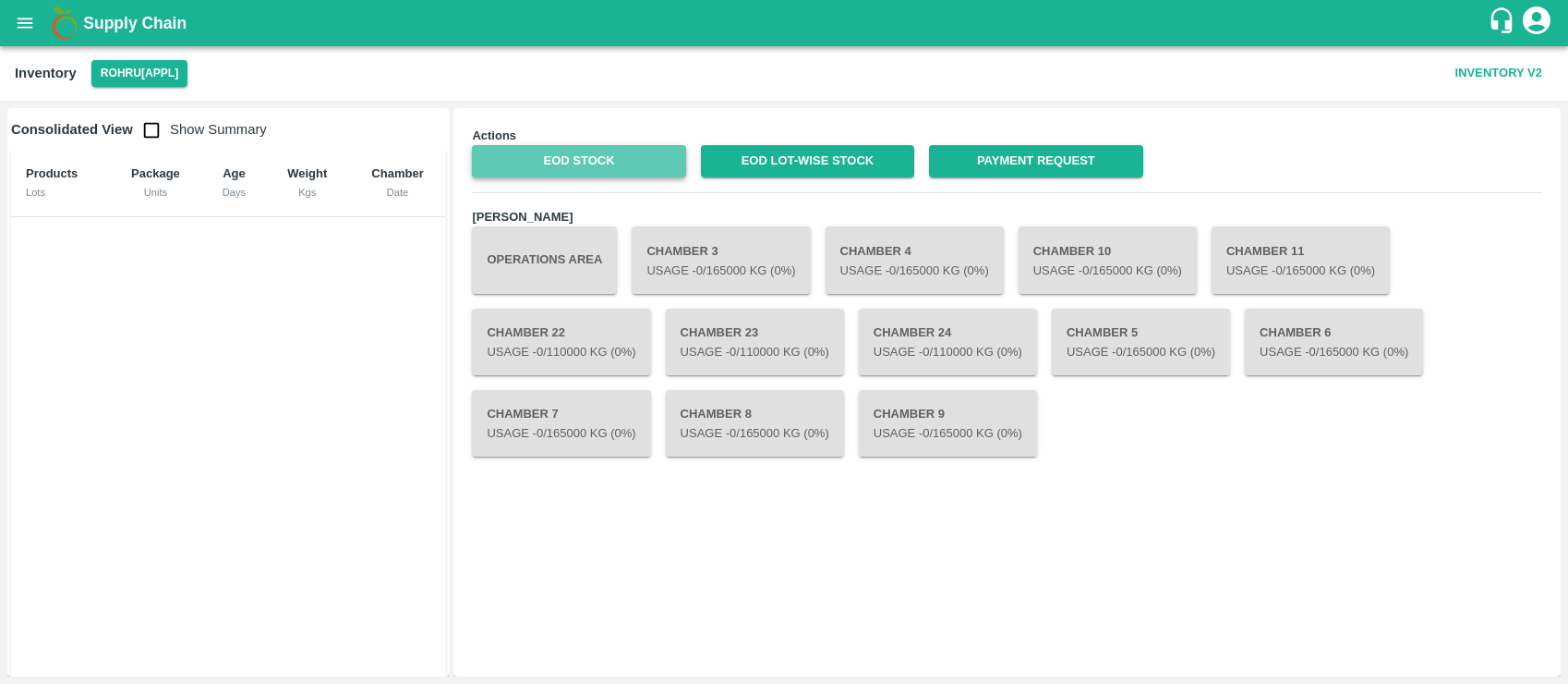
click at [542, 160] on link "EOD Stock" at bounding box center [578, 161] width 213 height 32
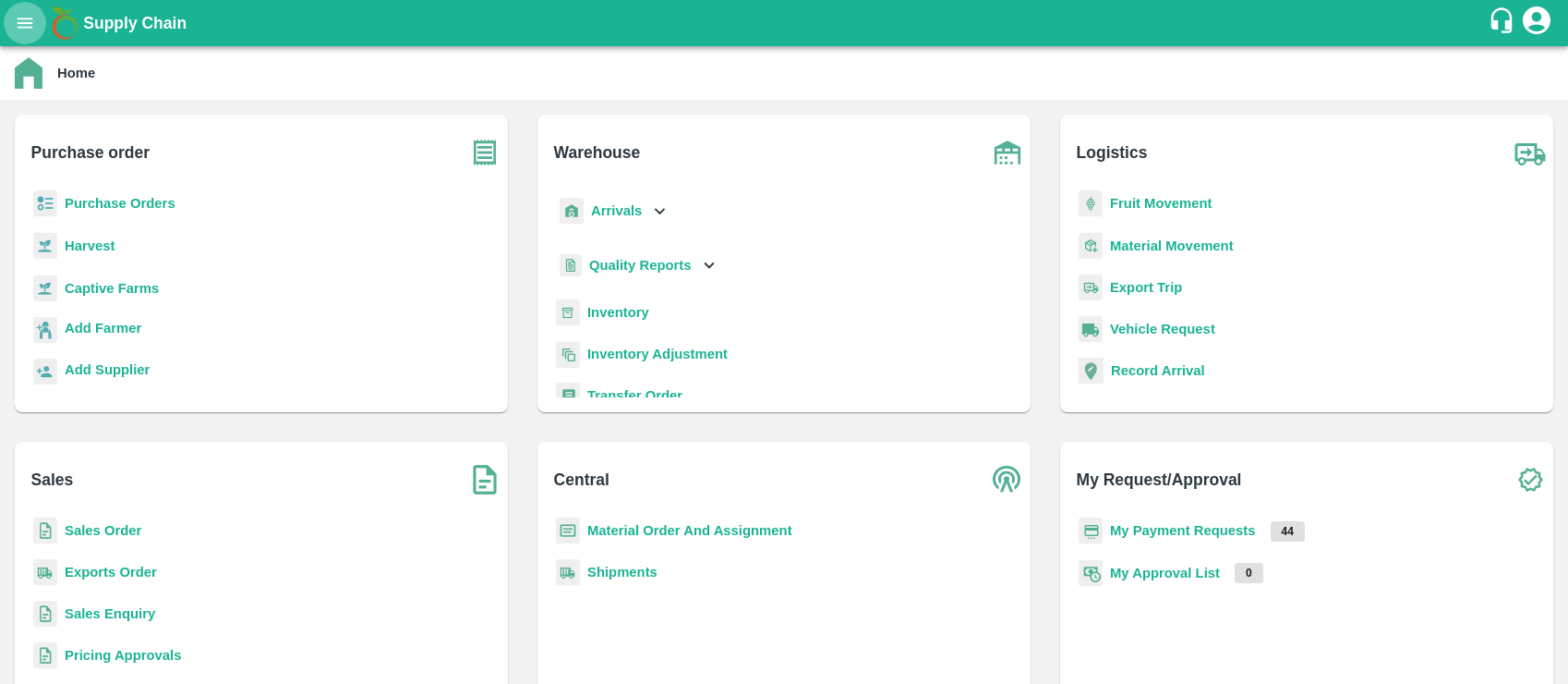
click at [23, 16] on icon "open drawer" at bounding box center [25, 23] width 21 height 21
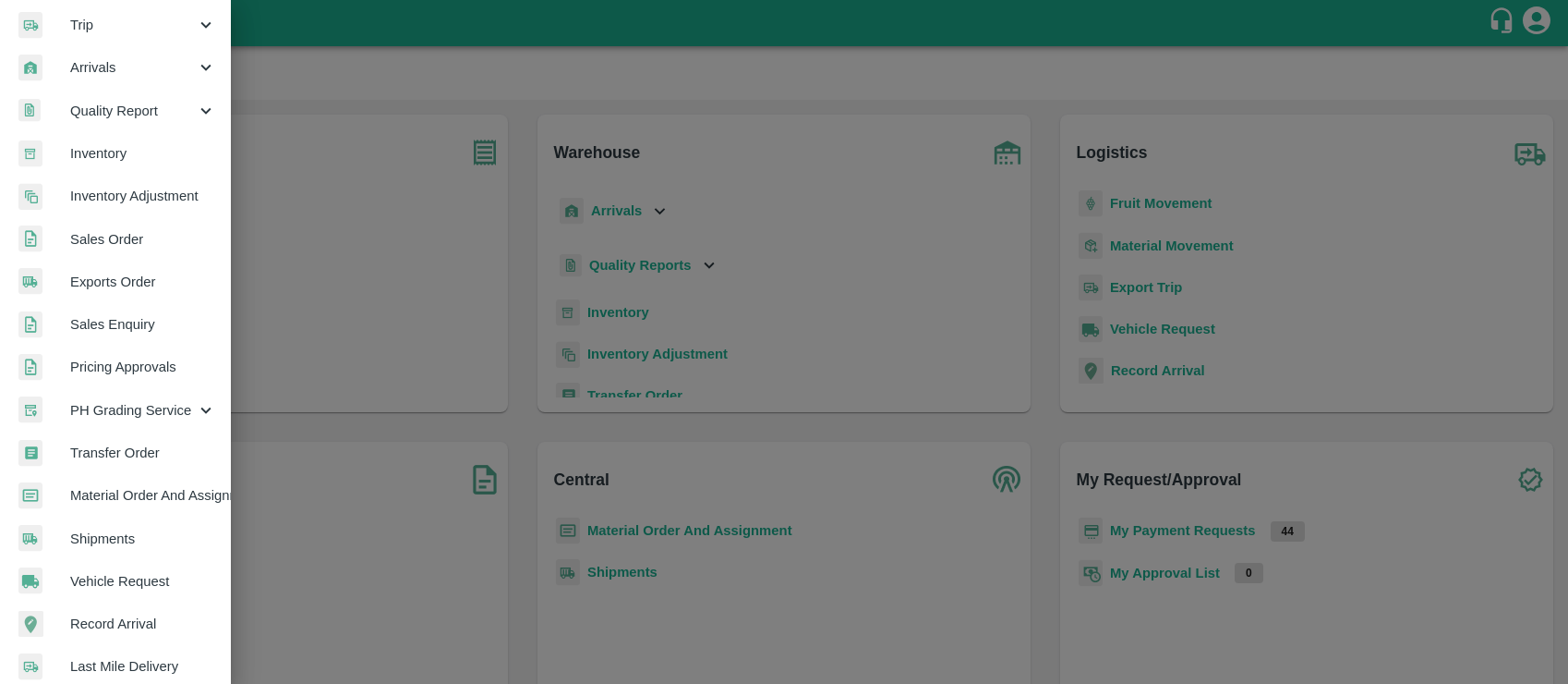
scroll to position [248, 0]
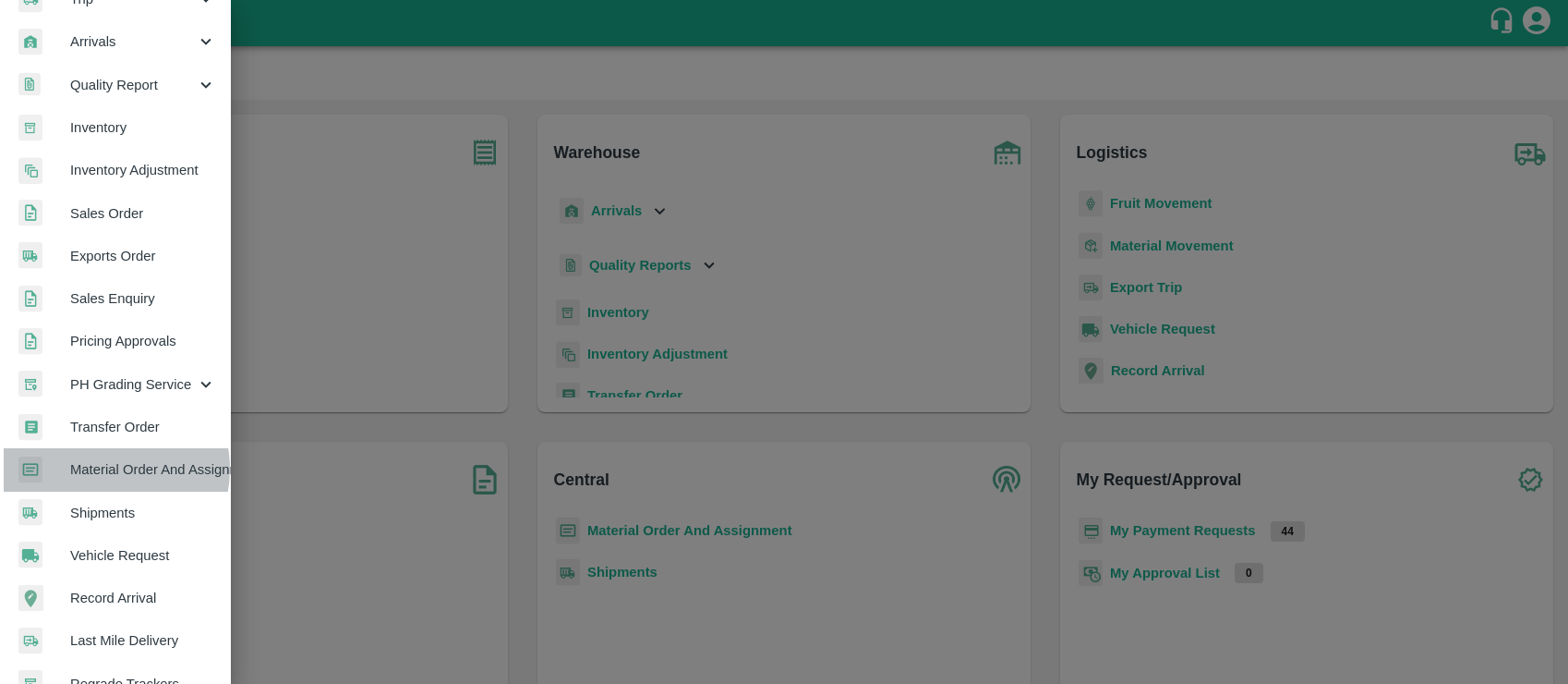
click at [107, 469] on span "Material Order And Assignment" at bounding box center [143, 470] width 146 height 21
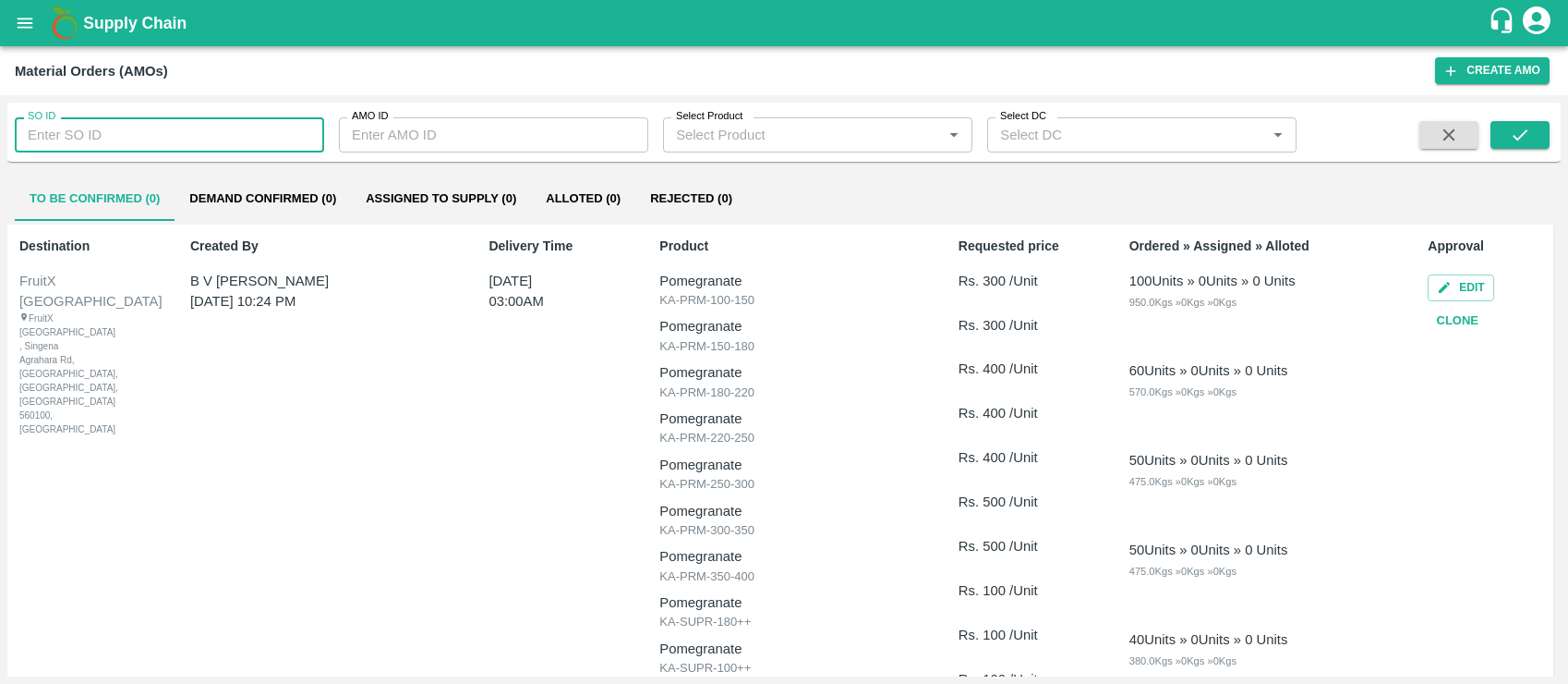
click at [150, 132] on input "SO ID" at bounding box center [170, 134] width 310 height 35
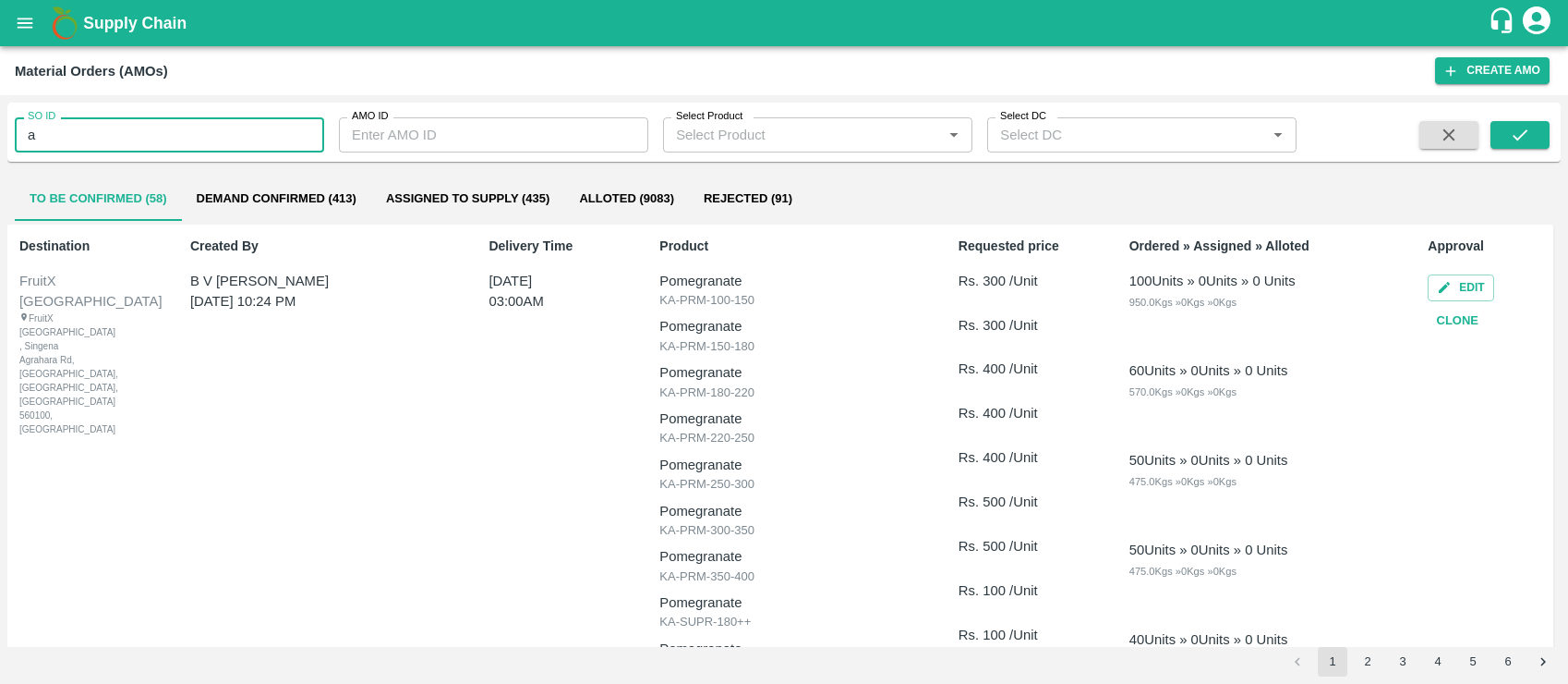
type input "a"
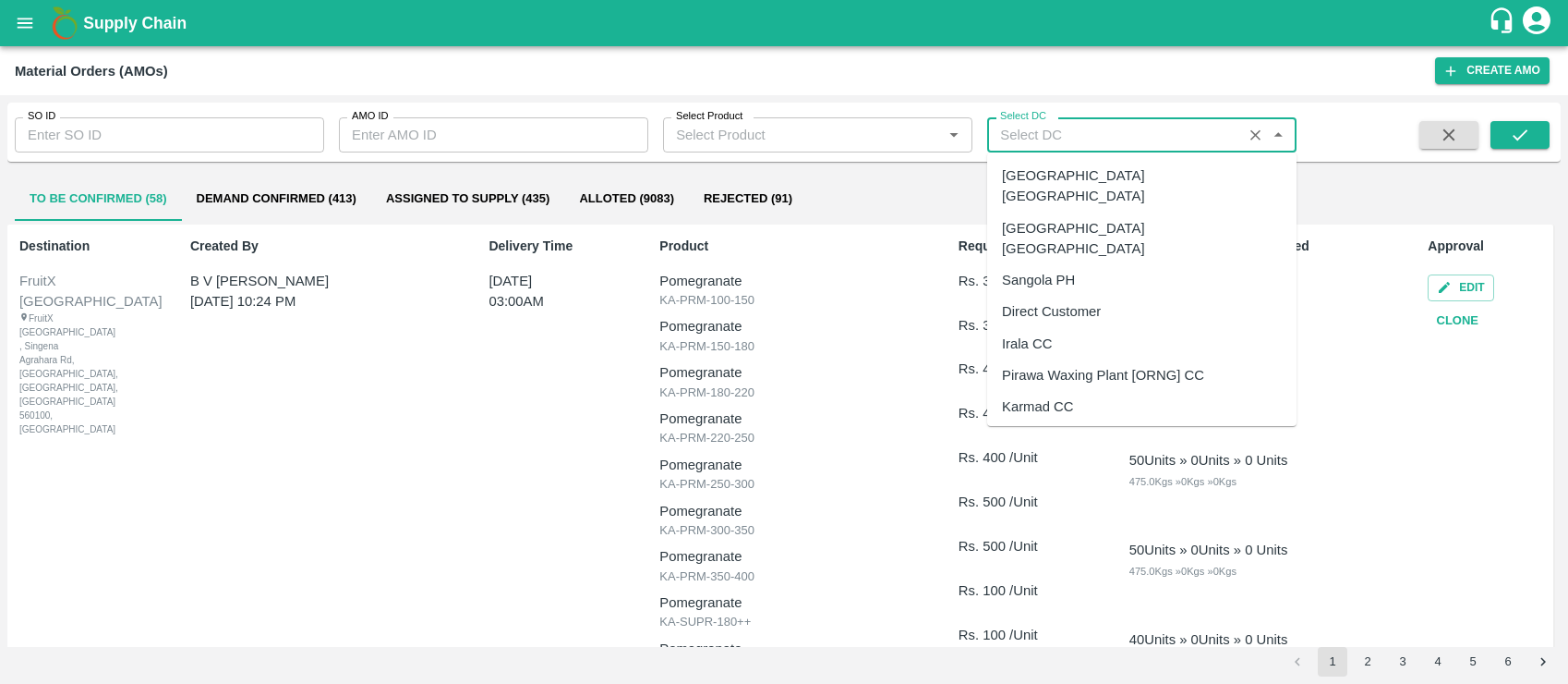
click at [1083, 125] on input "Select DC" at bounding box center [1115, 135] width 244 height 24
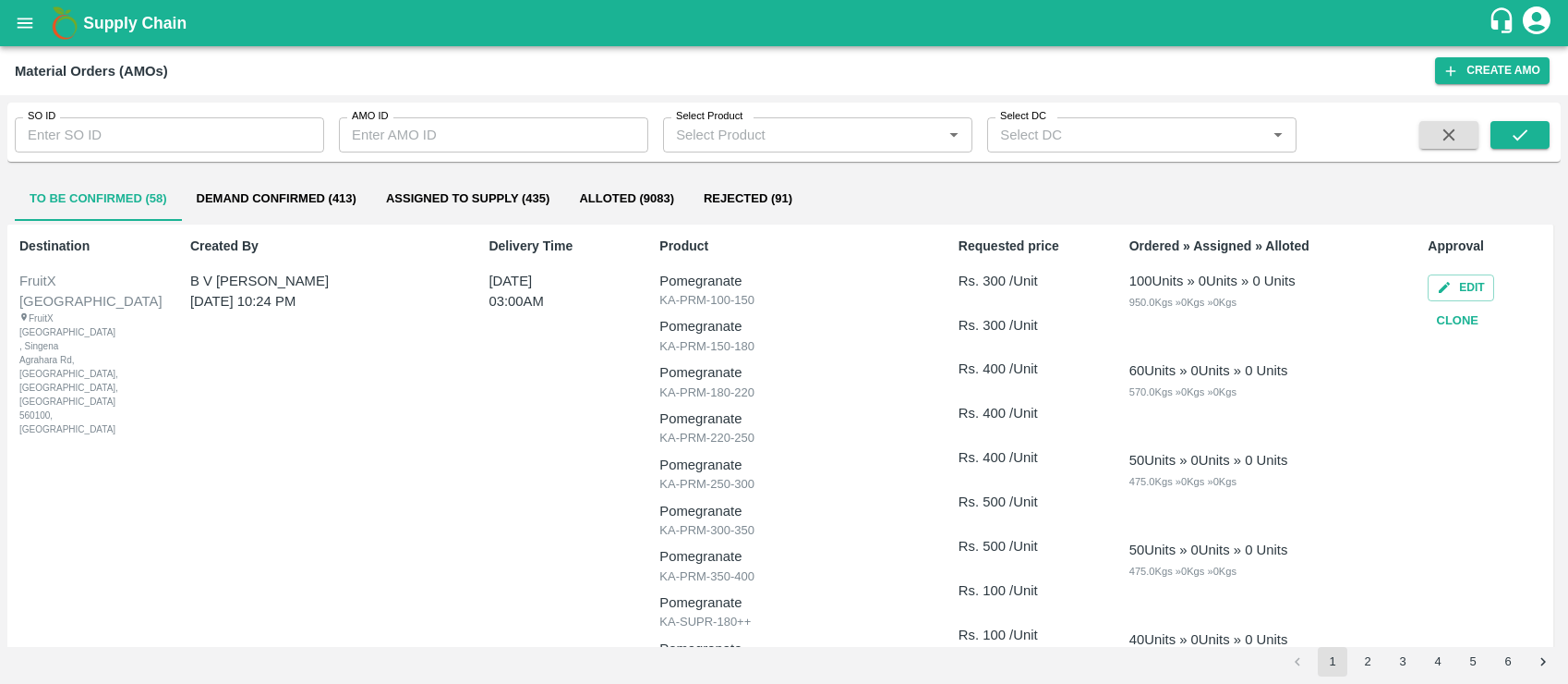
click at [32, 24] on icon "open drawer" at bounding box center [25, 23] width 21 height 21
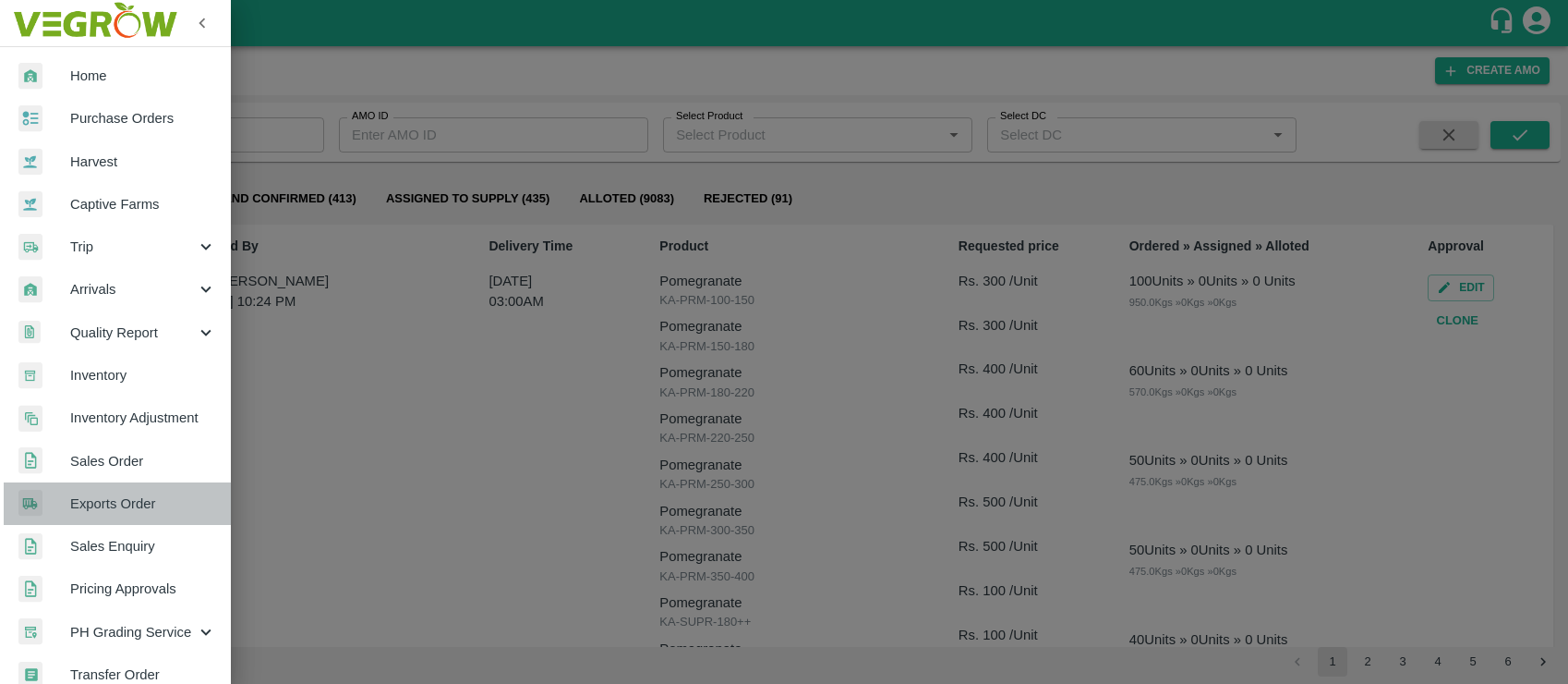
click at [129, 495] on span "Exports Order" at bounding box center [143, 504] width 146 height 21
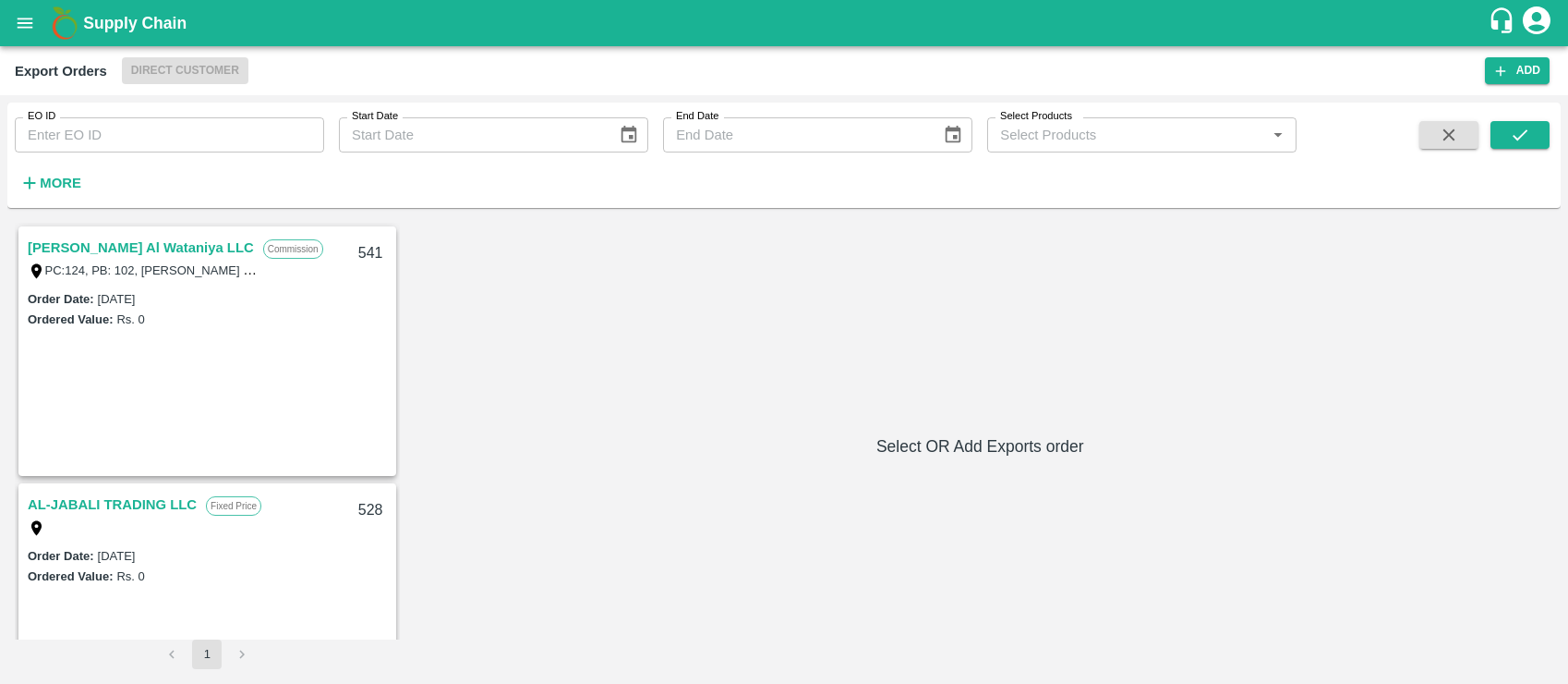
click at [28, 14] on icon "open drawer" at bounding box center [25, 23] width 21 height 21
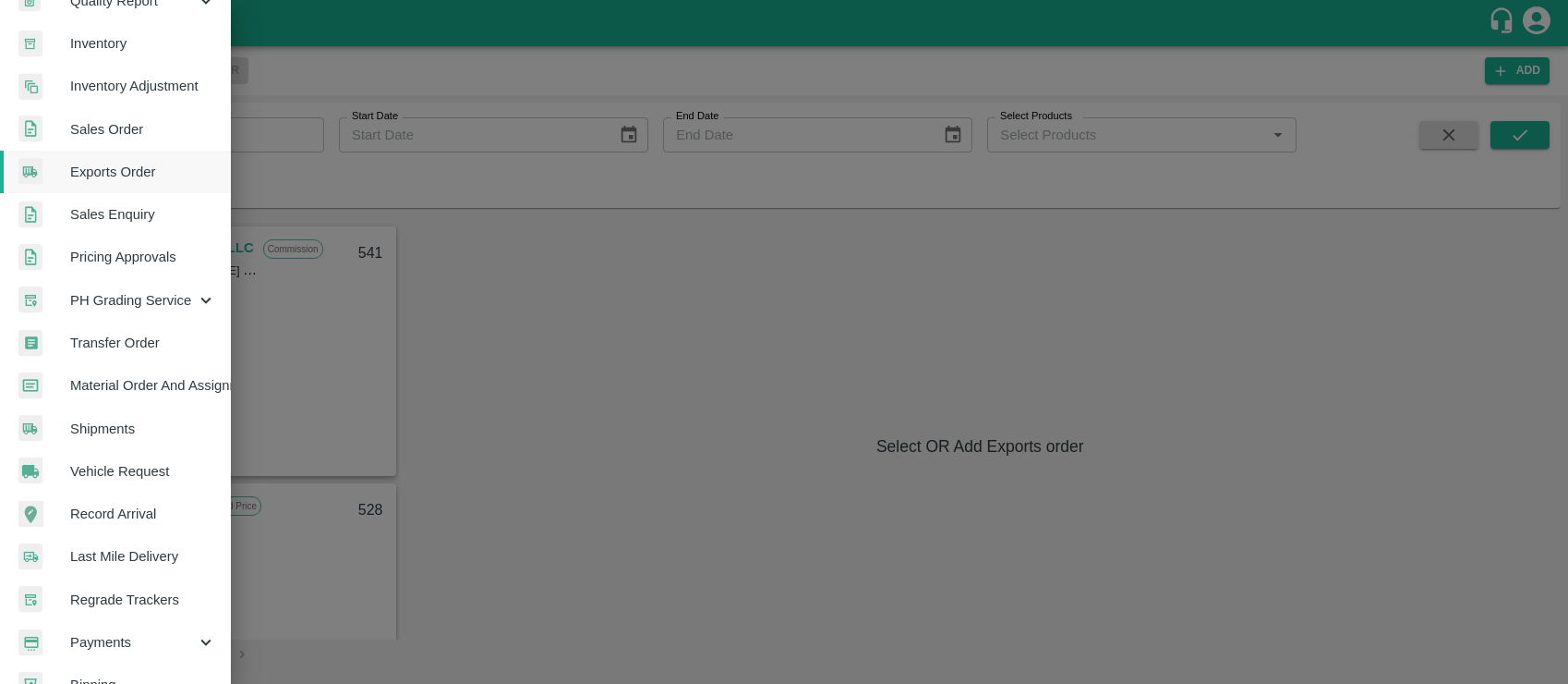
scroll to position [412, 0]
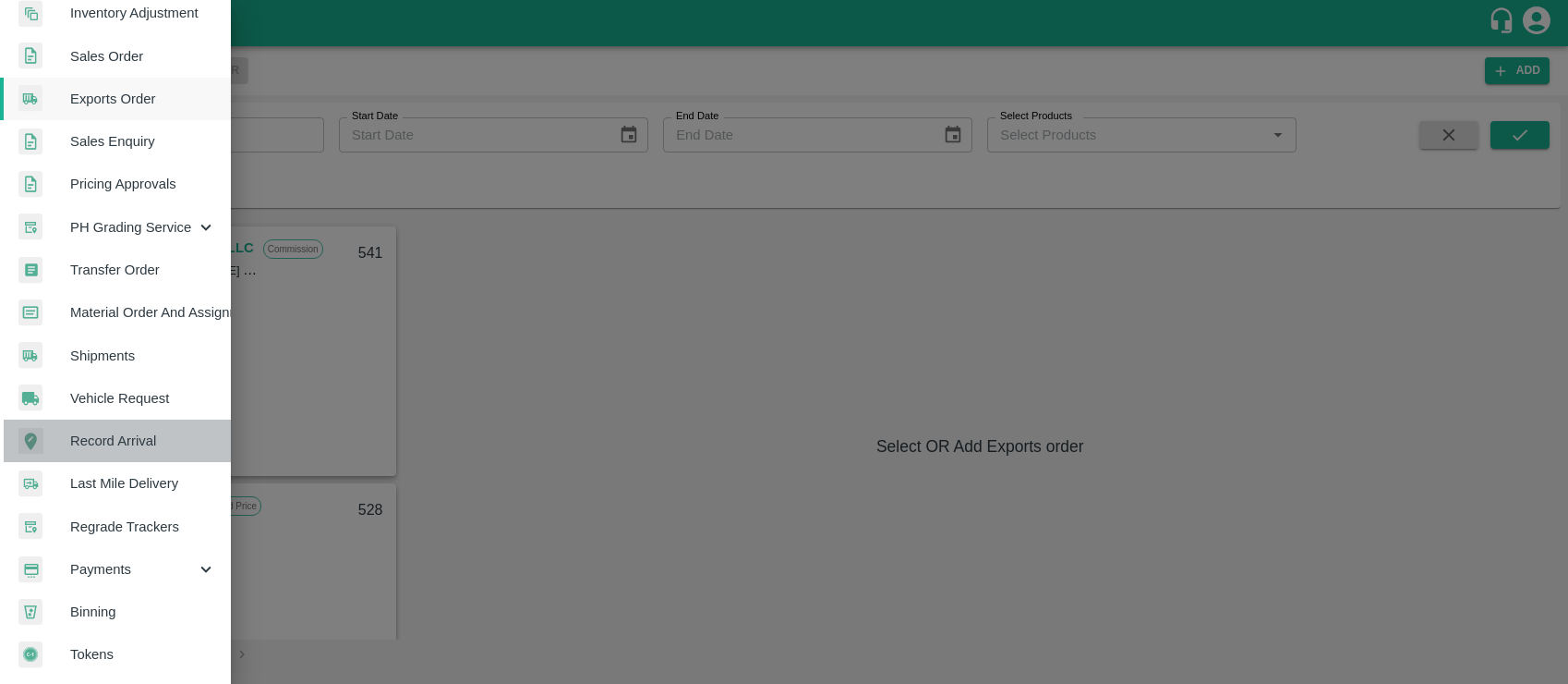
click at [134, 431] on span "Record Arrival" at bounding box center [143, 441] width 146 height 21
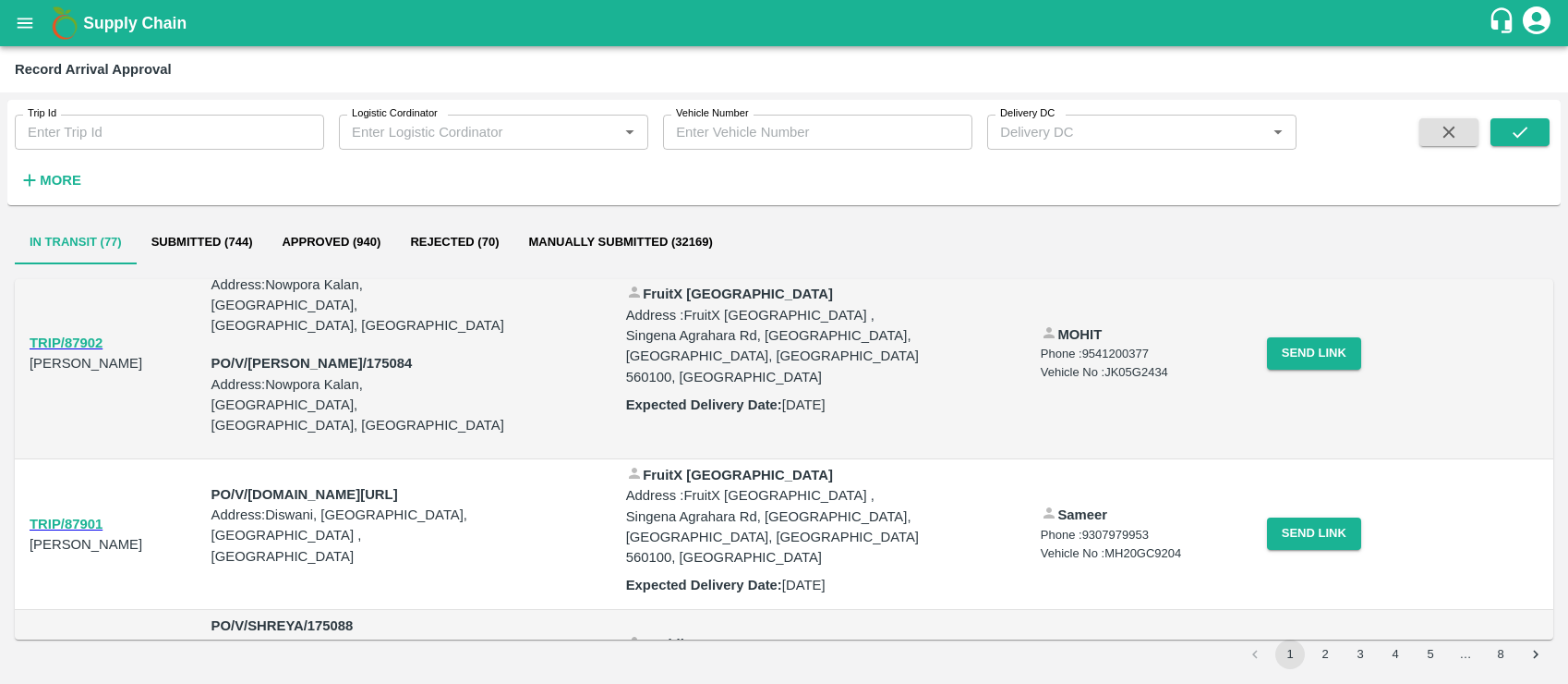
scroll to position [1072, 0]
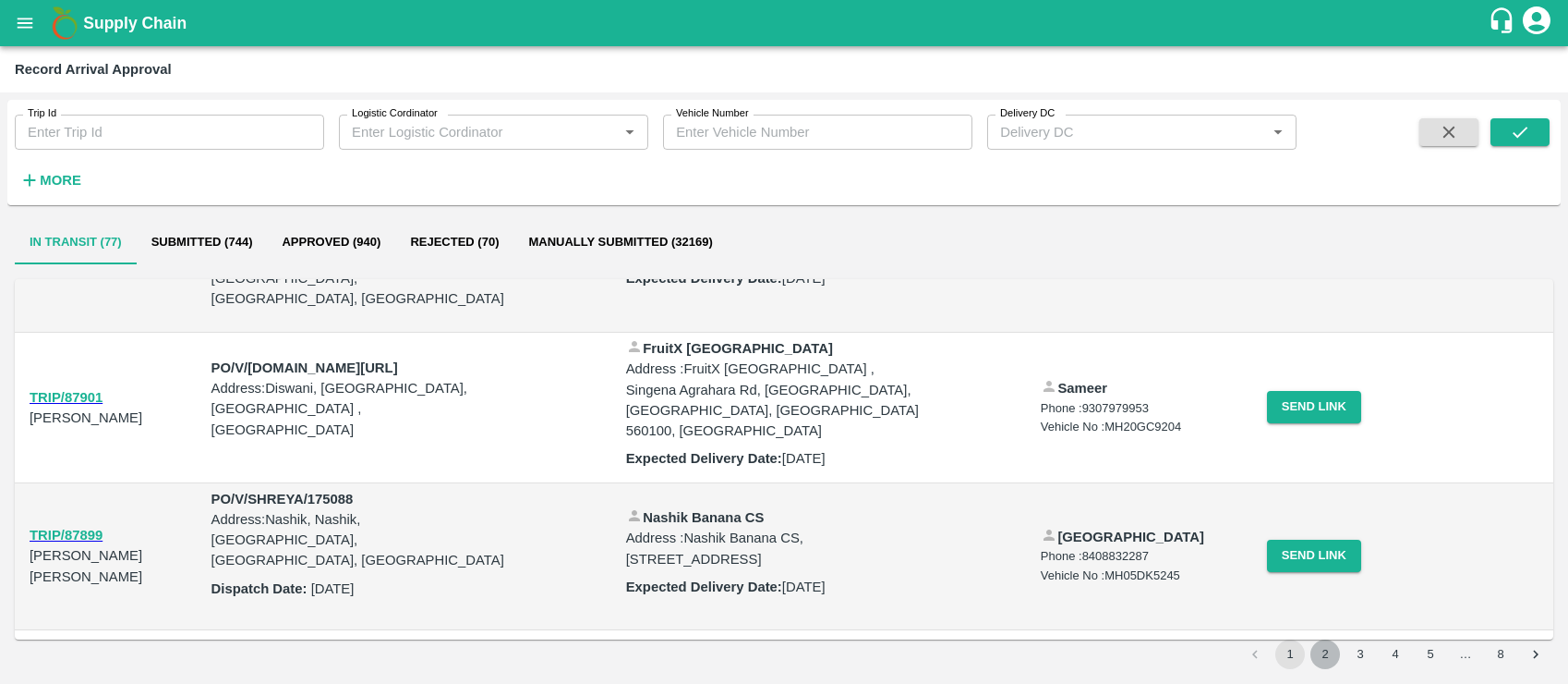
click at [1324, 648] on button "2" at bounding box center [1325, 654] width 29 height 29
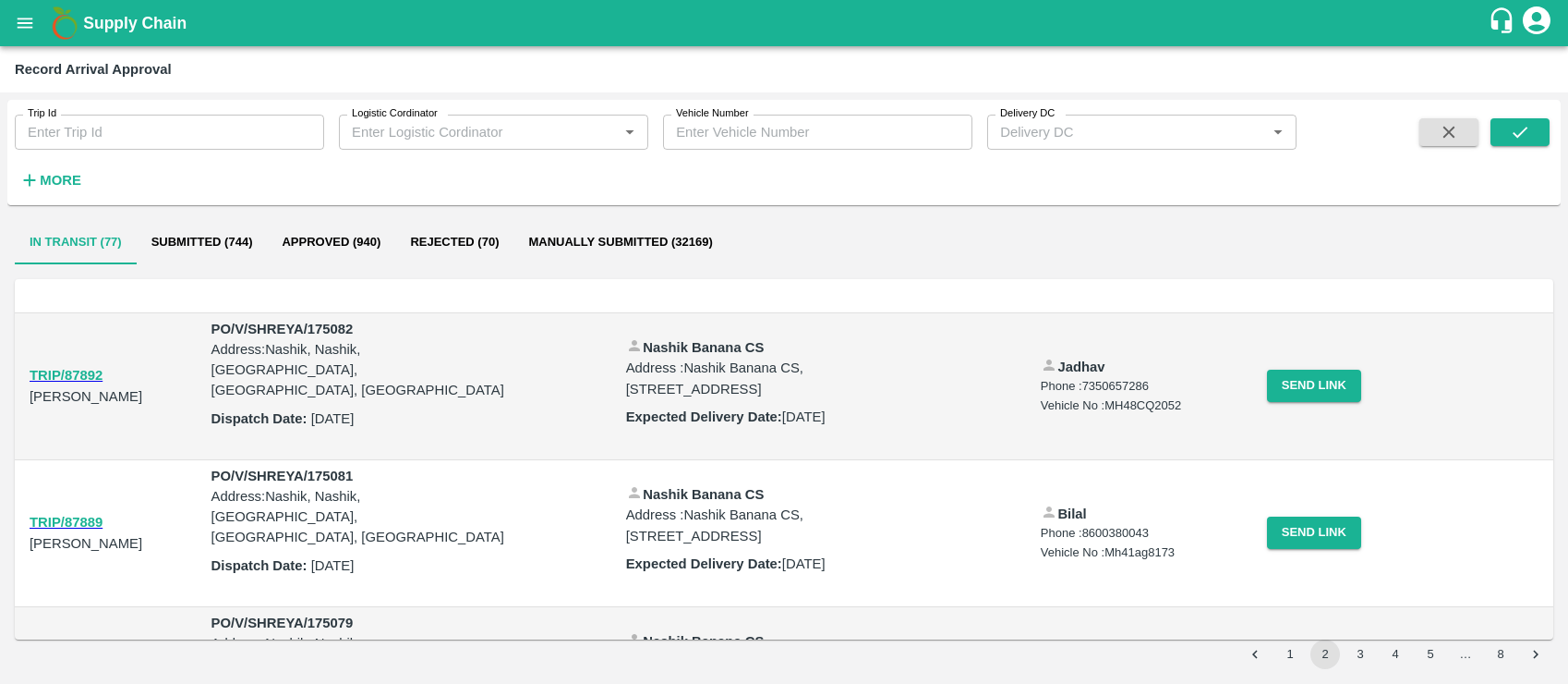
scroll to position [0, 0]
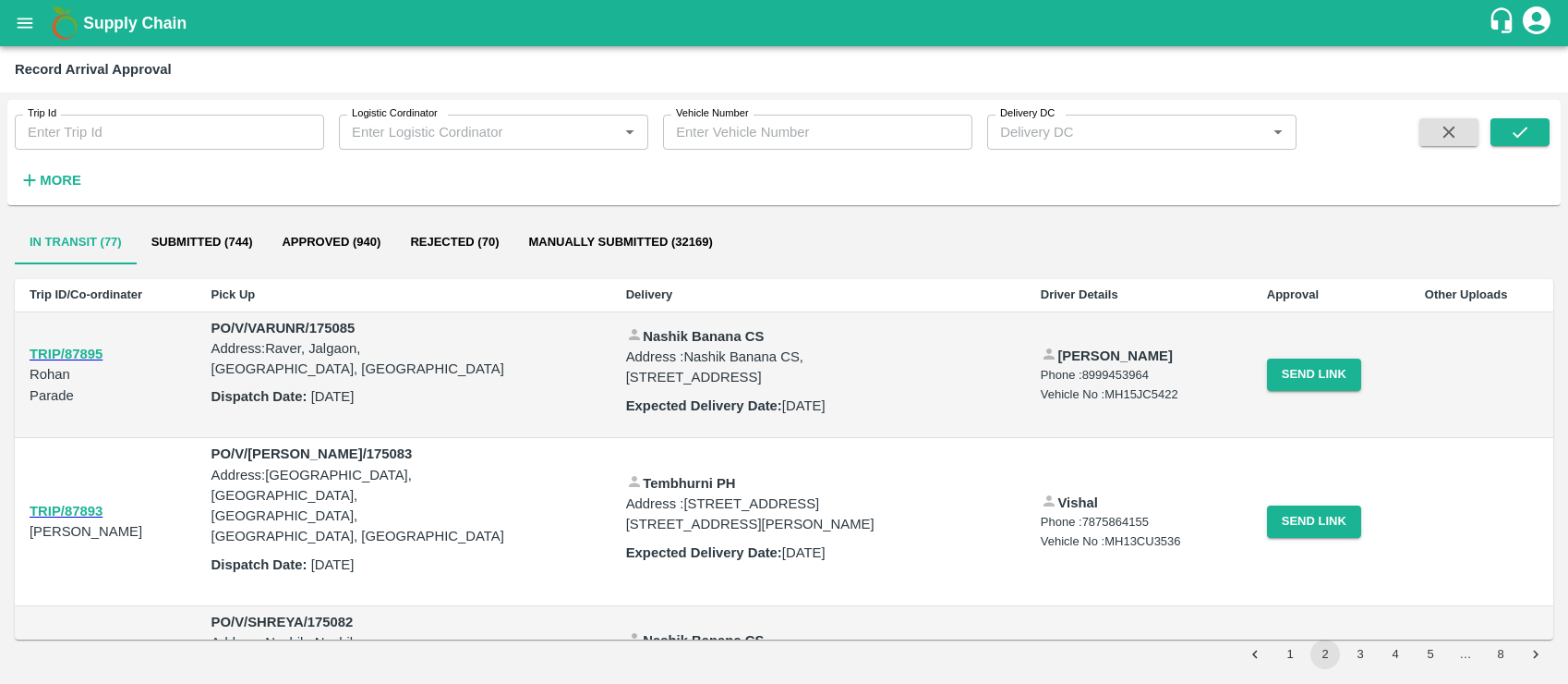
click at [79, 133] on input "Trip Id" at bounding box center [170, 132] width 310 height 35
type input "a"
click at [23, 15] on icon "open drawer" at bounding box center [25, 23] width 21 height 21
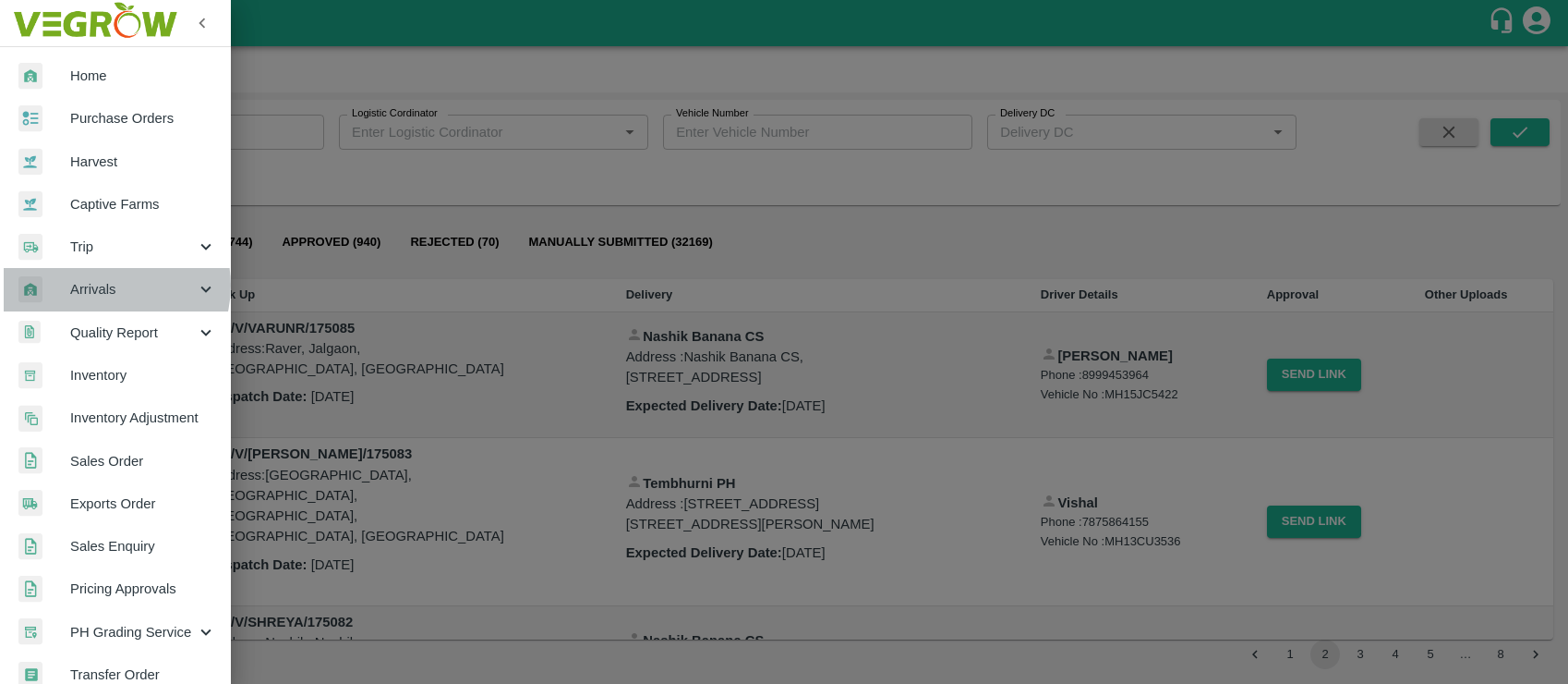
click at [110, 286] on span "Arrivals" at bounding box center [133, 289] width 126 height 21
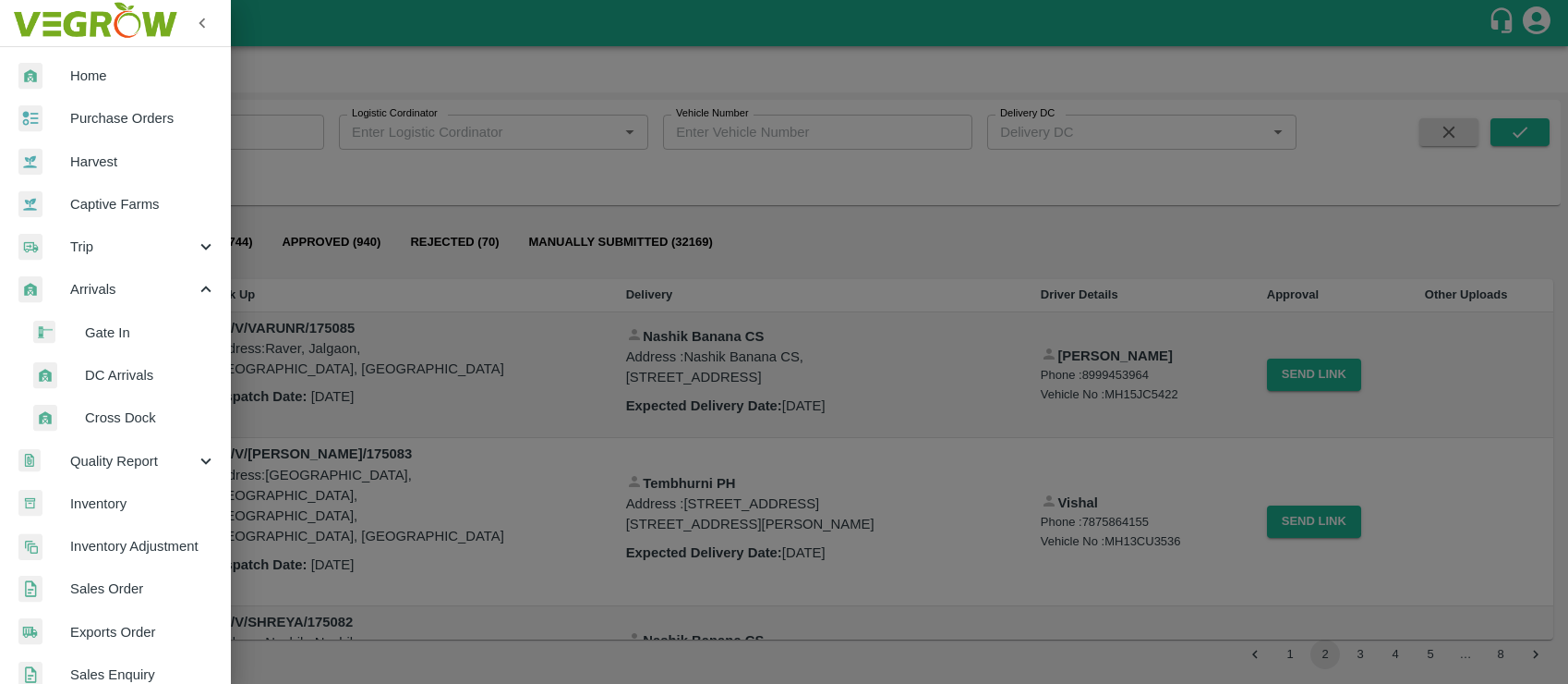
click at [104, 372] on span "DC Arrivals" at bounding box center [151, 376] width 131 height 21
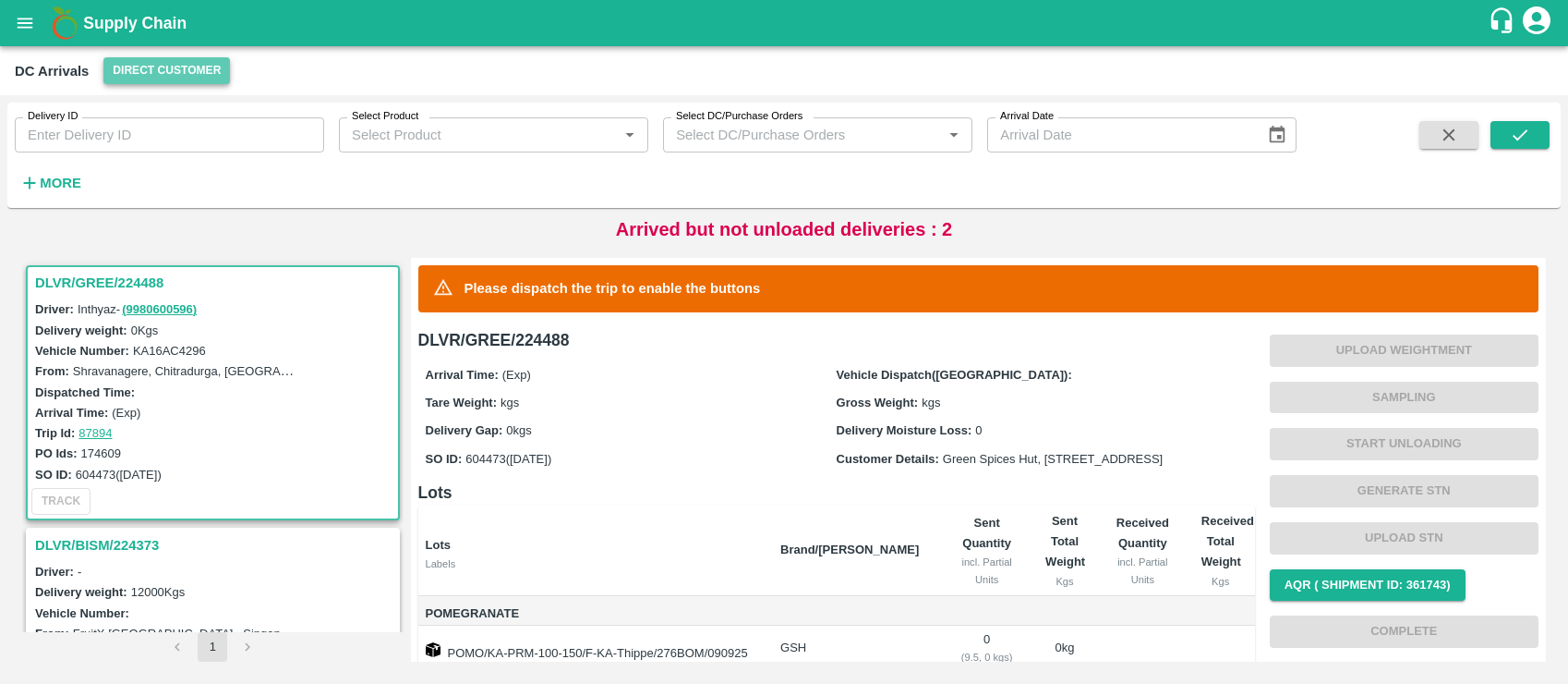
click at [168, 74] on button "Direct Customer" at bounding box center [166, 70] width 127 height 27
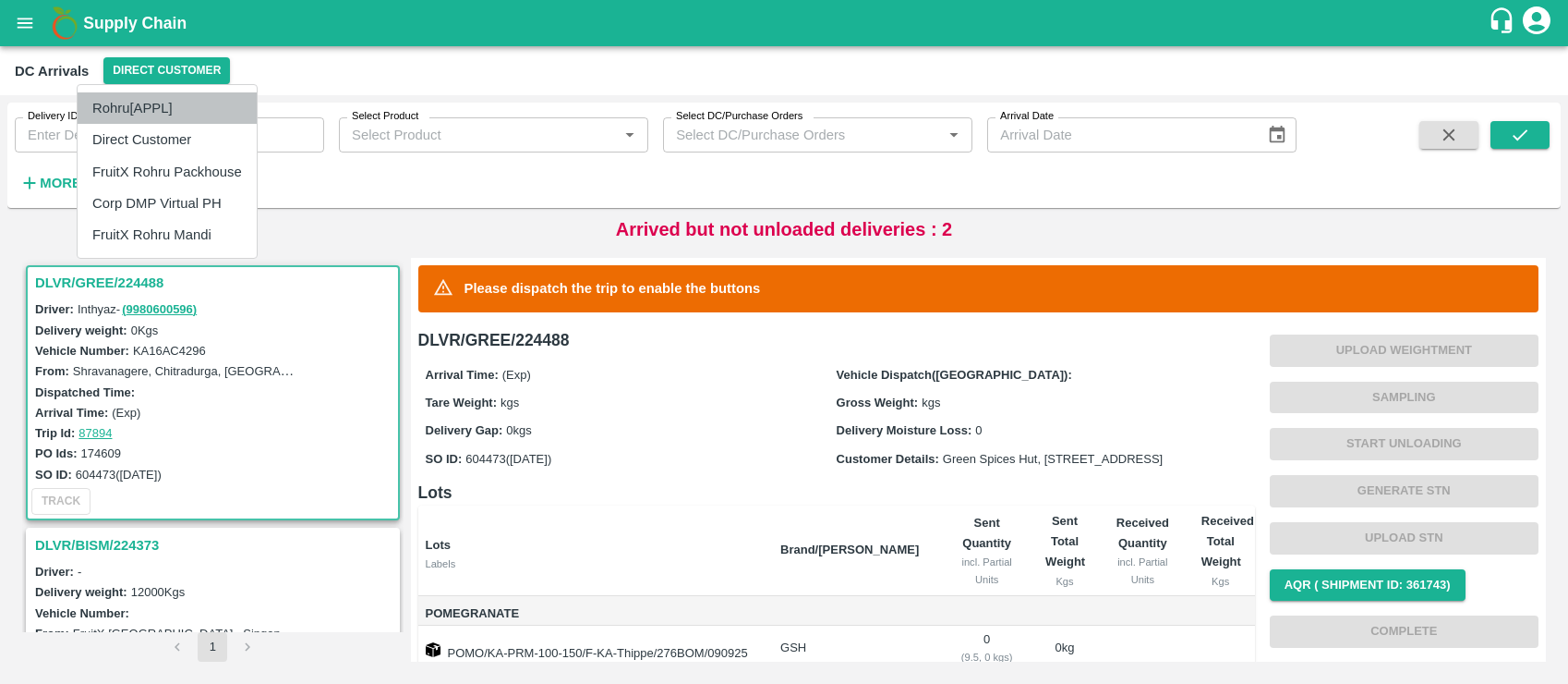
click at [135, 105] on li "Rohru[APPL]" at bounding box center [167, 107] width 179 height 31
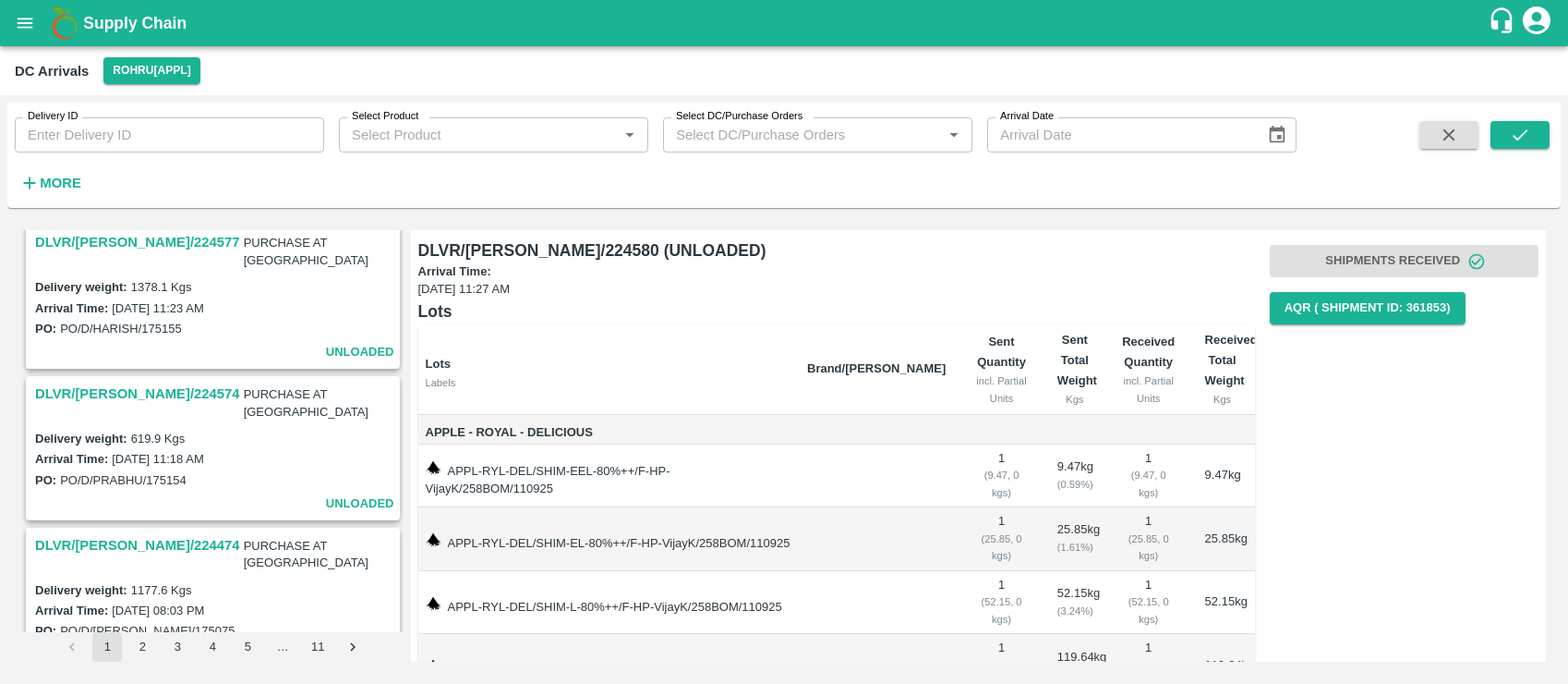
scroll to position [164, 0]
click at [347, 645] on icon "Go to next page" at bounding box center [353, 647] width 18 height 18
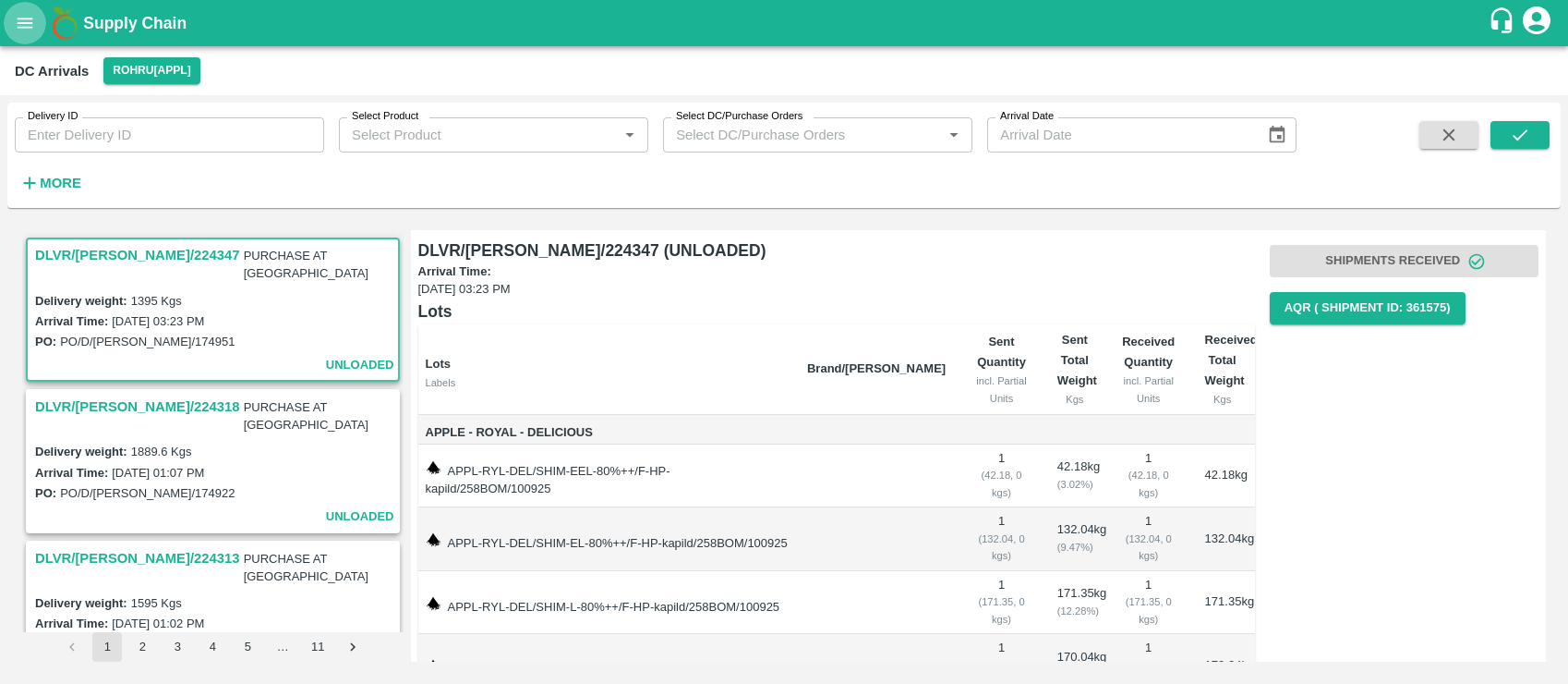
click at [27, 15] on icon "open drawer" at bounding box center [25, 23] width 21 height 21
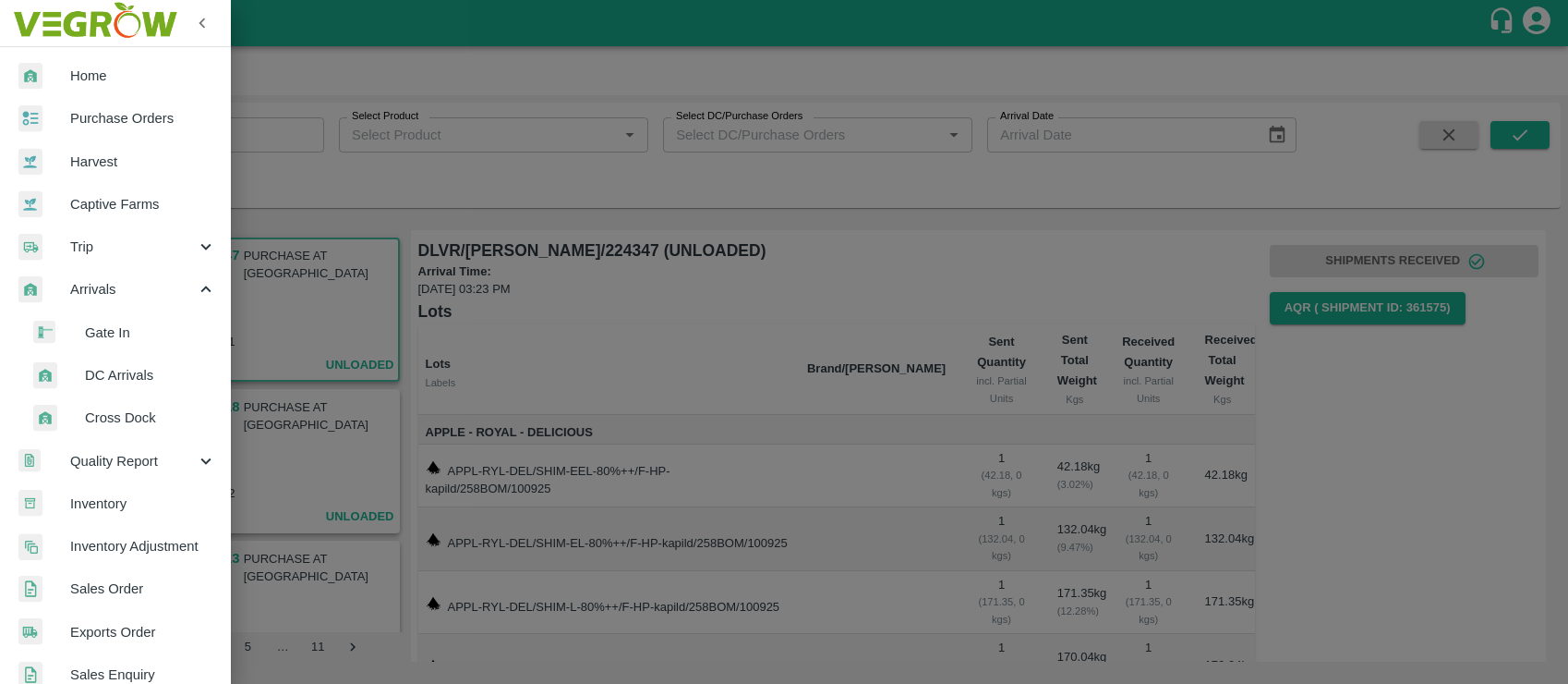
click at [133, 411] on span "Cross Dock" at bounding box center [151, 418] width 131 height 21
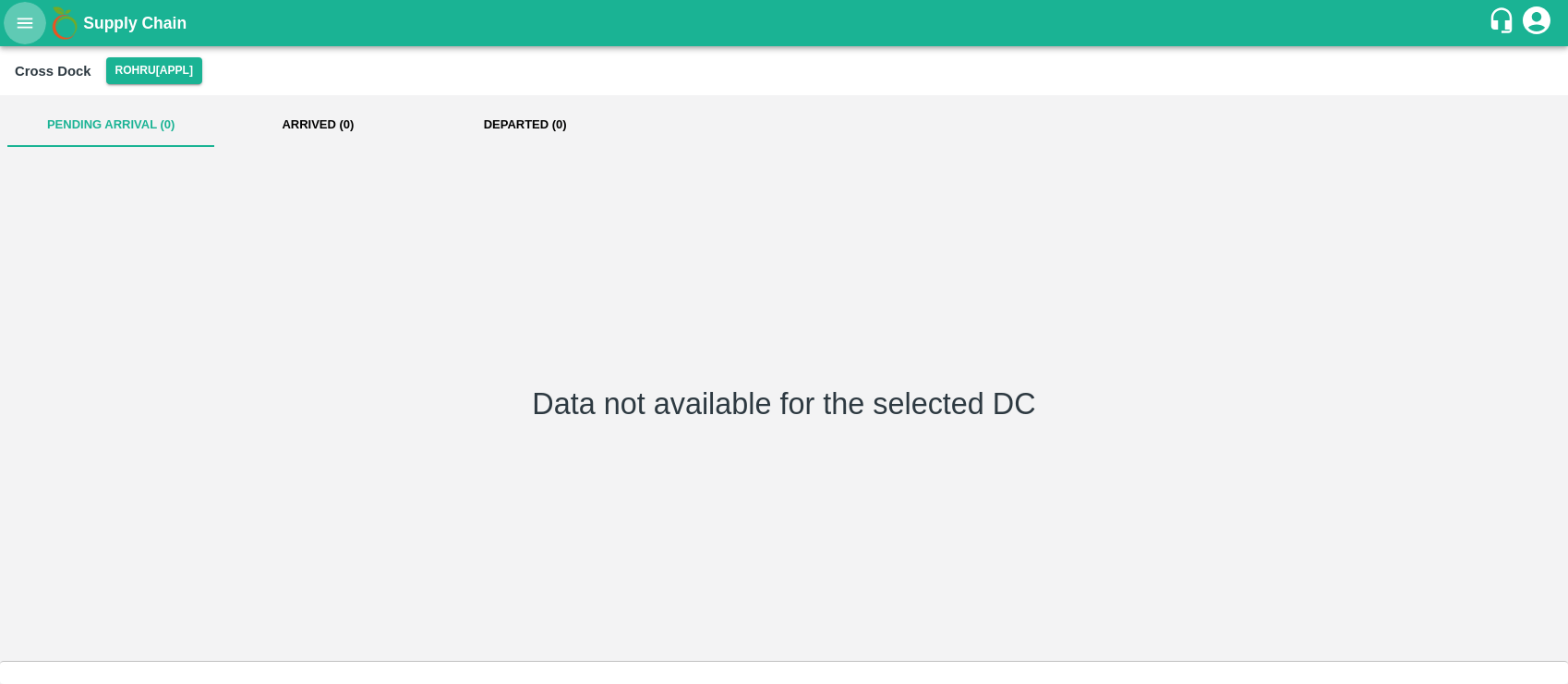
click at [23, 13] on icon "open drawer" at bounding box center [25, 23] width 21 height 21
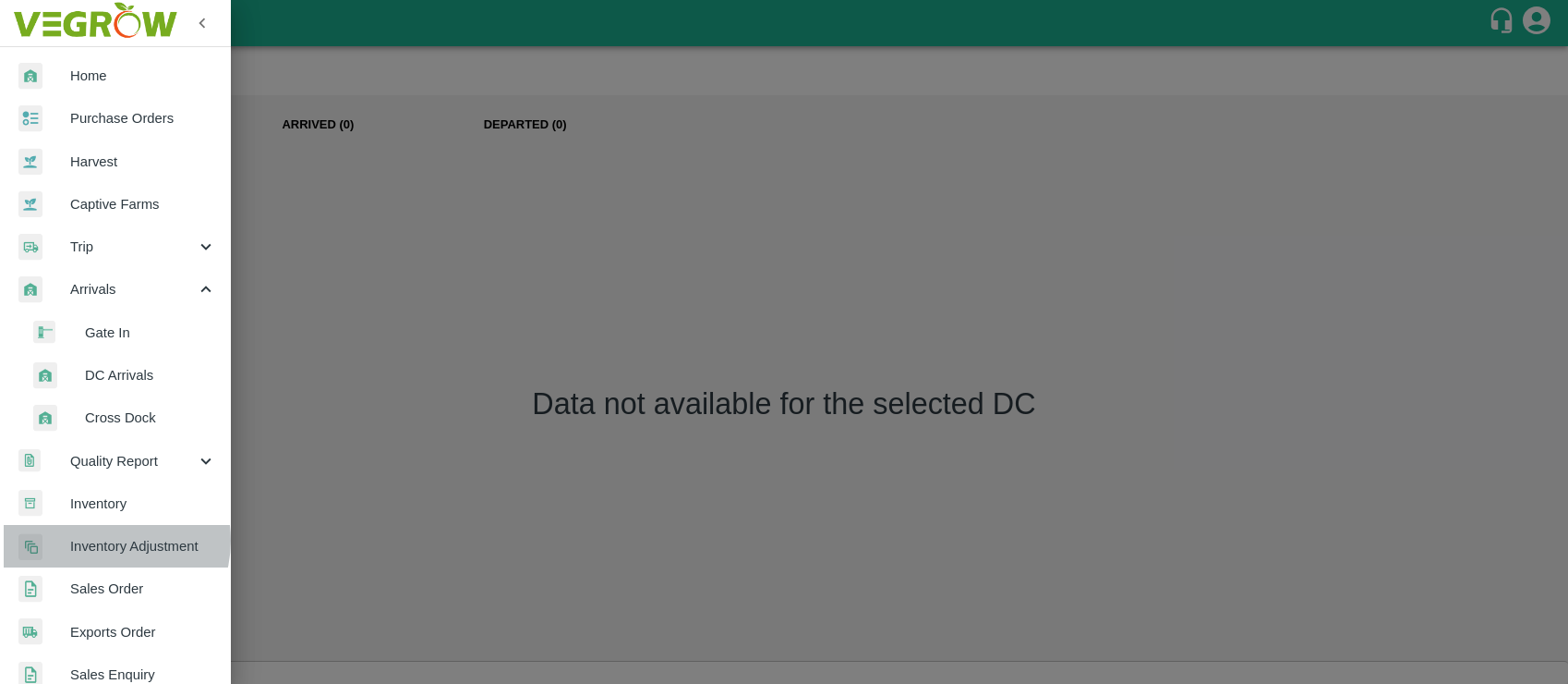
click at [107, 540] on span "Inventory Adjustment" at bounding box center [143, 547] width 146 height 21
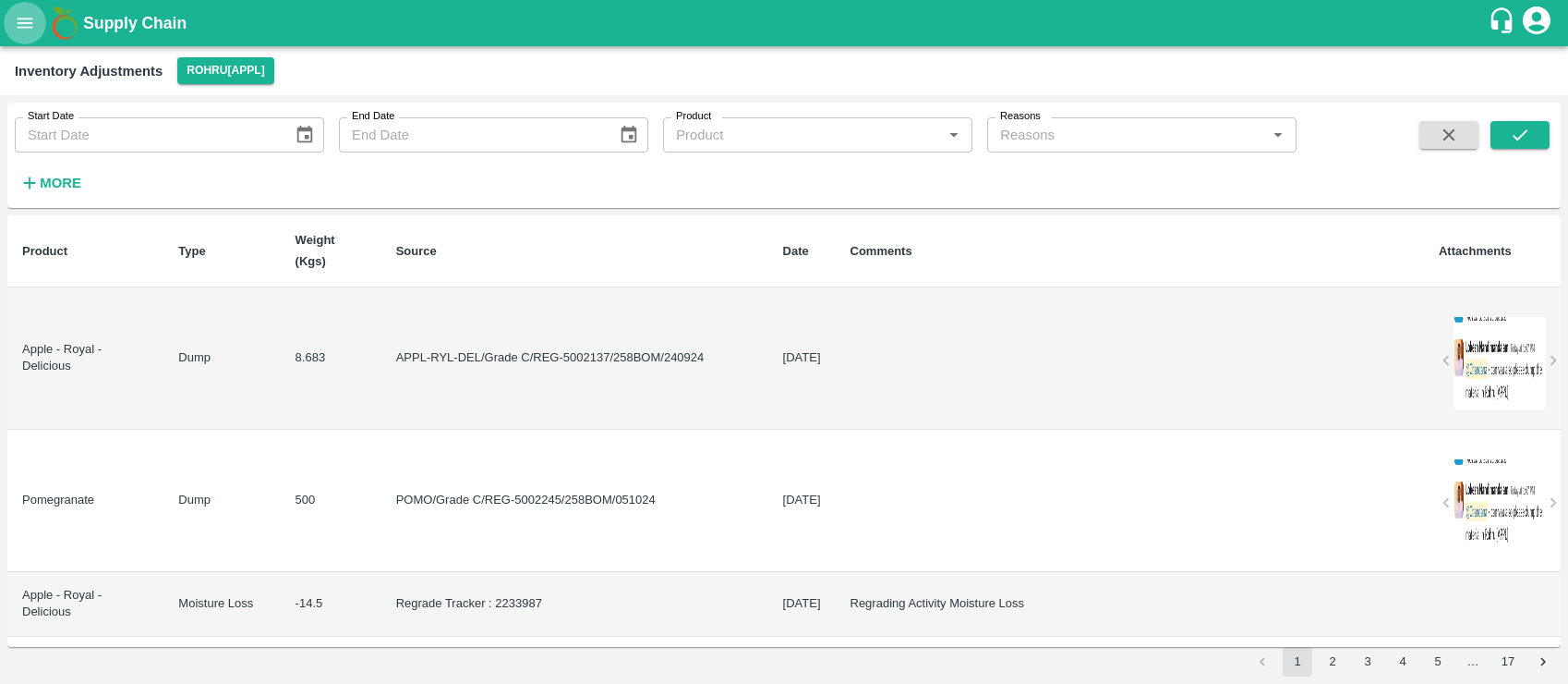
click at [29, 17] on icon "open drawer" at bounding box center [25, 23] width 21 height 21
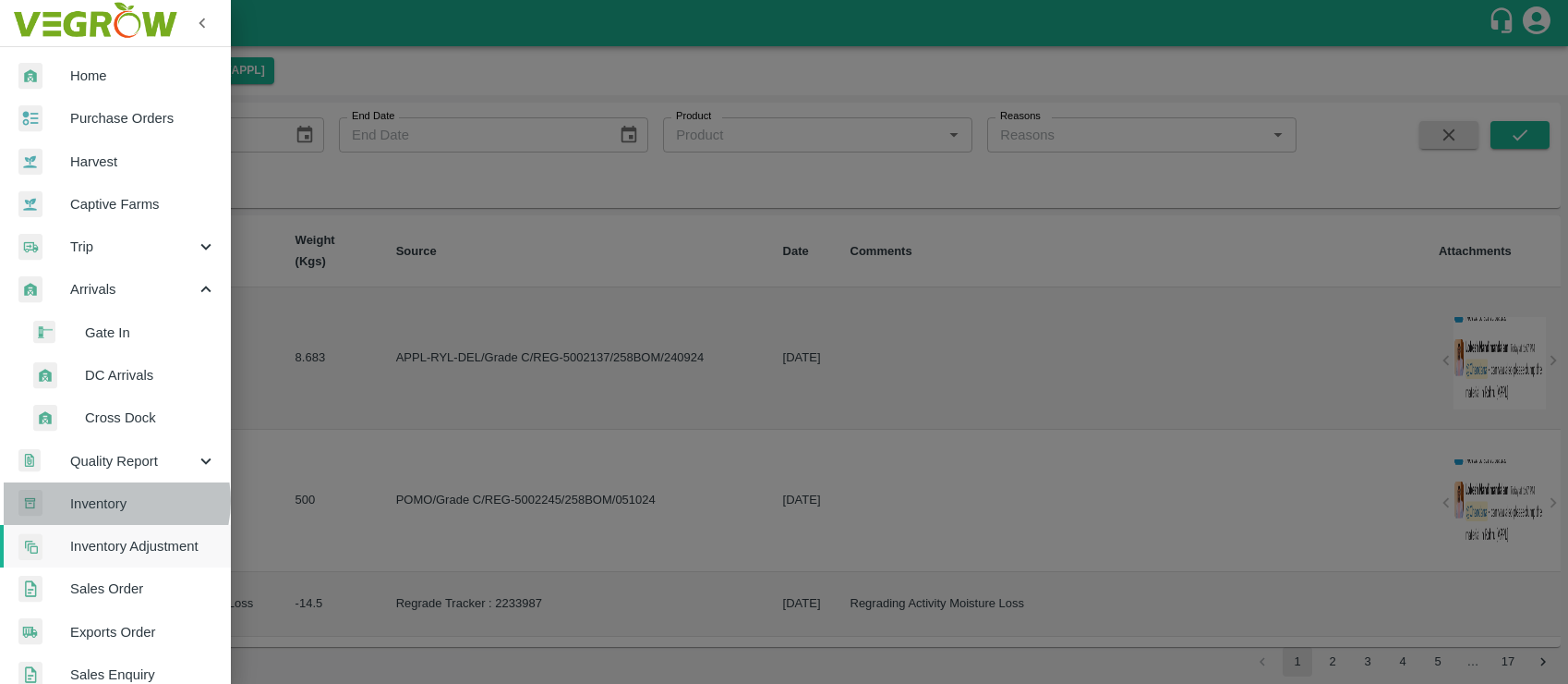
click at [113, 501] on span "Inventory" at bounding box center [143, 504] width 146 height 21
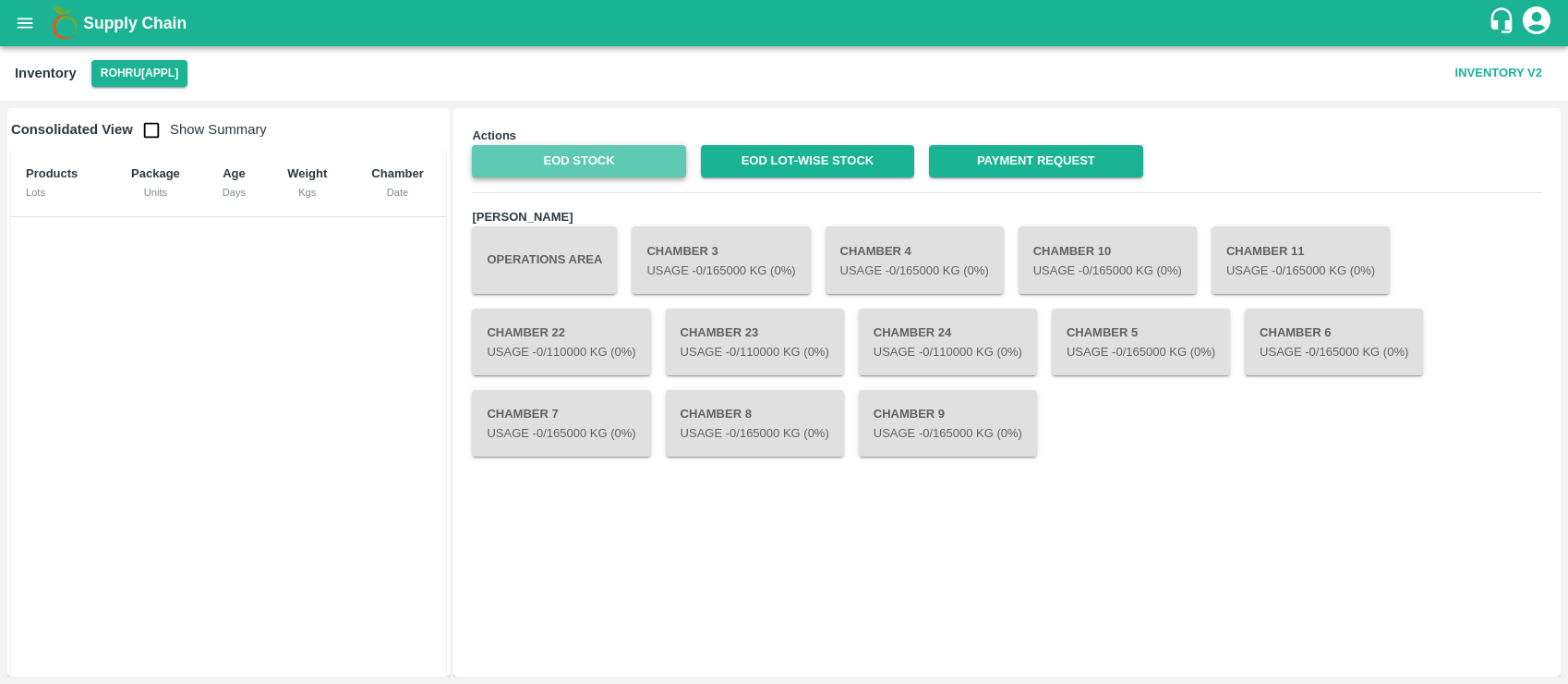
click at [597, 156] on link "EOD Stock" at bounding box center [578, 161] width 213 height 32
click at [27, 15] on icon "open drawer" at bounding box center [25, 23] width 21 height 21
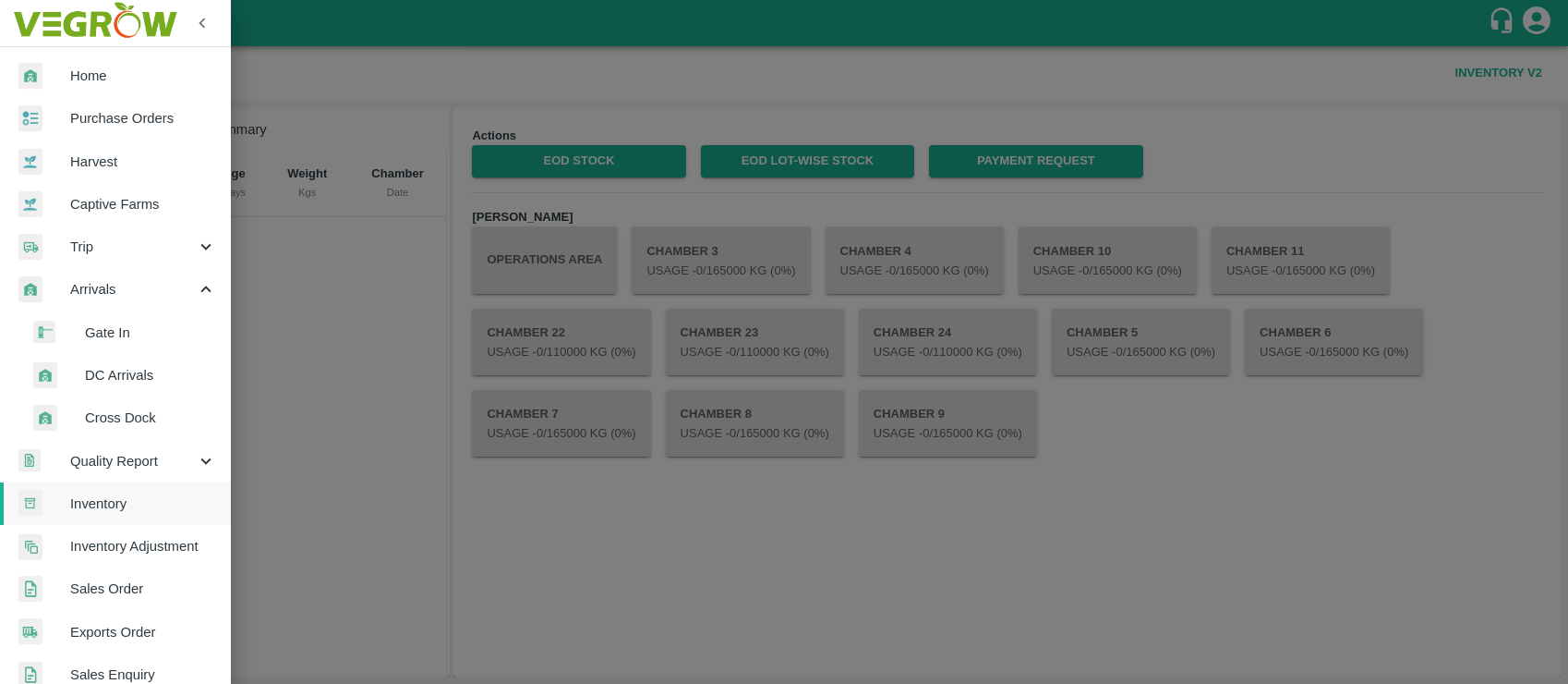
click at [111, 377] on span "DC Arrivals" at bounding box center [151, 376] width 131 height 21
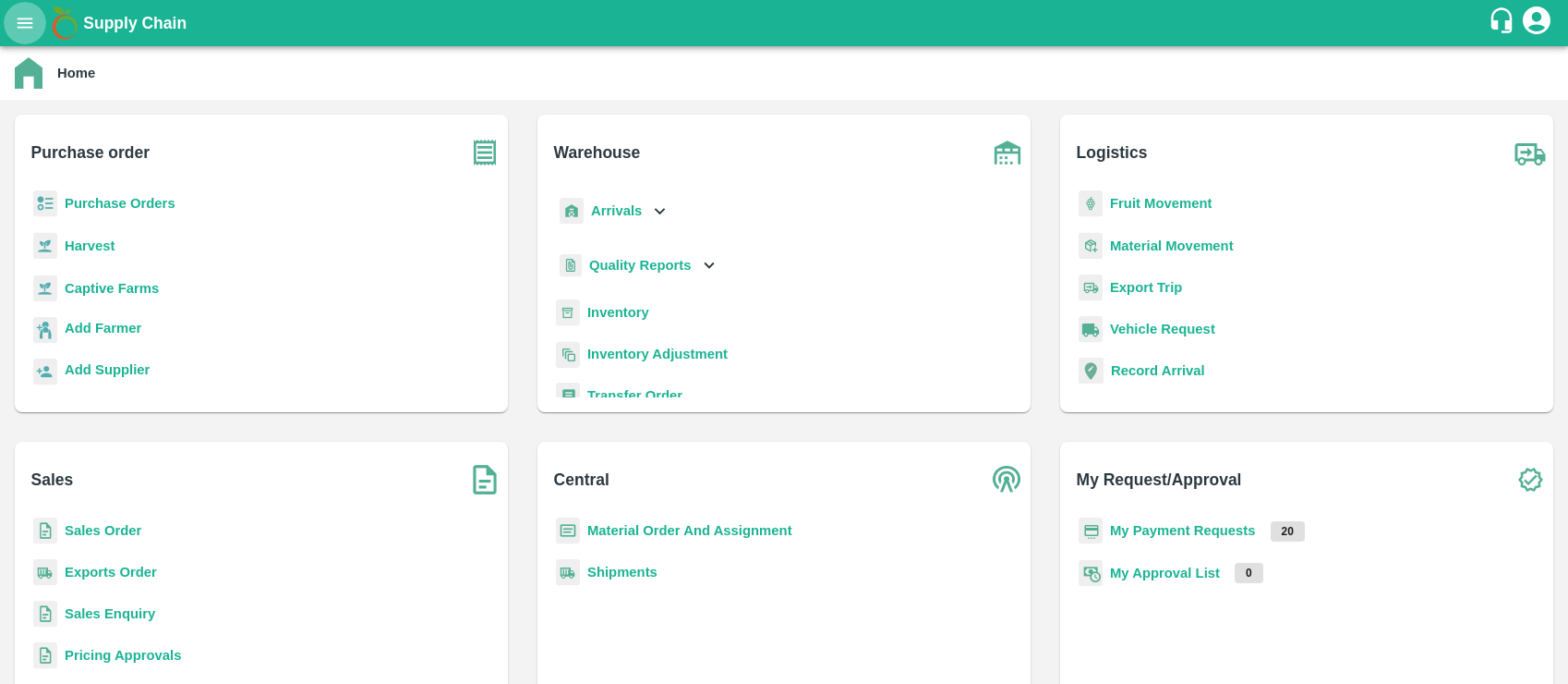
click at [25, 23] on icon "open drawer" at bounding box center [25, 23] width 16 height 10
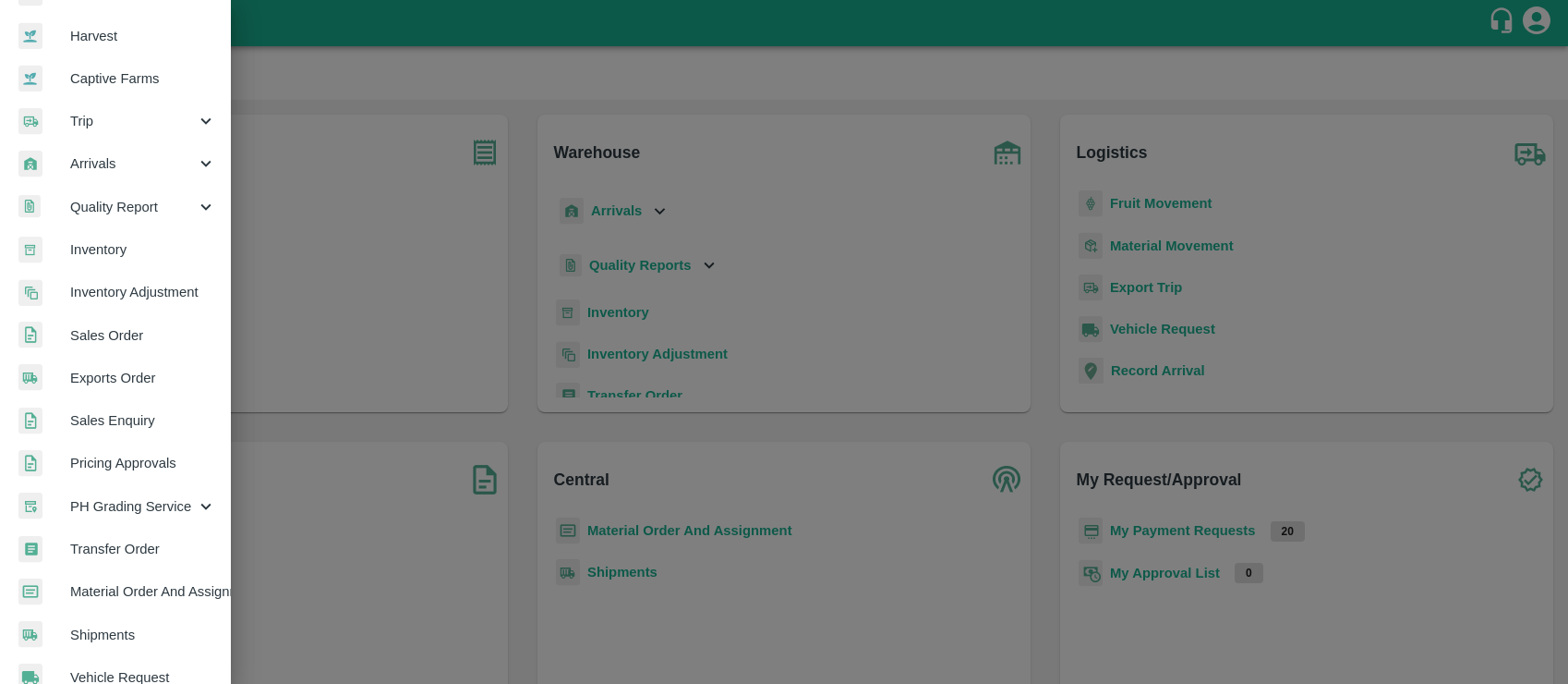
scroll to position [129, 0]
click at [120, 161] on span "Arrivals" at bounding box center [133, 161] width 126 height 21
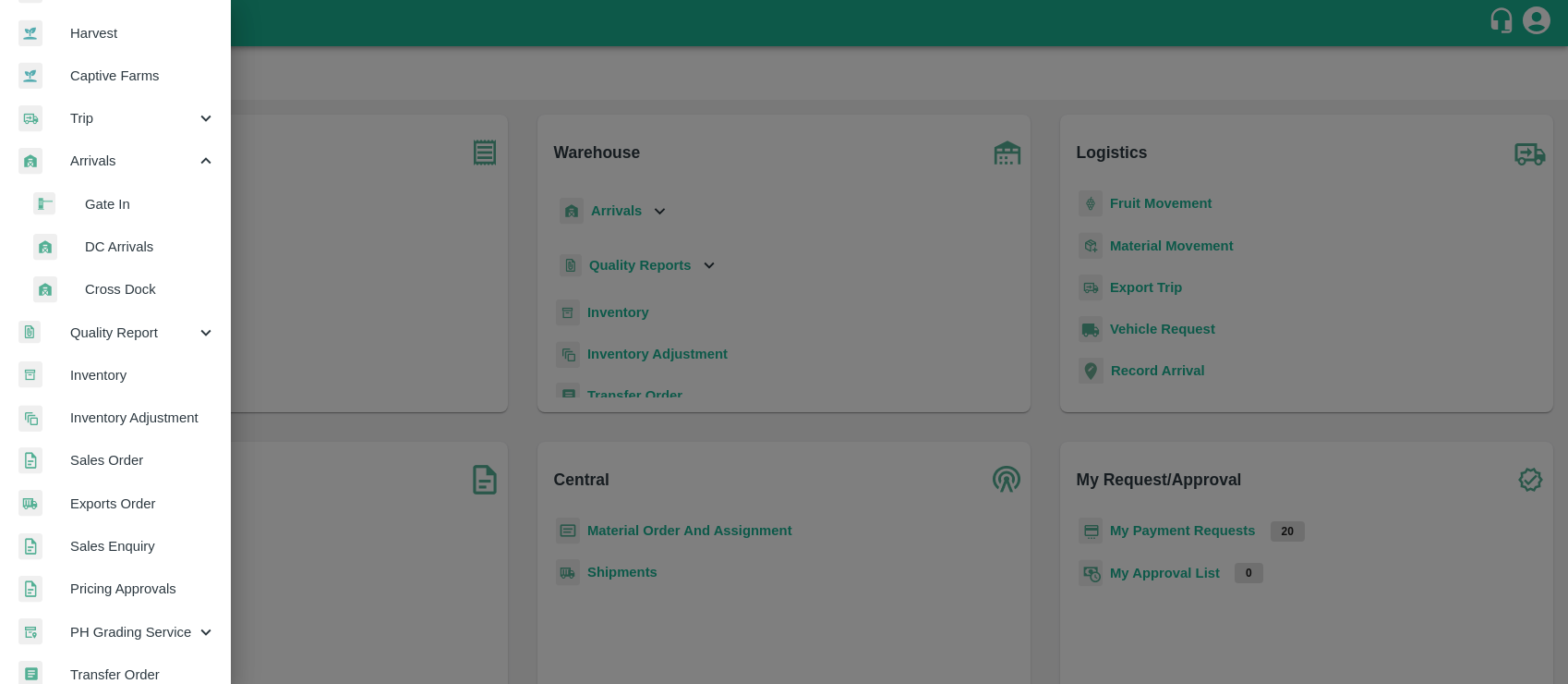
click at [101, 243] on span "DC Arrivals" at bounding box center [151, 247] width 131 height 21
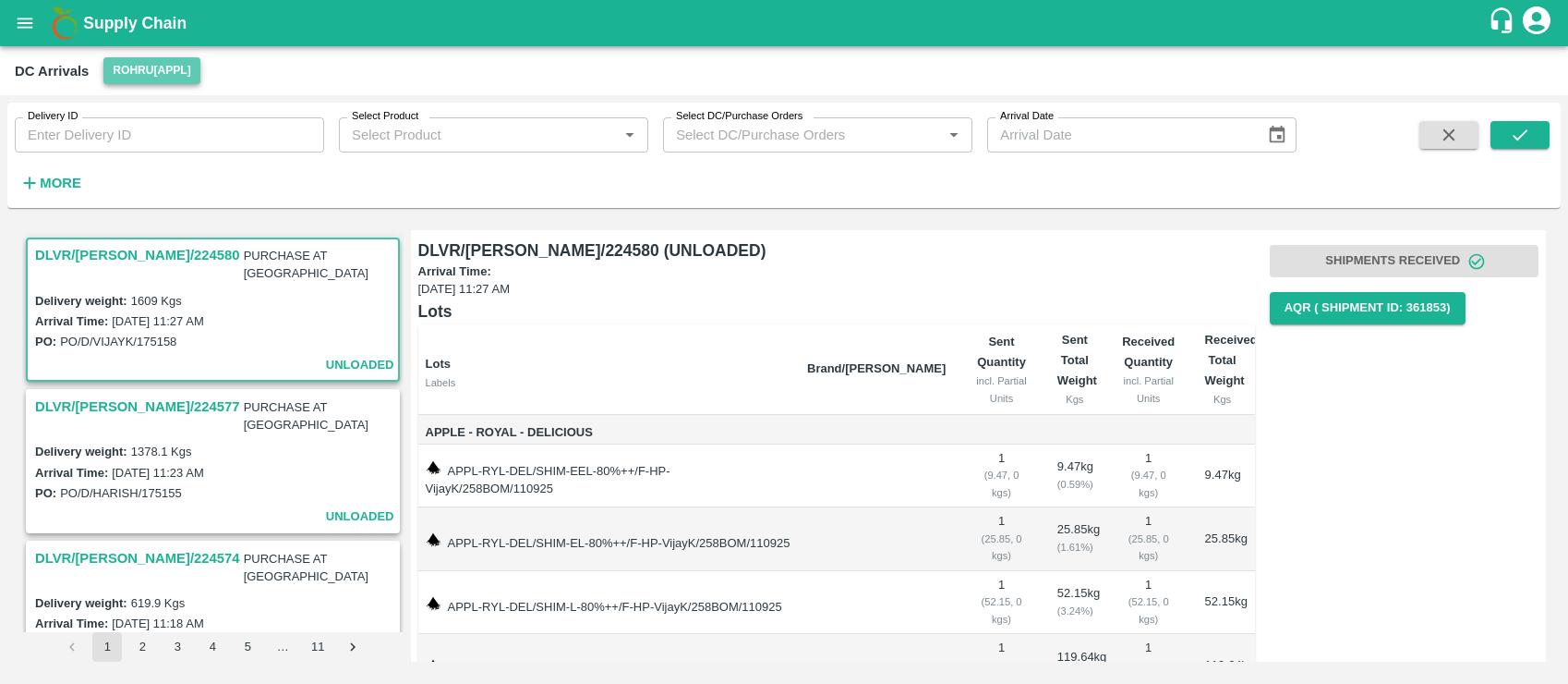
click at [148, 76] on button "Rohru[APPL]" at bounding box center [151, 70] width 96 height 27
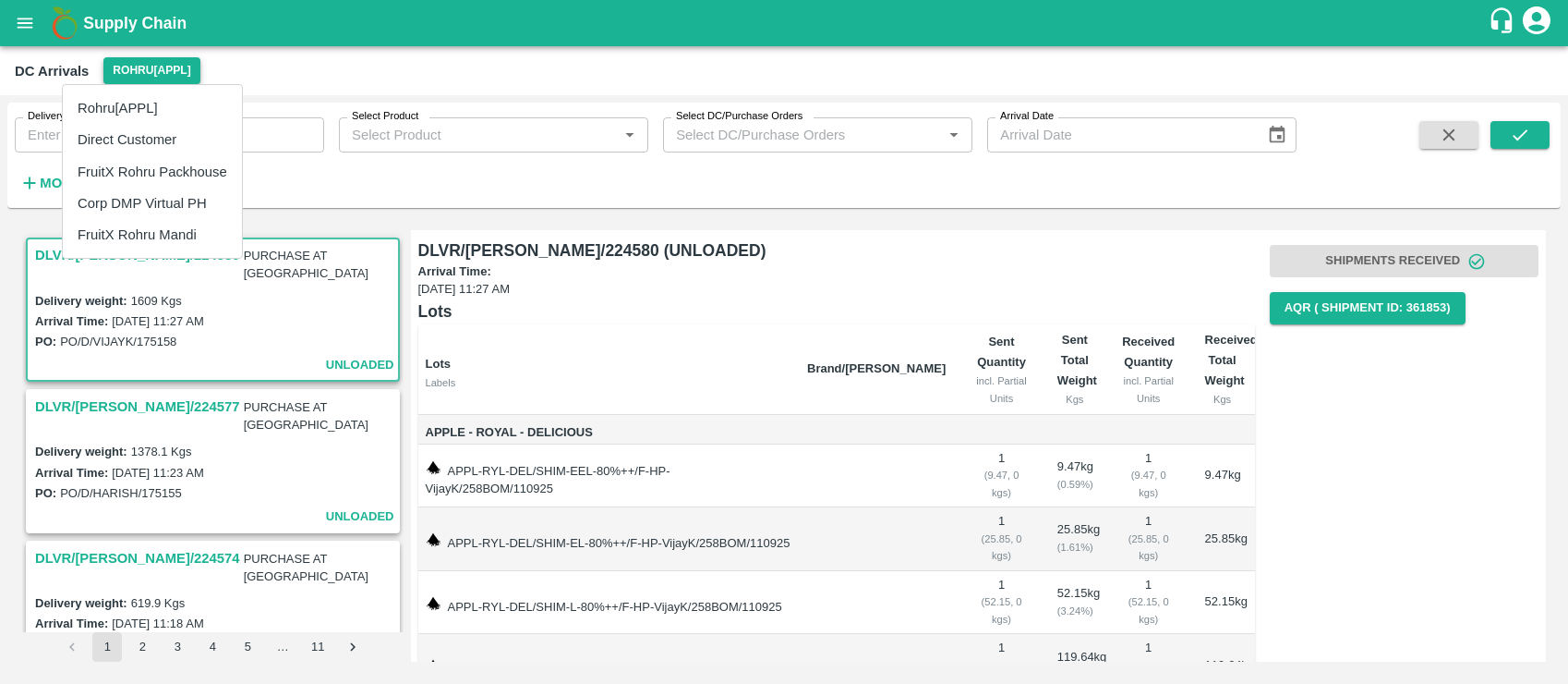
click at [148, 76] on div at bounding box center [784, 342] width 1568 height 684
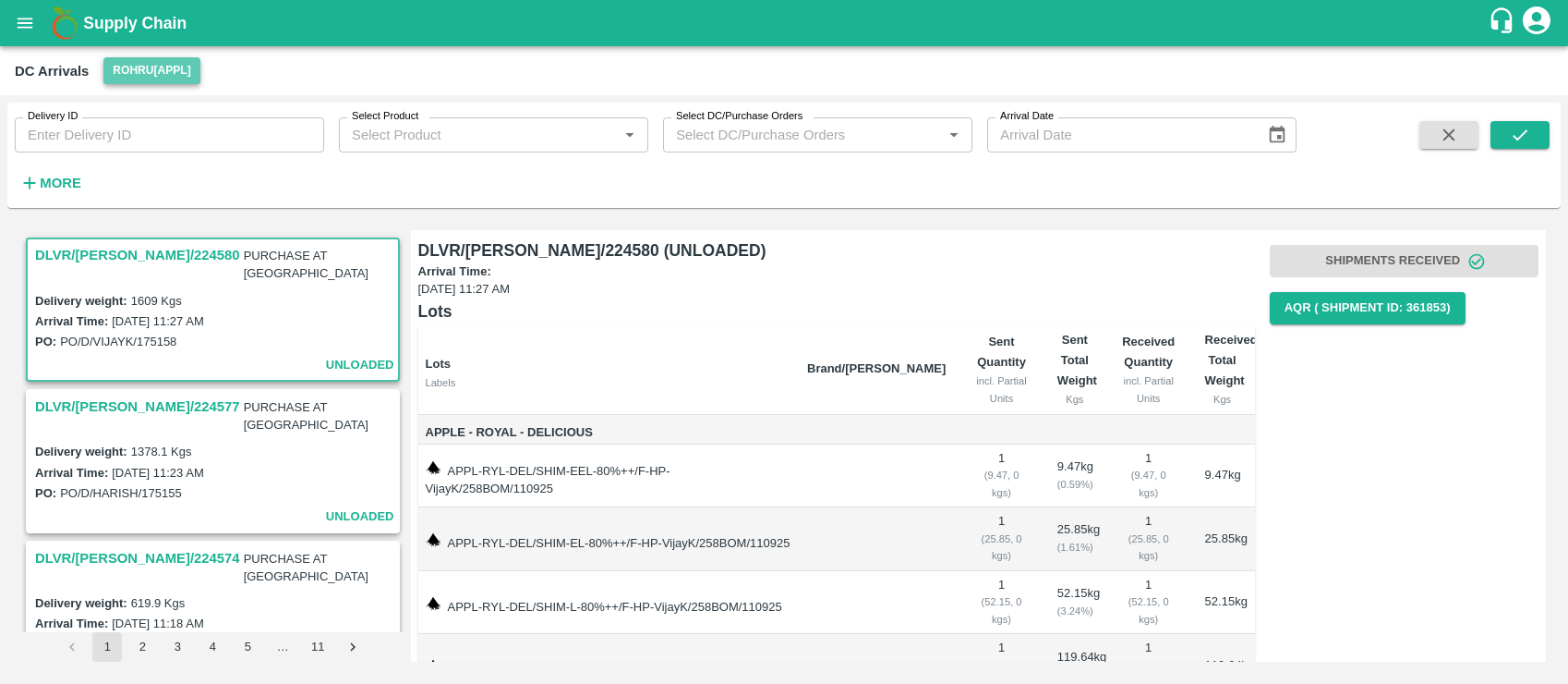
click at [154, 73] on button "Rohru[APPL]" at bounding box center [151, 70] width 96 height 27
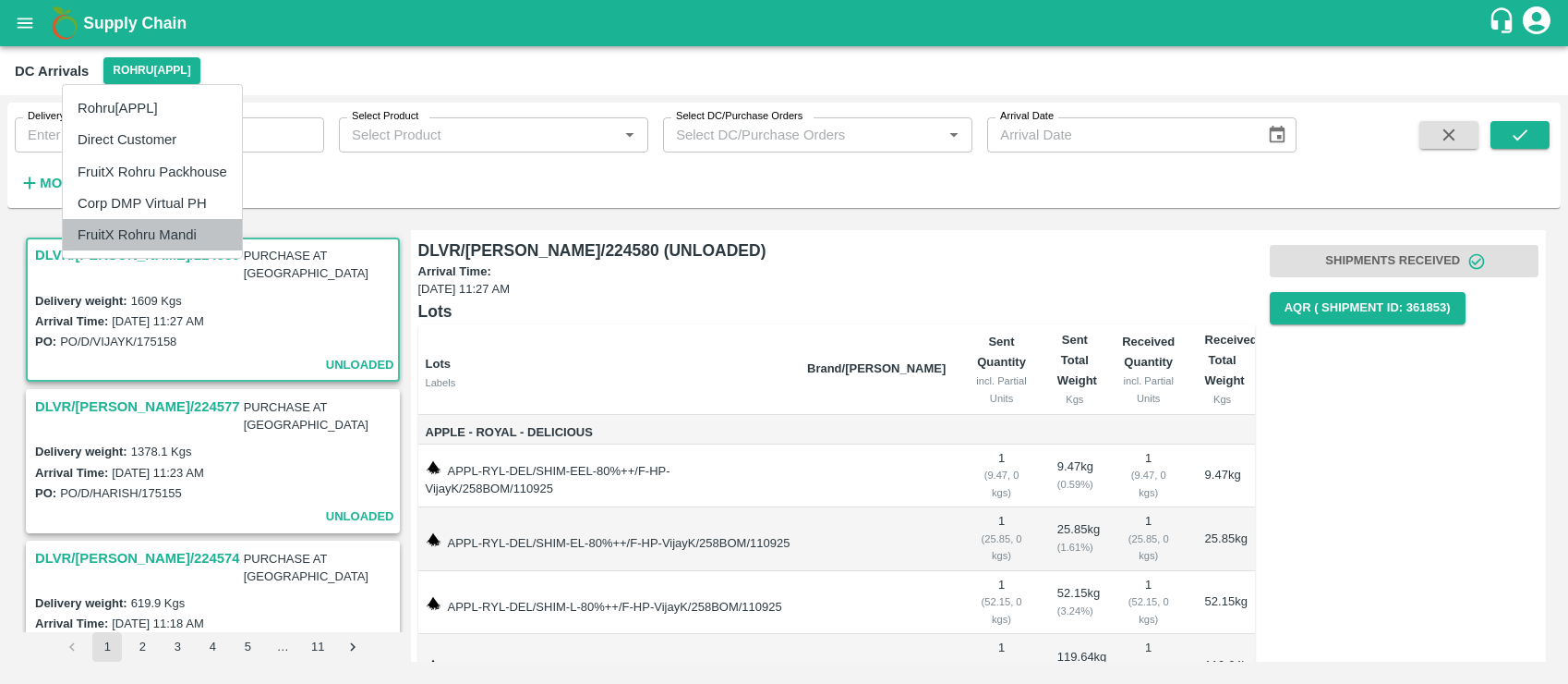
click at [148, 236] on li "FruitX Rohru Mandi" at bounding box center [152, 234] width 179 height 31
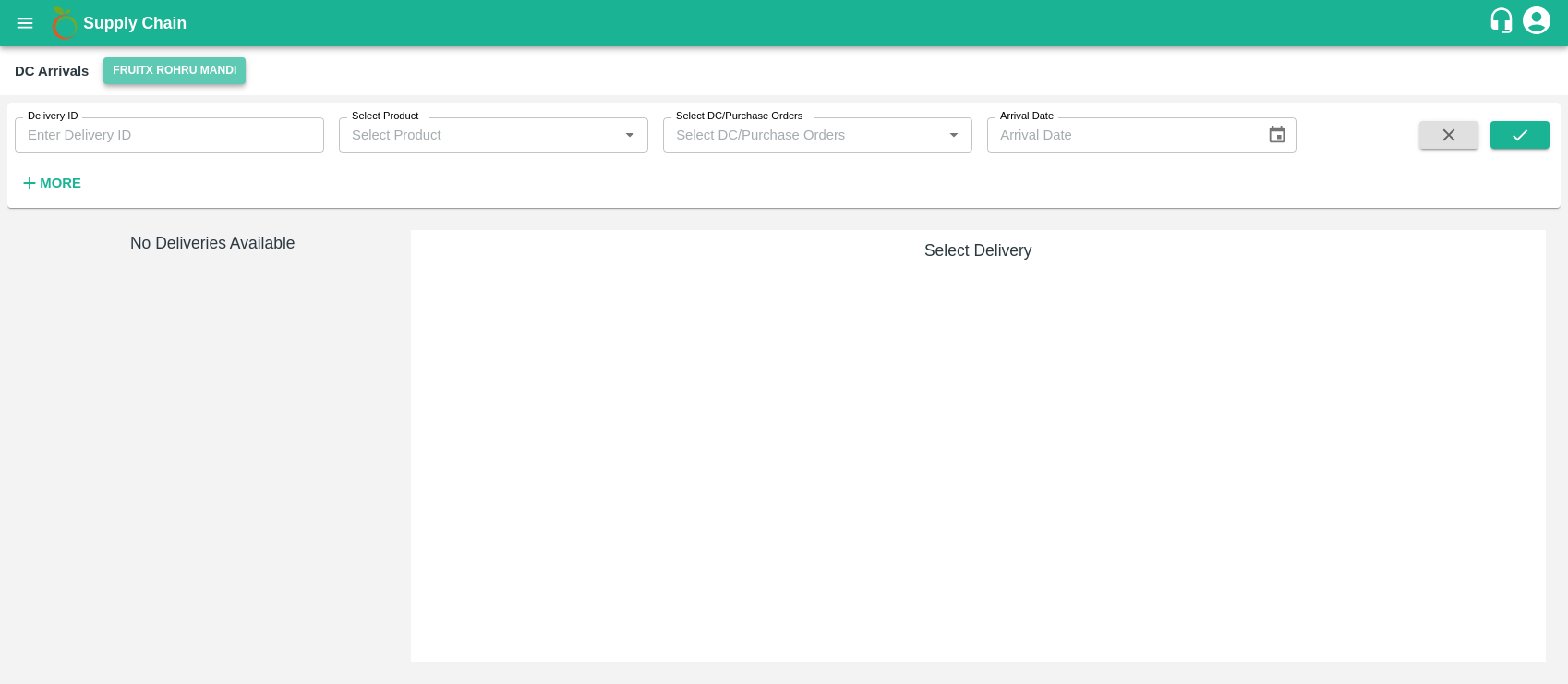
click at [149, 63] on button "FruitX Rohru Mandi" at bounding box center [174, 70] width 142 height 27
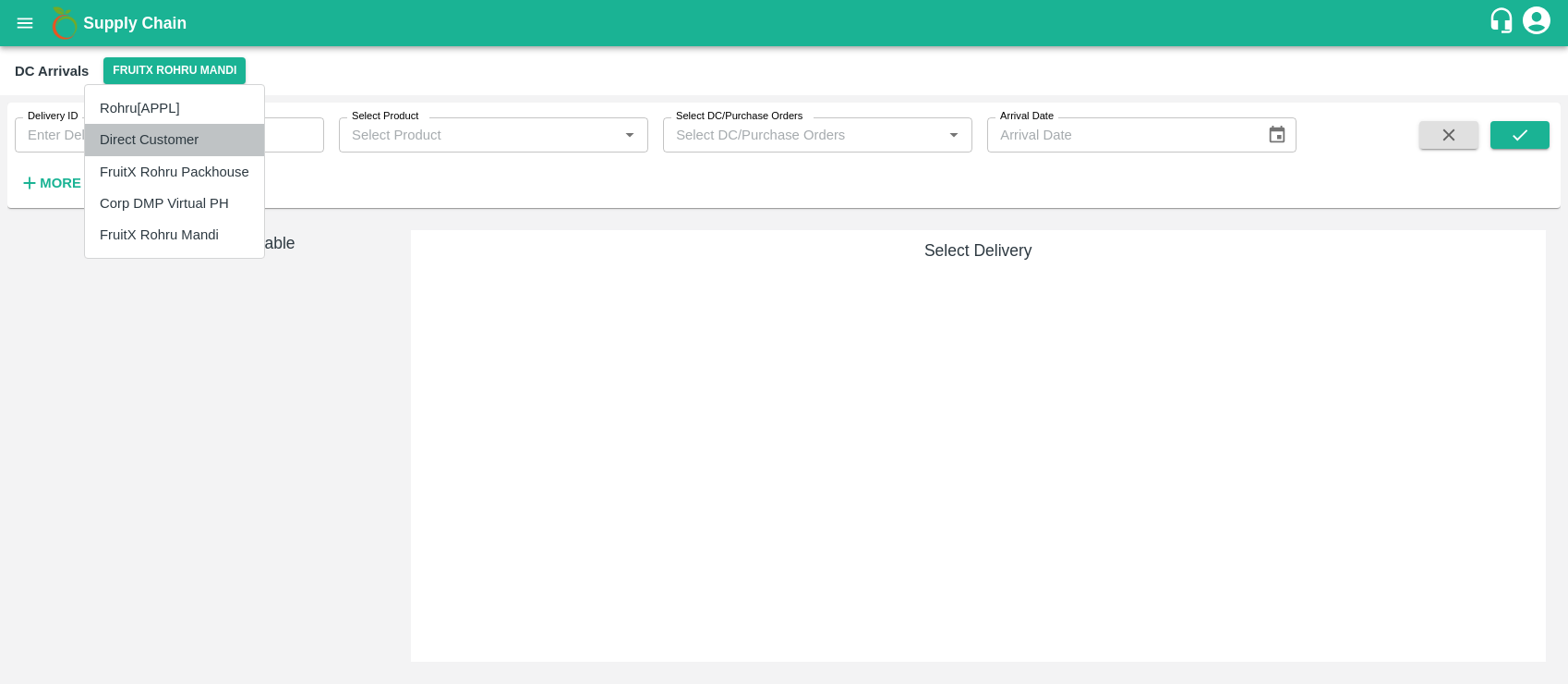
click at [140, 131] on li "Direct Customer" at bounding box center [175, 139] width 179 height 31
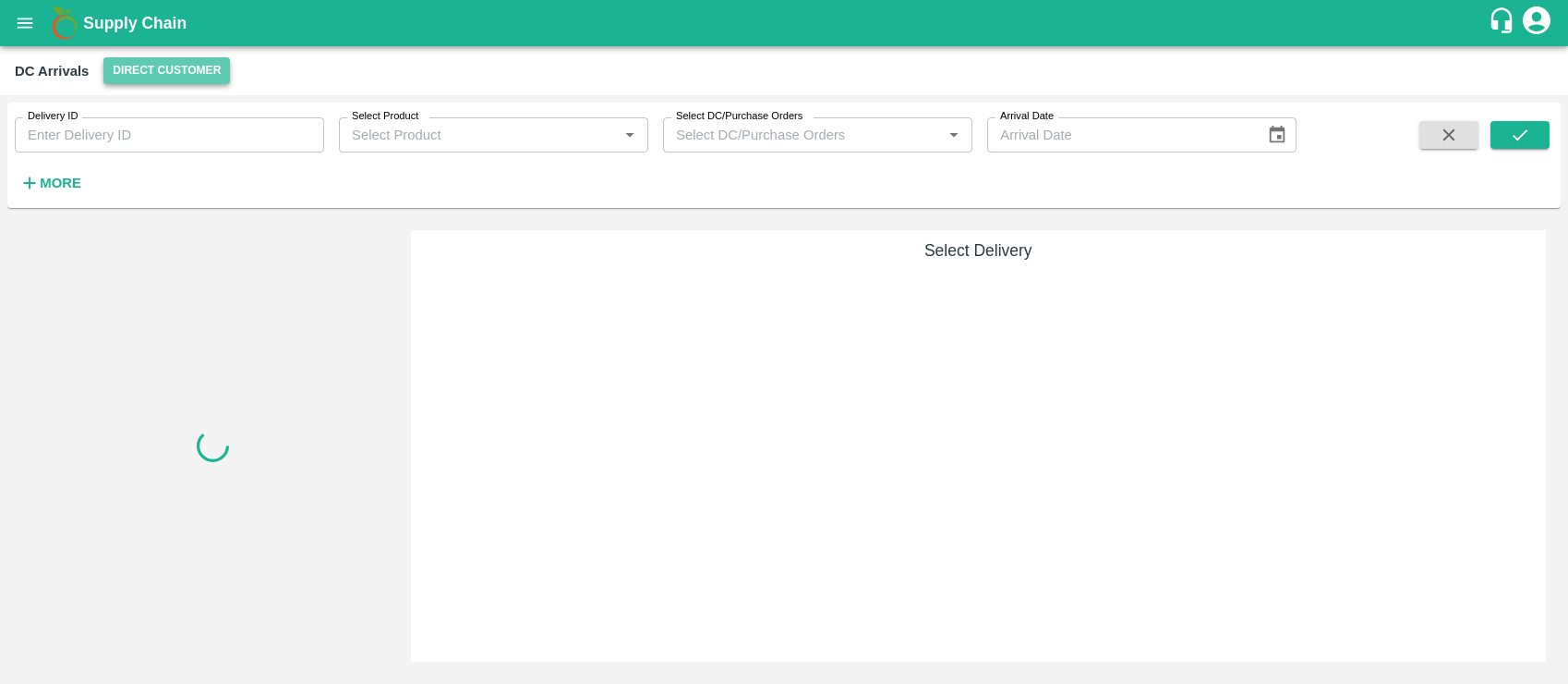
click at [153, 73] on button "Direct Customer" at bounding box center [166, 70] width 127 height 27
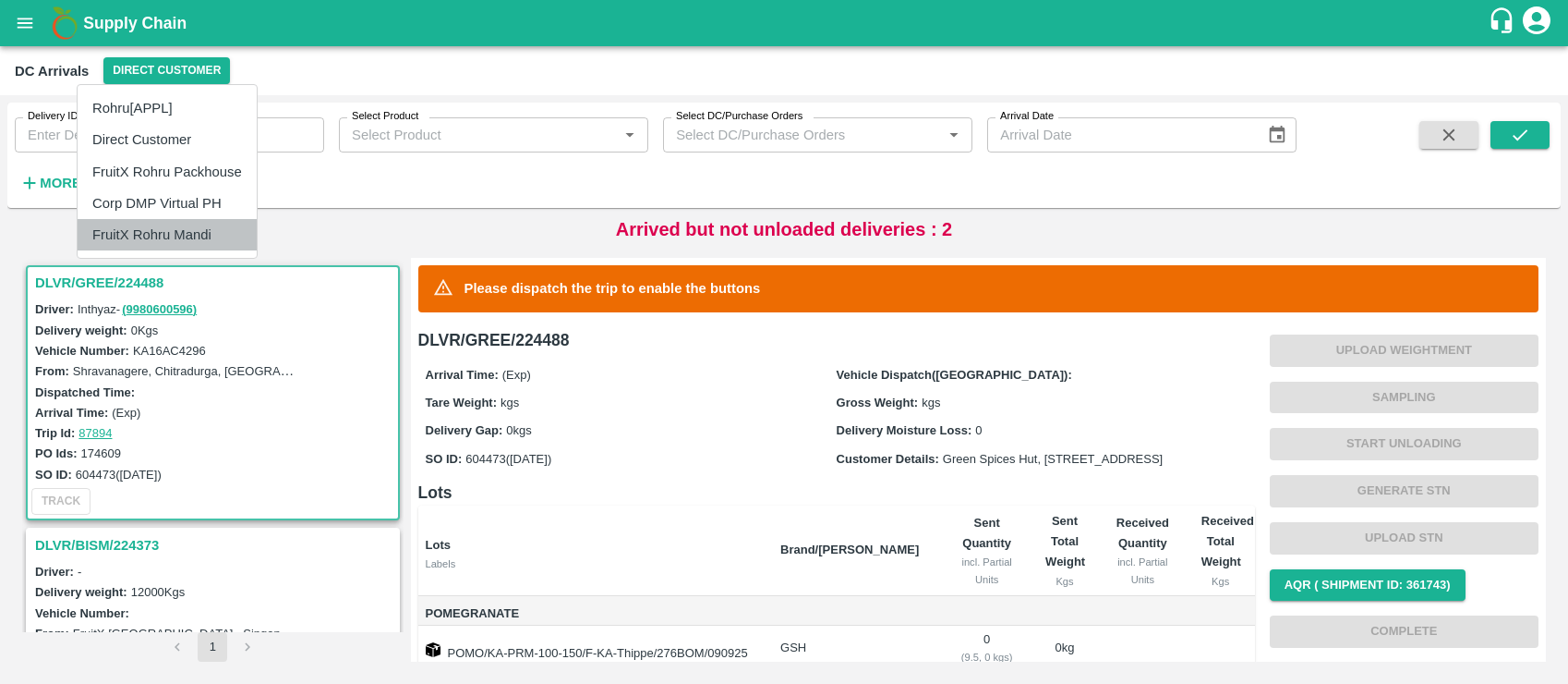
click at [147, 230] on li "FruitX Rohru Mandi" at bounding box center [167, 234] width 179 height 31
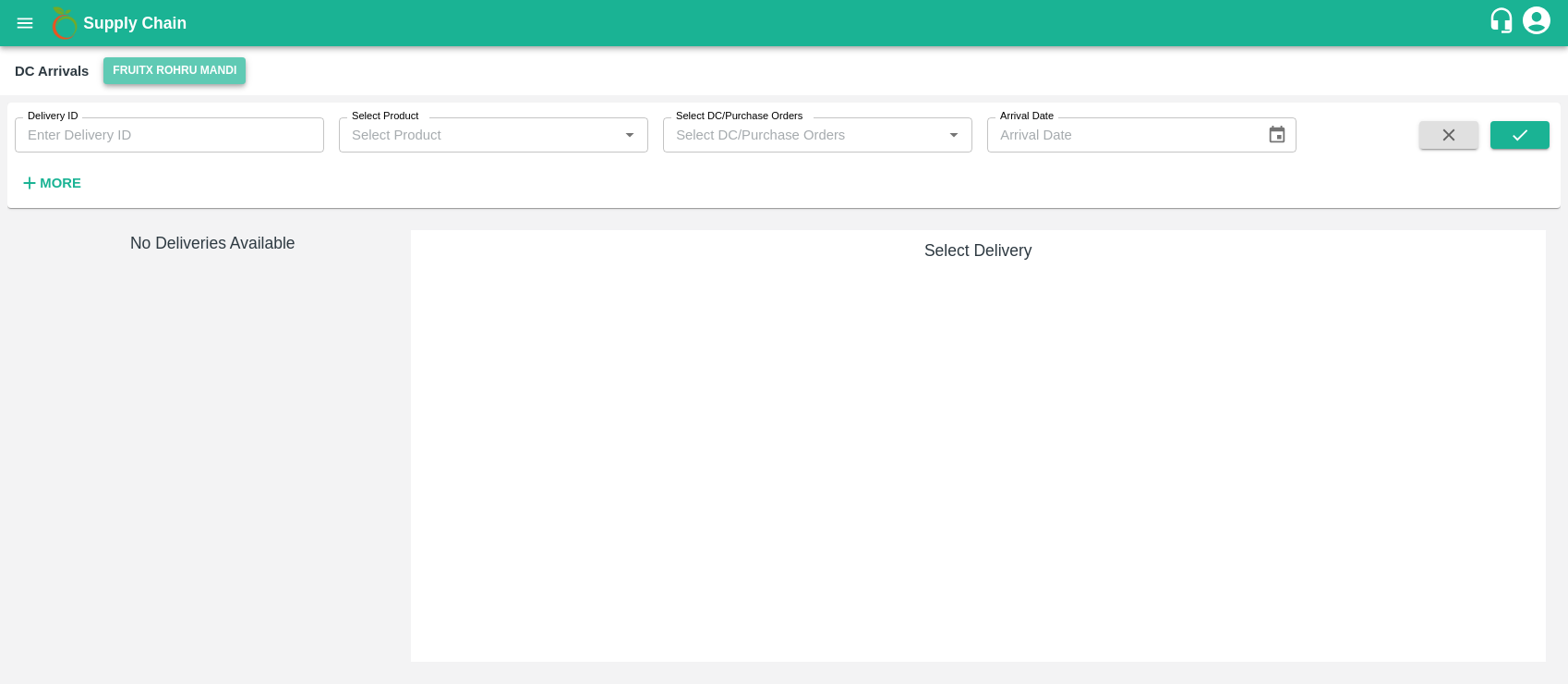
click at [159, 64] on button "FruitX Rohru Mandi" at bounding box center [174, 70] width 142 height 27
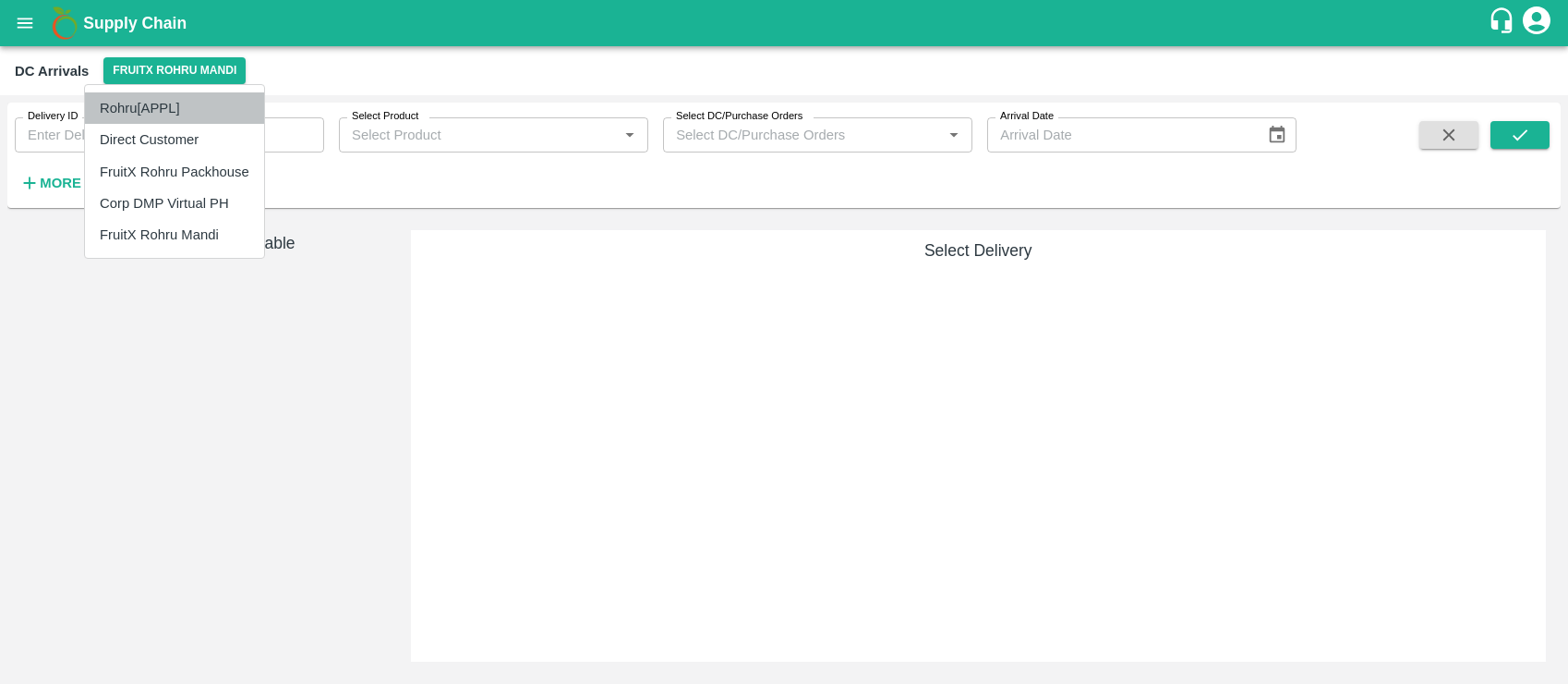
click at [146, 109] on li "Rohru[APPL]" at bounding box center [175, 107] width 179 height 31
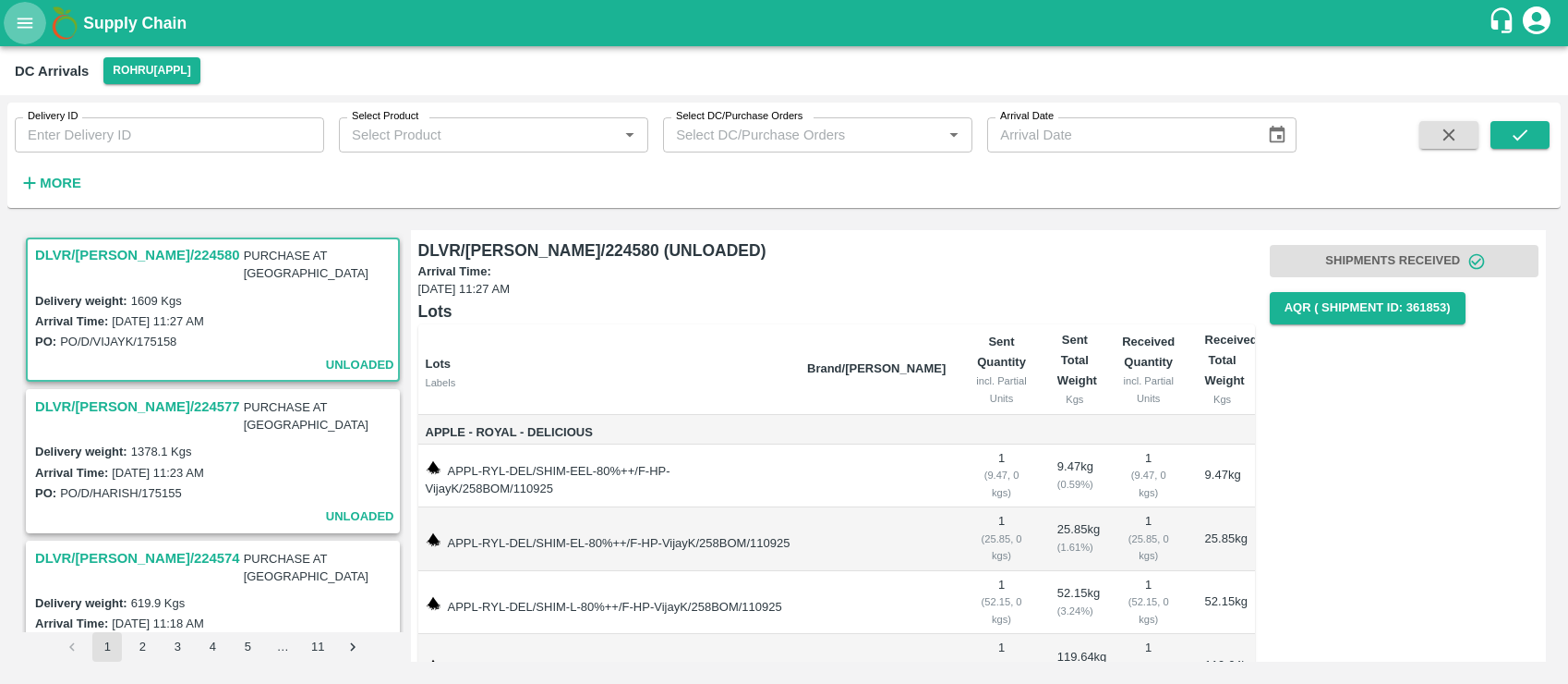
click at [21, 24] on icon "open drawer" at bounding box center [25, 23] width 21 height 21
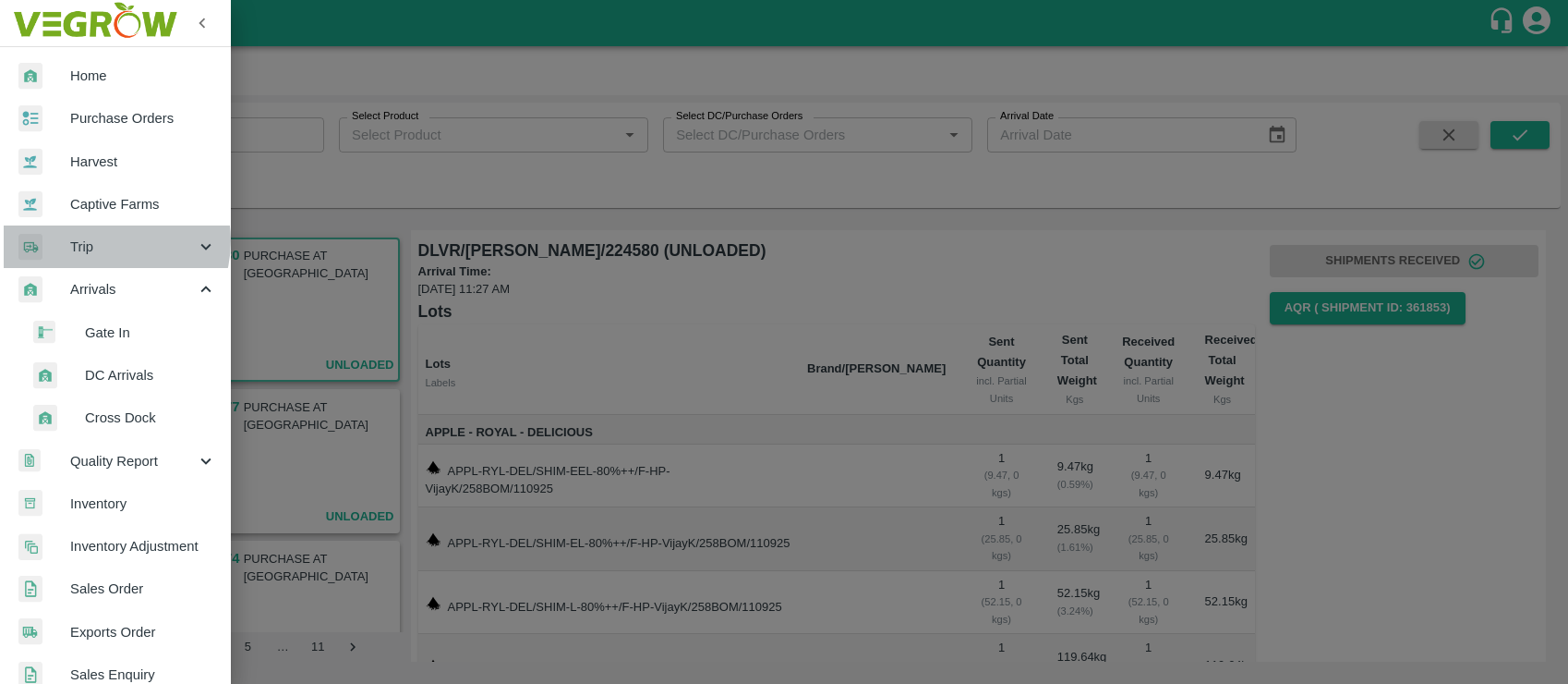
click at [106, 241] on span "Trip" at bounding box center [133, 247] width 126 height 21
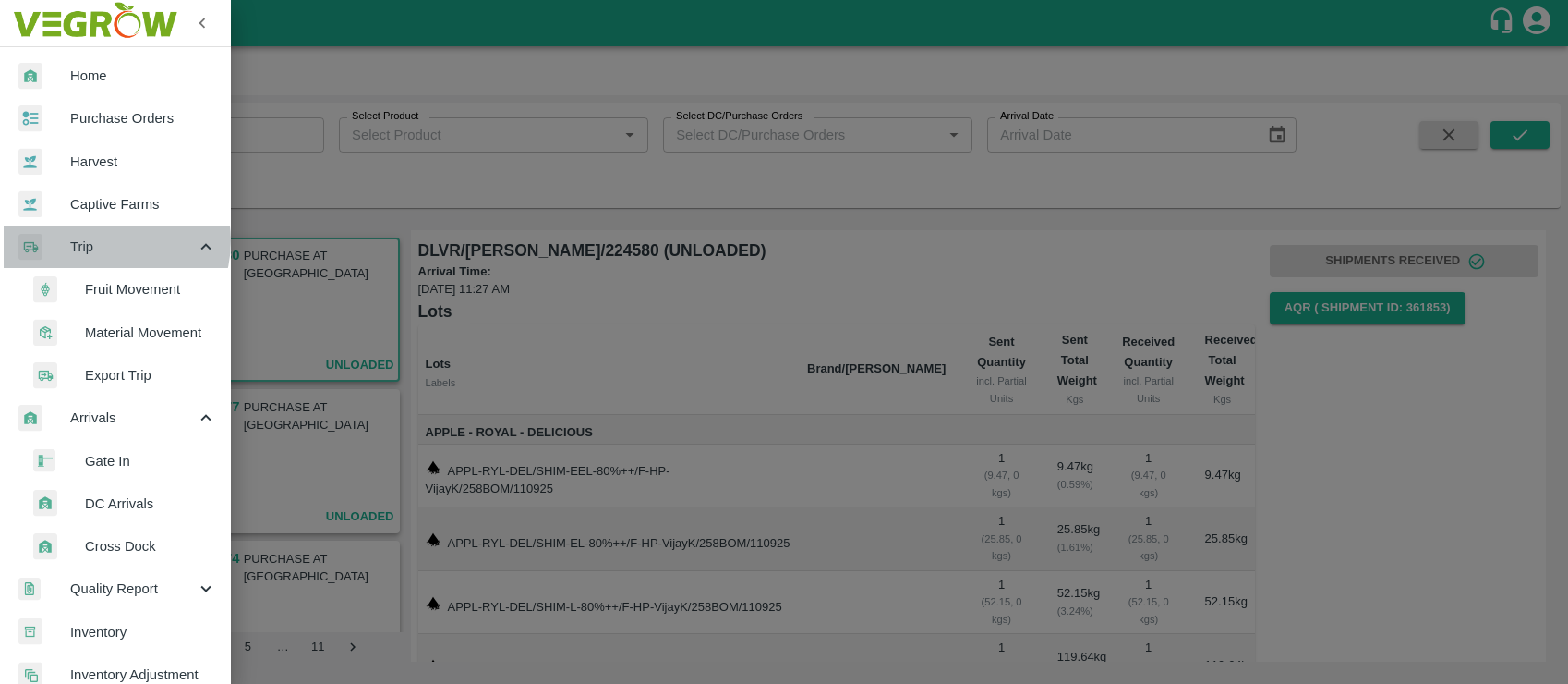
click at [106, 241] on span "Trip" at bounding box center [133, 247] width 126 height 21
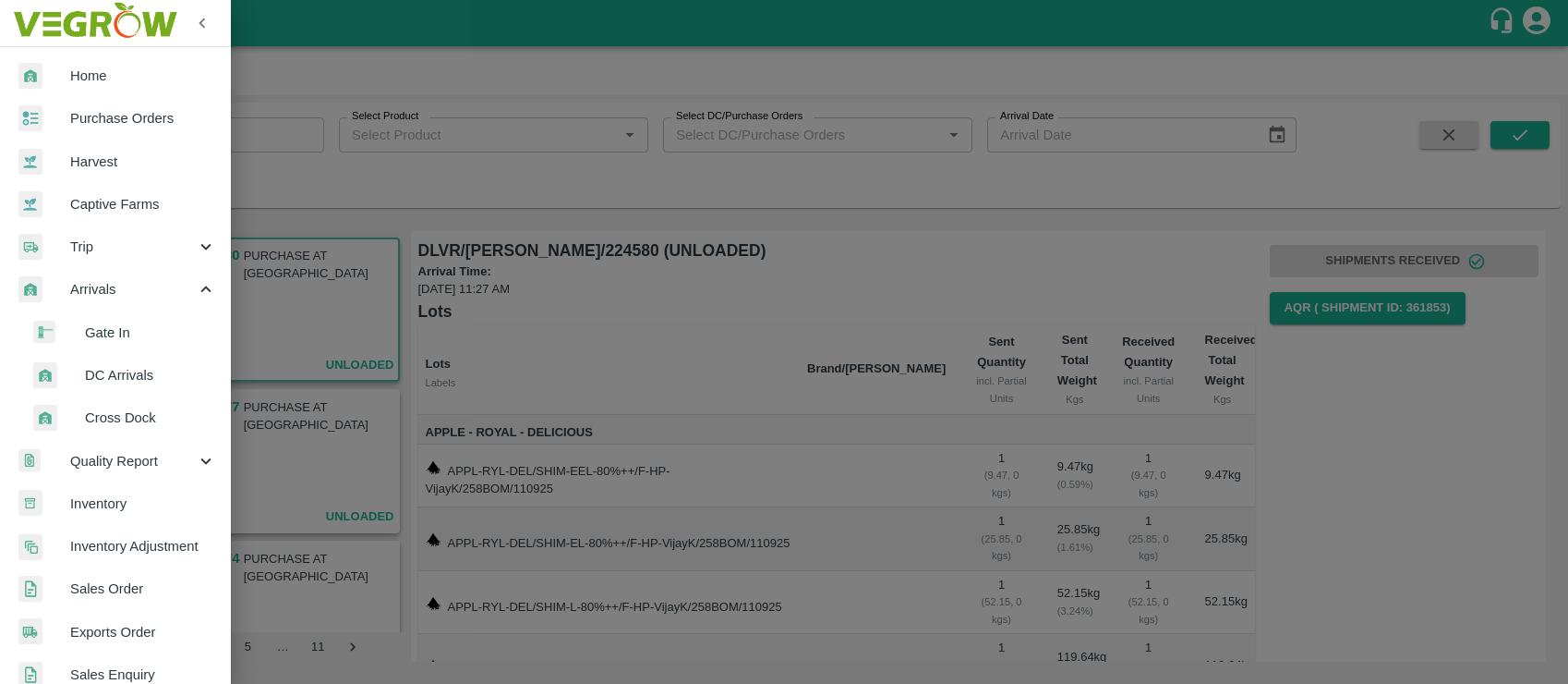
scroll to position [540, 0]
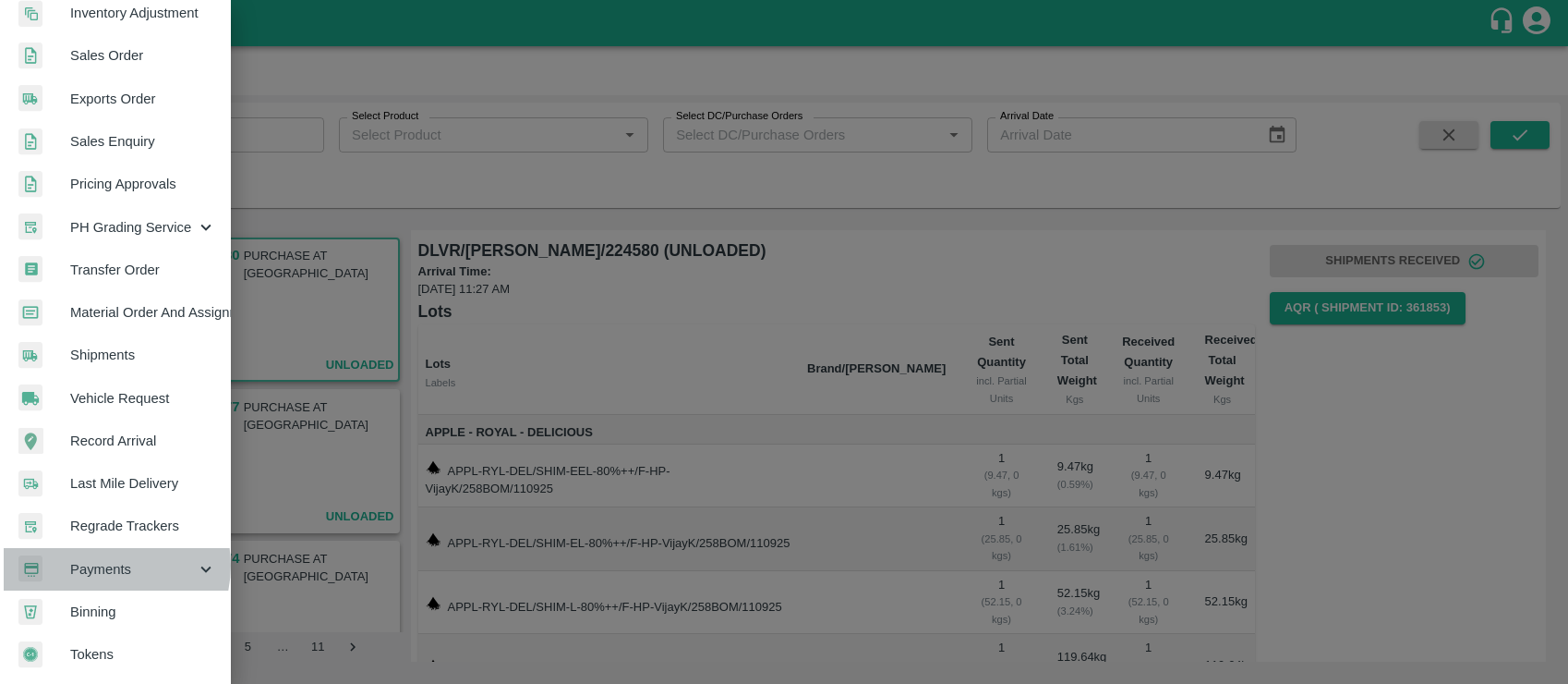
click at [108, 559] on span "Payments" at bounding box center [133, 569] width 126 height 21
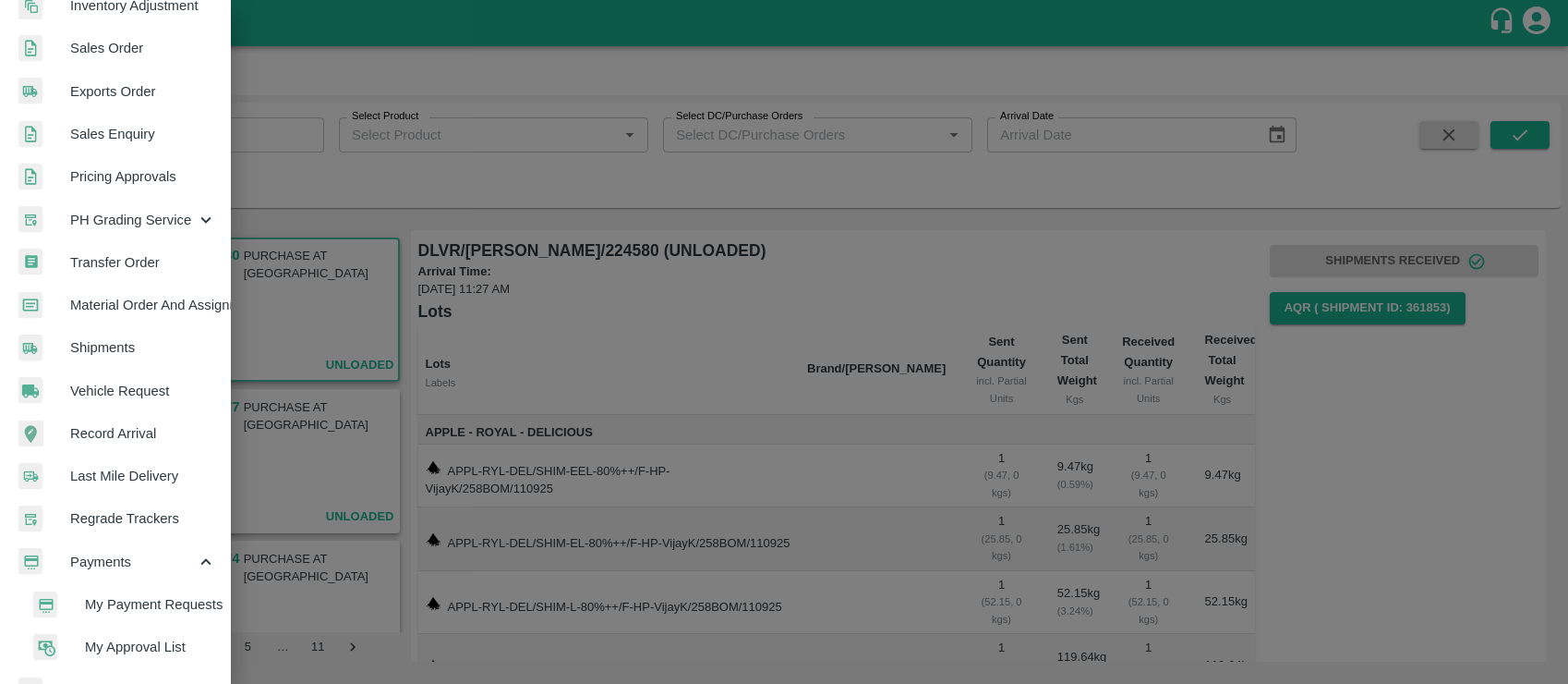
click at [155, 607] on span "My Payment Requests" at bounding box center [151, 605] width 131 height 21
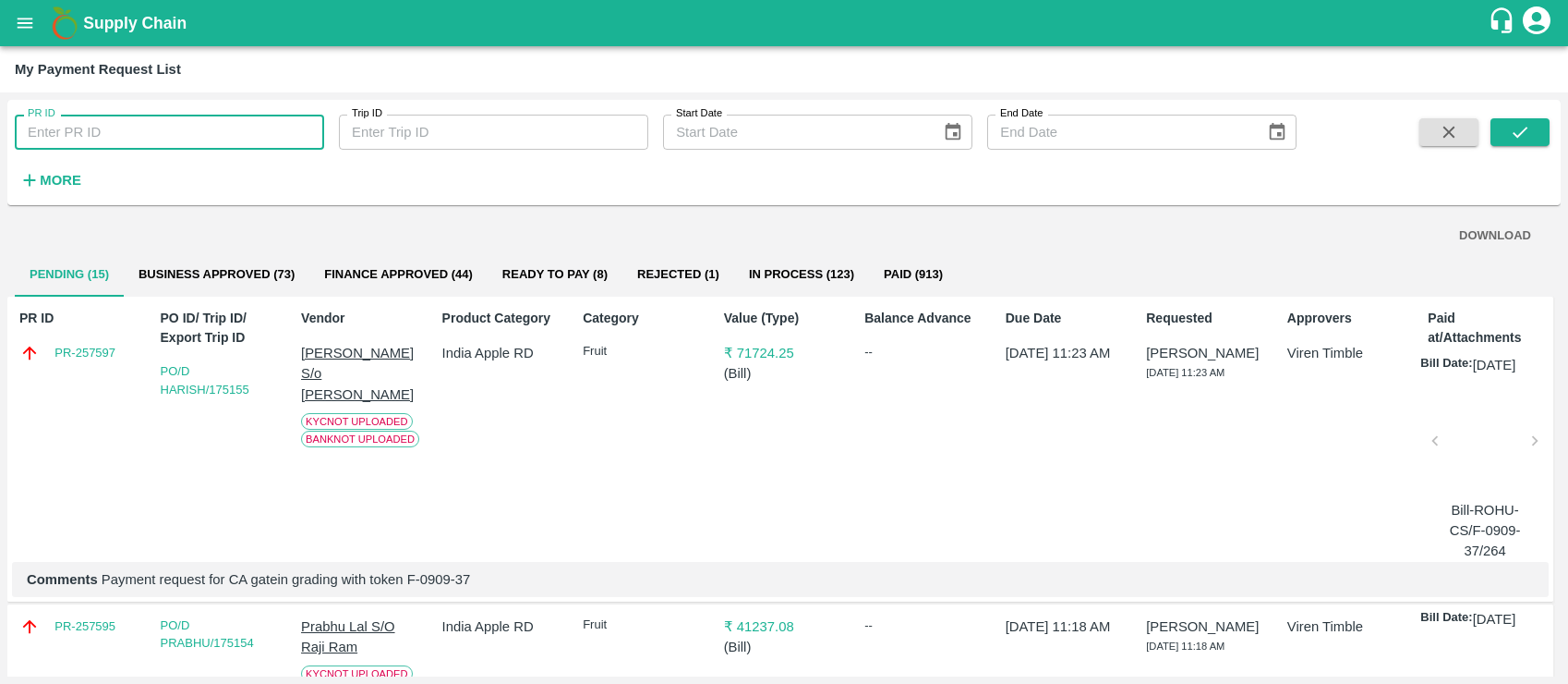
click at [177, 120] on input "PR ID" at bounding box center [170, 132] width 310 height 35
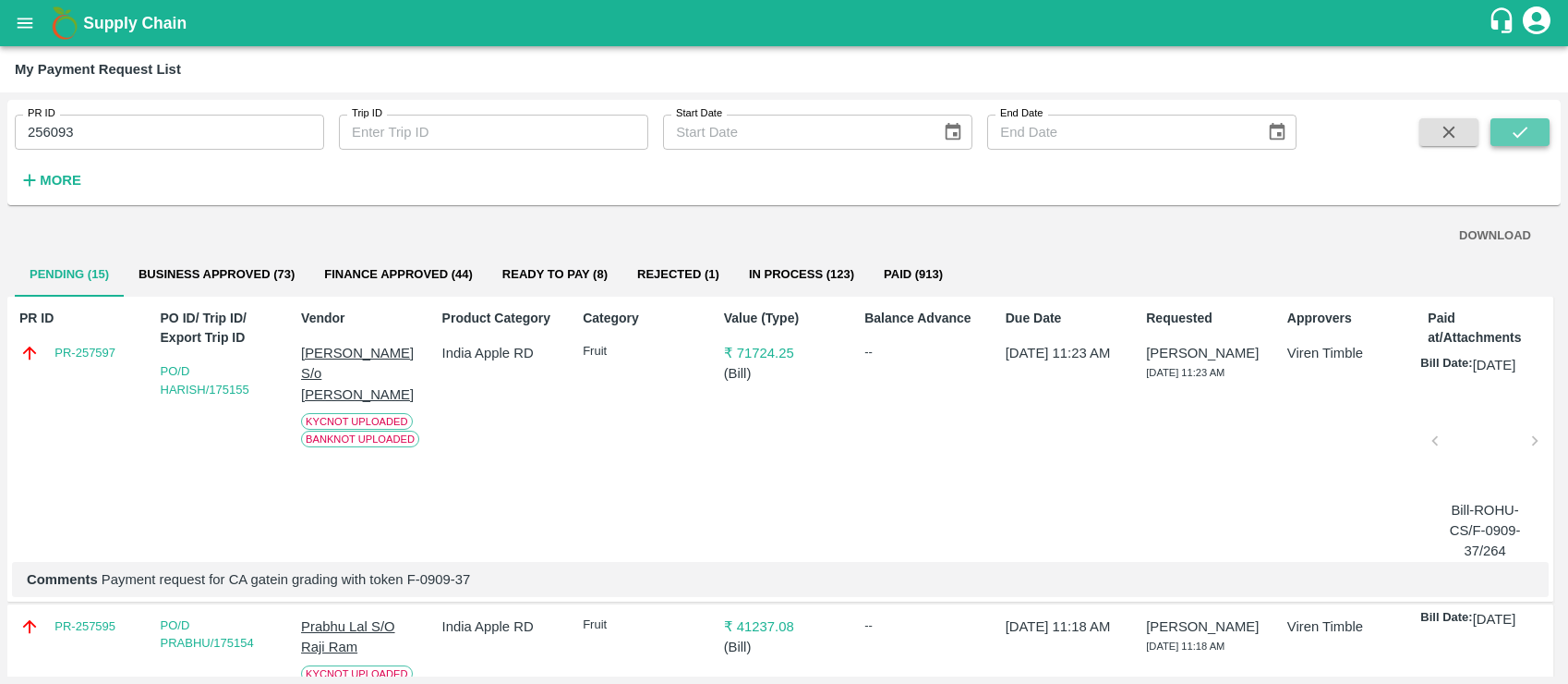
click at [1513, 132] on icon "submit" at bounding box center [1520, 132] width 21 height 21
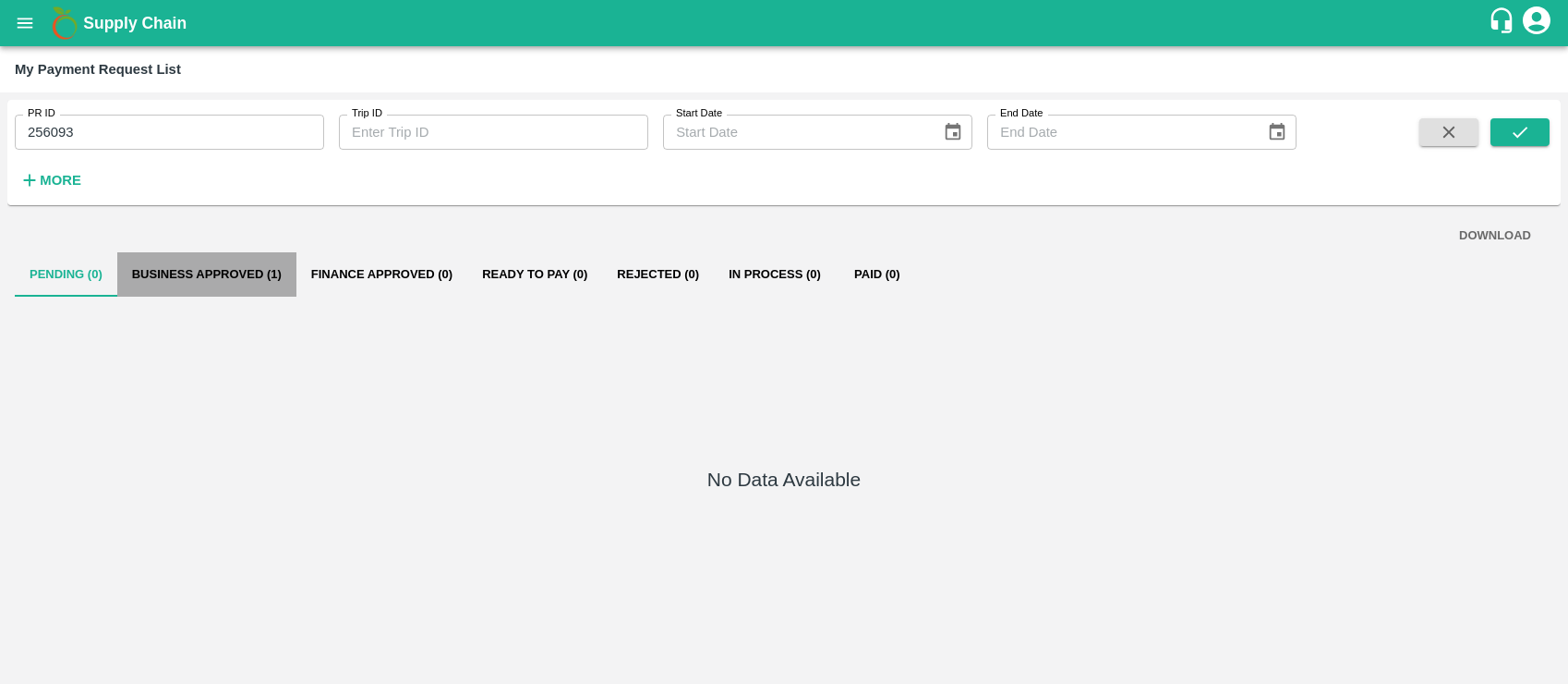
click at [208, 277] on button "Business Approved (1)" at bounding box center [207, 274] width 179 height 44
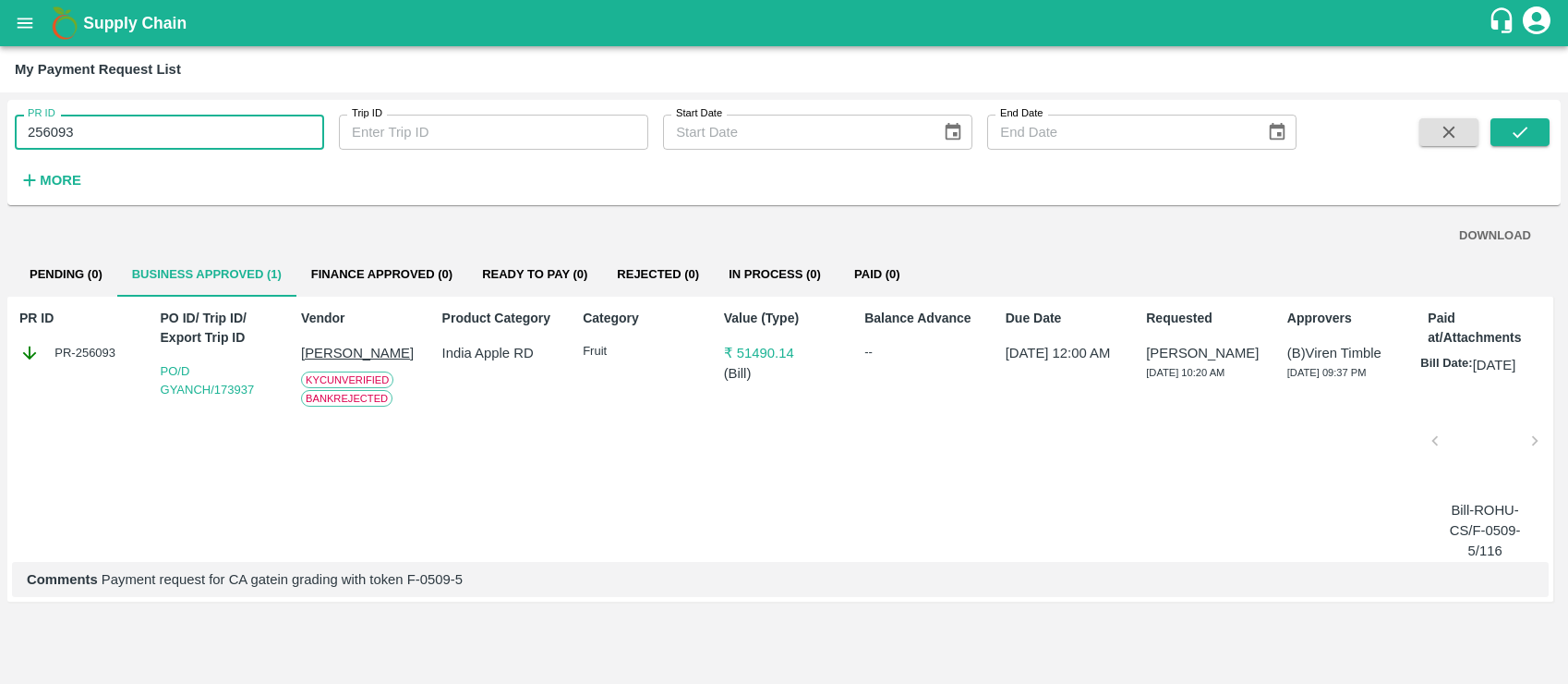
click at [120, 125] on input "256093" at bounding box center [170, 132] width 310 height 35
type input "2"
click at [1513, 133] on icon "submit" at bounding box center [1520, 132] width 21 height 21
click at [161, 129] on input "256158" at bounding box center [170, 132] width 310 height 35
click at [1522, 126] on icon "submit" at bounding box center [1520, 132] width 21 height 21
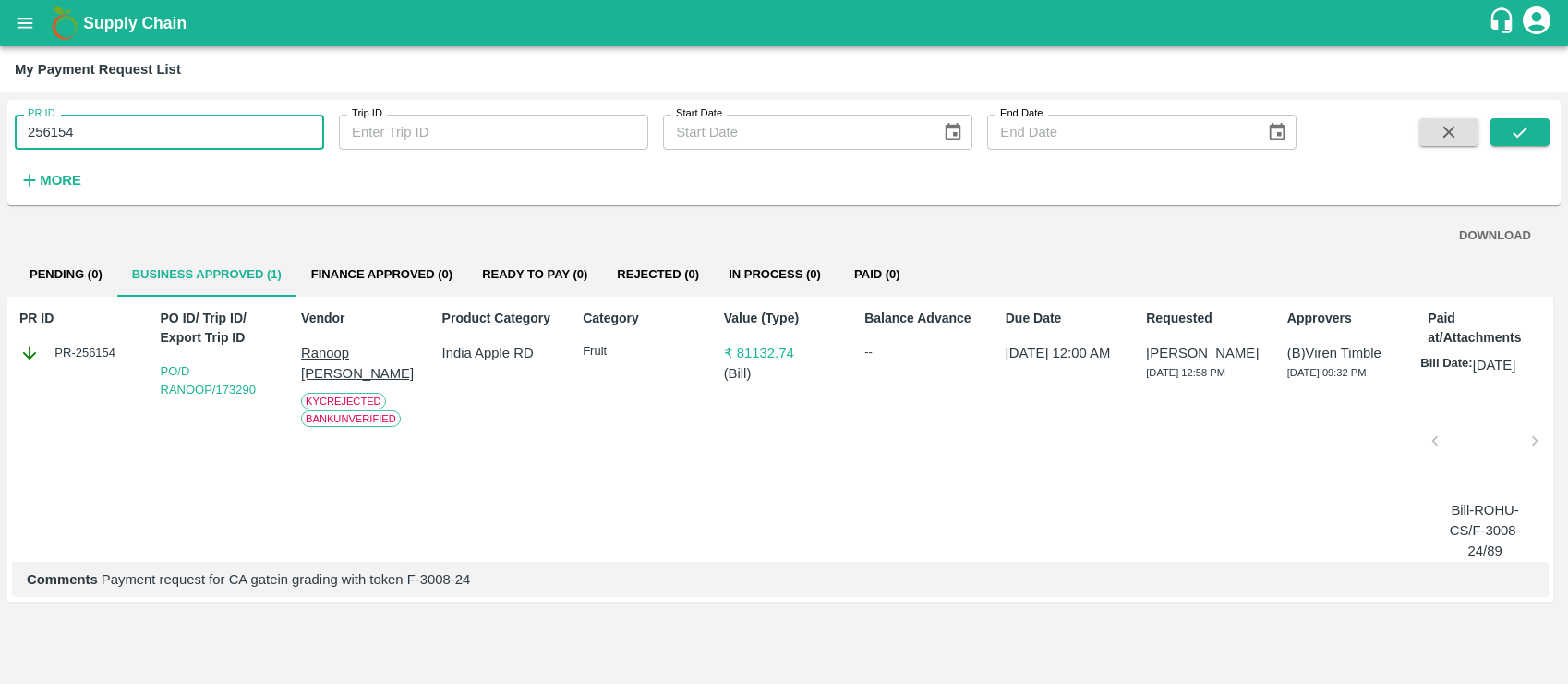
click at [196, 136] on input "256154" at bounding box center [170, 132] width 310 height 35
type input "256151"
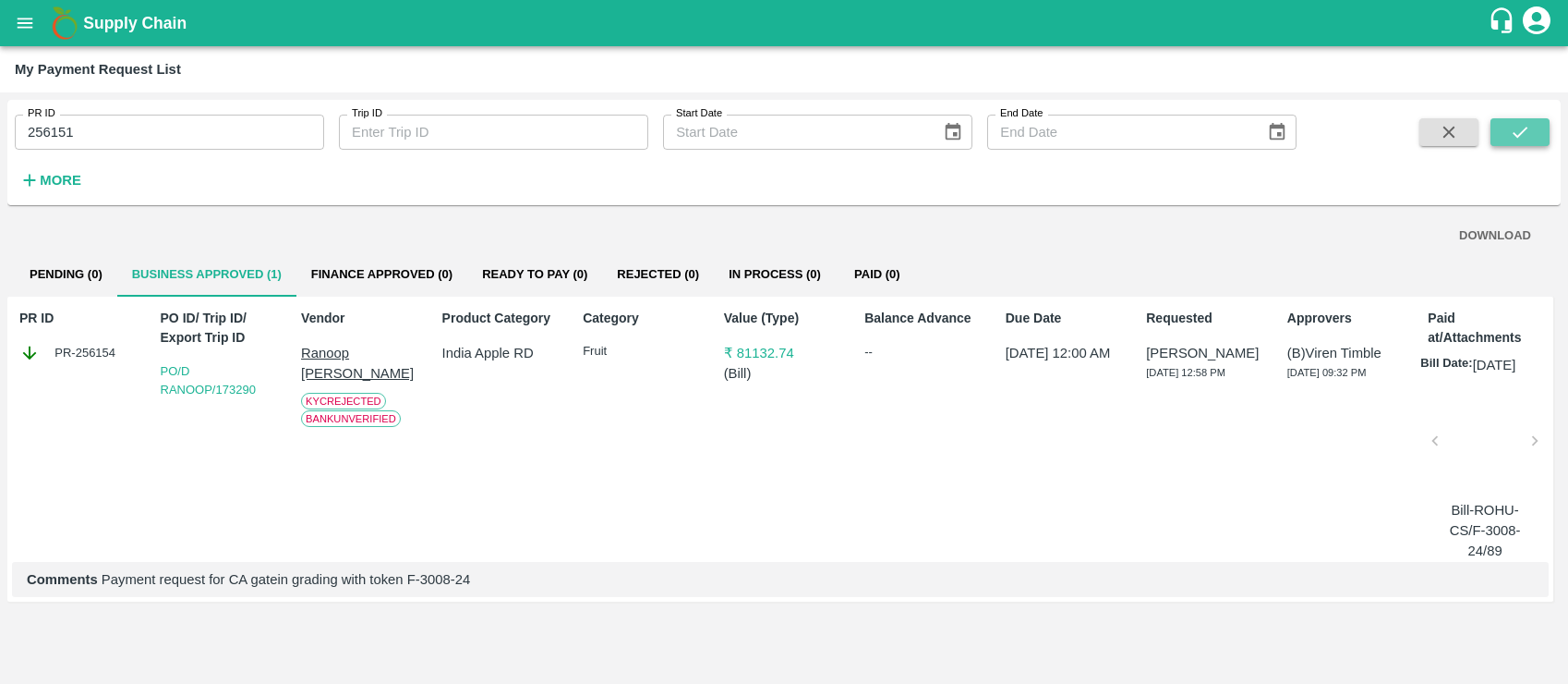
click at [1503, 137] on button "submit" at bounding box center [1520, 132] width 59 height 28
